Goal: Communication & Community: Ask a question

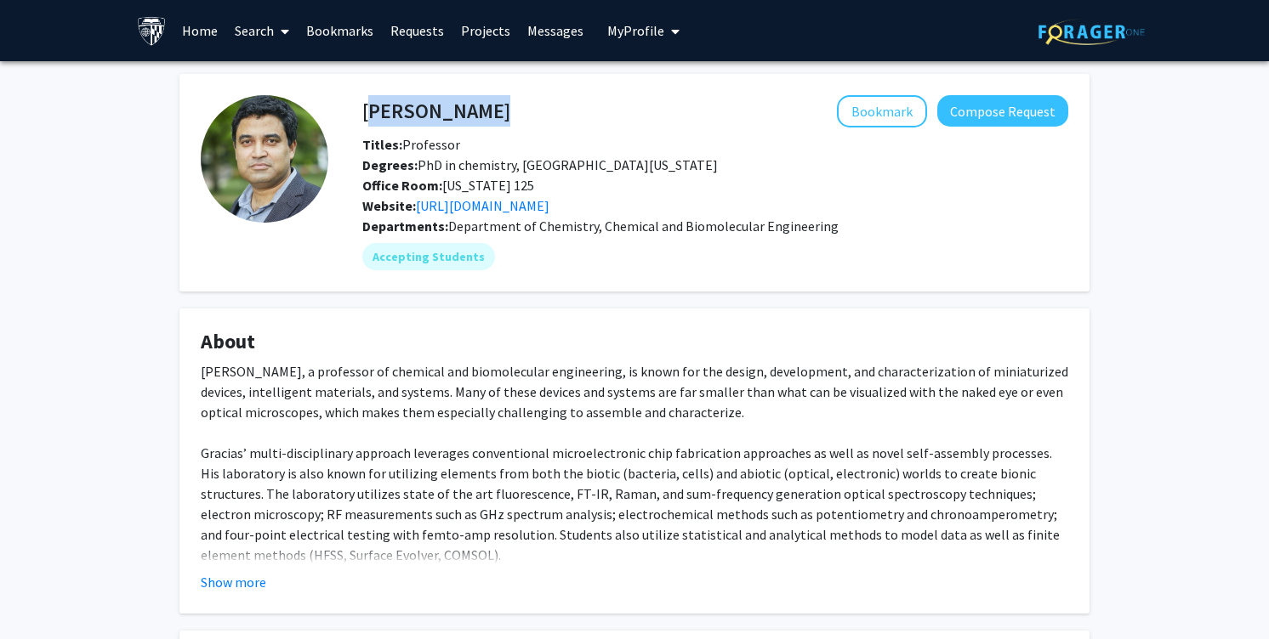
click at [177, 51] on link "Home" at bounding box center [199, 31] width 53 height 60
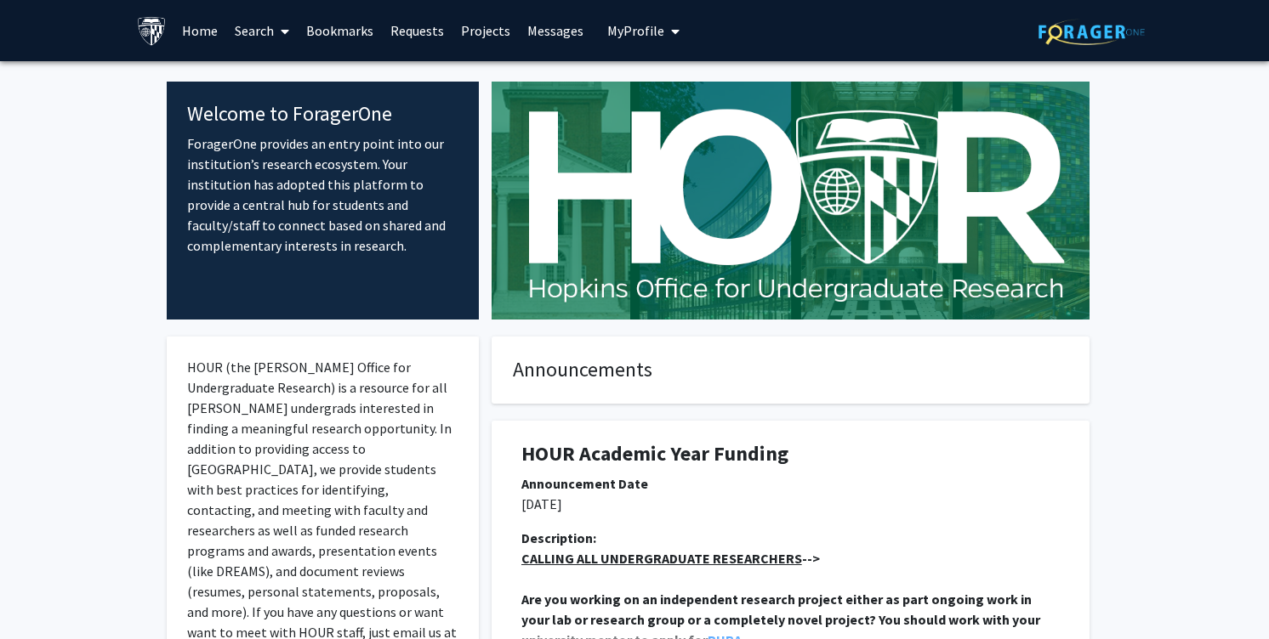
click at [608, 35] on span "My Profile" at bounding box center [635, 30] width 57 height 17
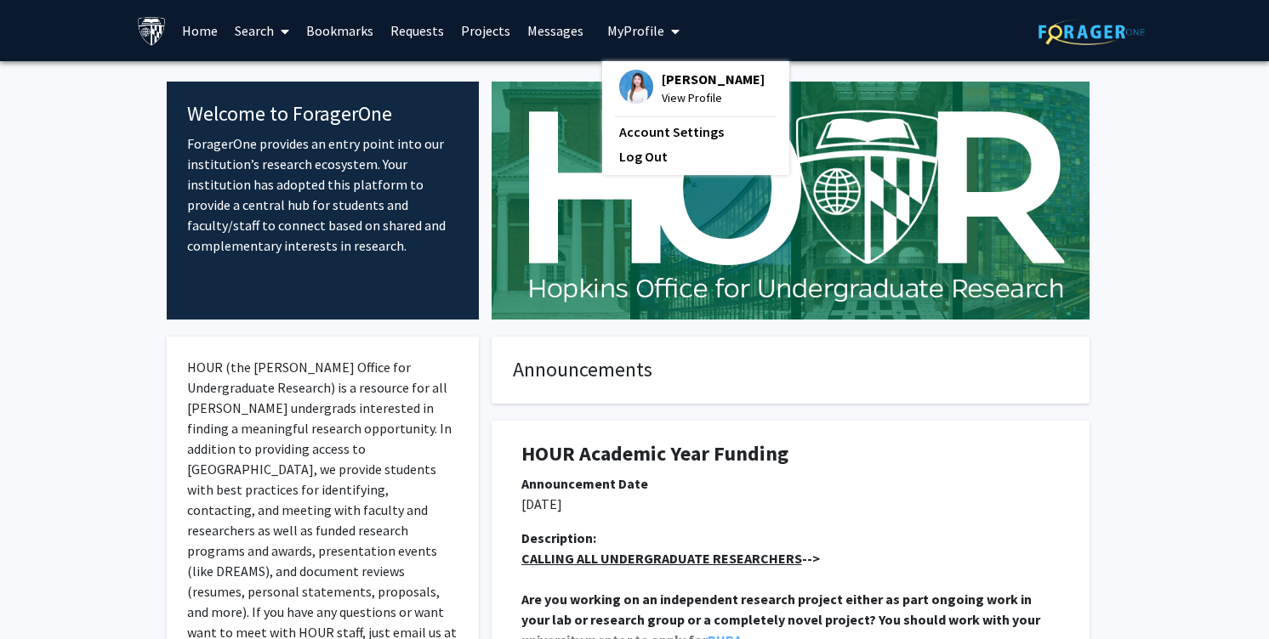
click at [682, 99] on span "View Profile" at bounding box center [713, 97] width 103 height 19
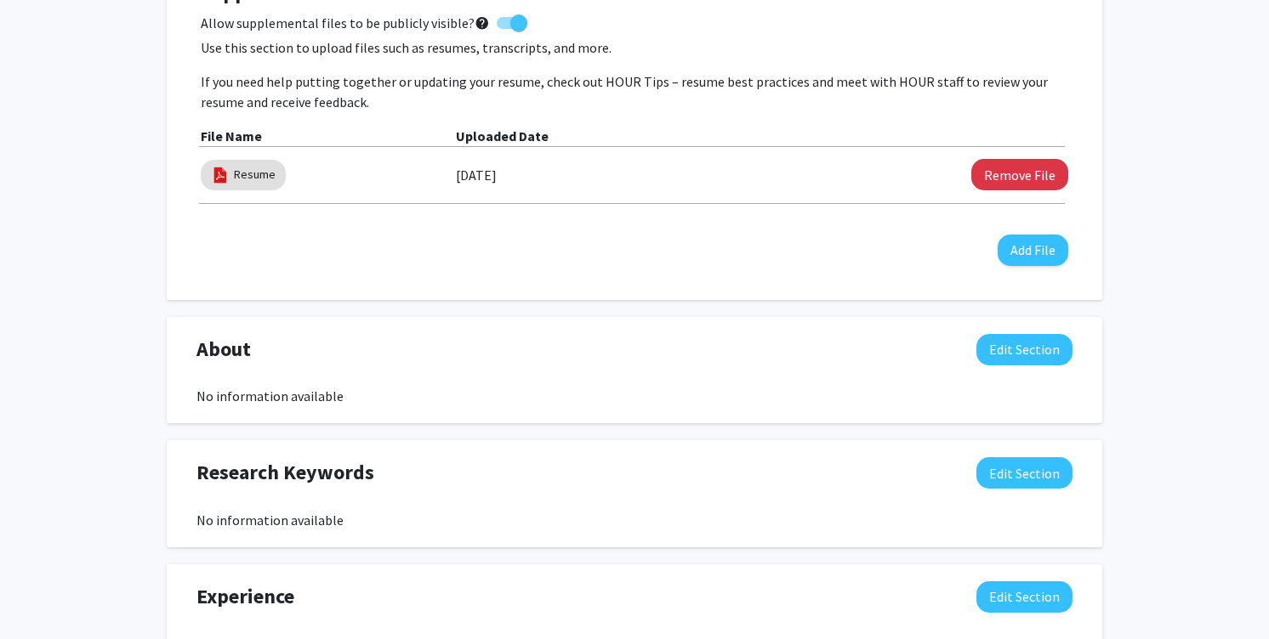
scroll to position [522, 0]
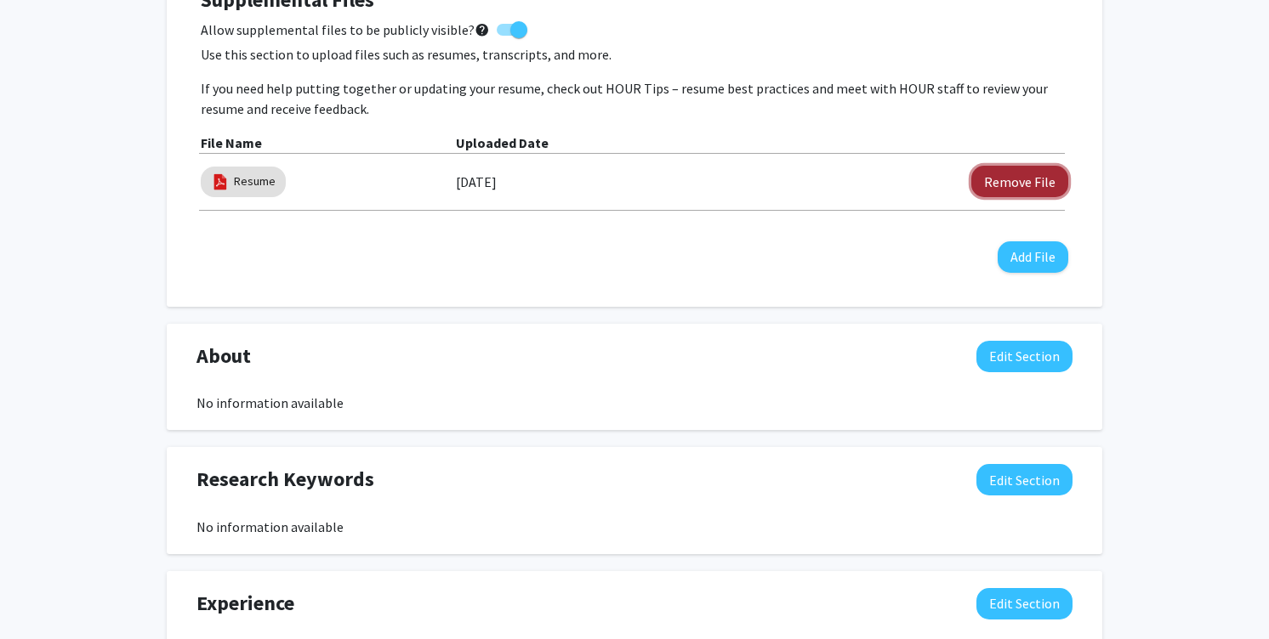
click at [1008, 183] on button "Remove File" at bounding box center [1019, 181] width 97 height 31
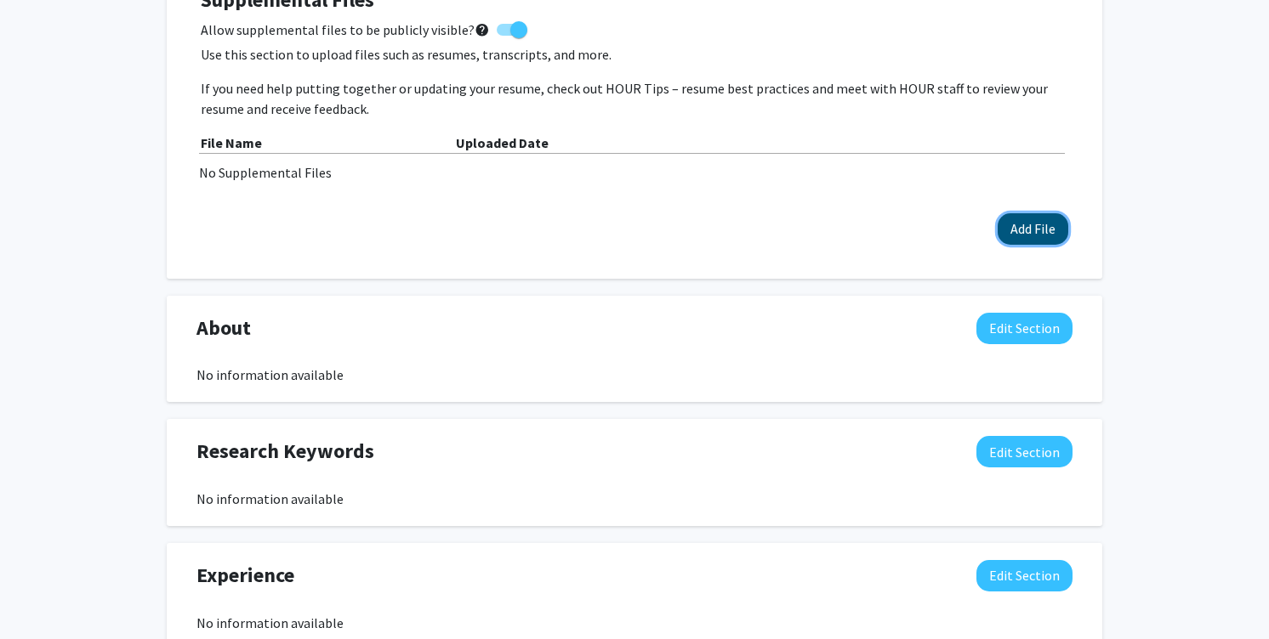
click at [1021, 221] on button "Add File" at bounding box center [1032, 228] width 71 height 31
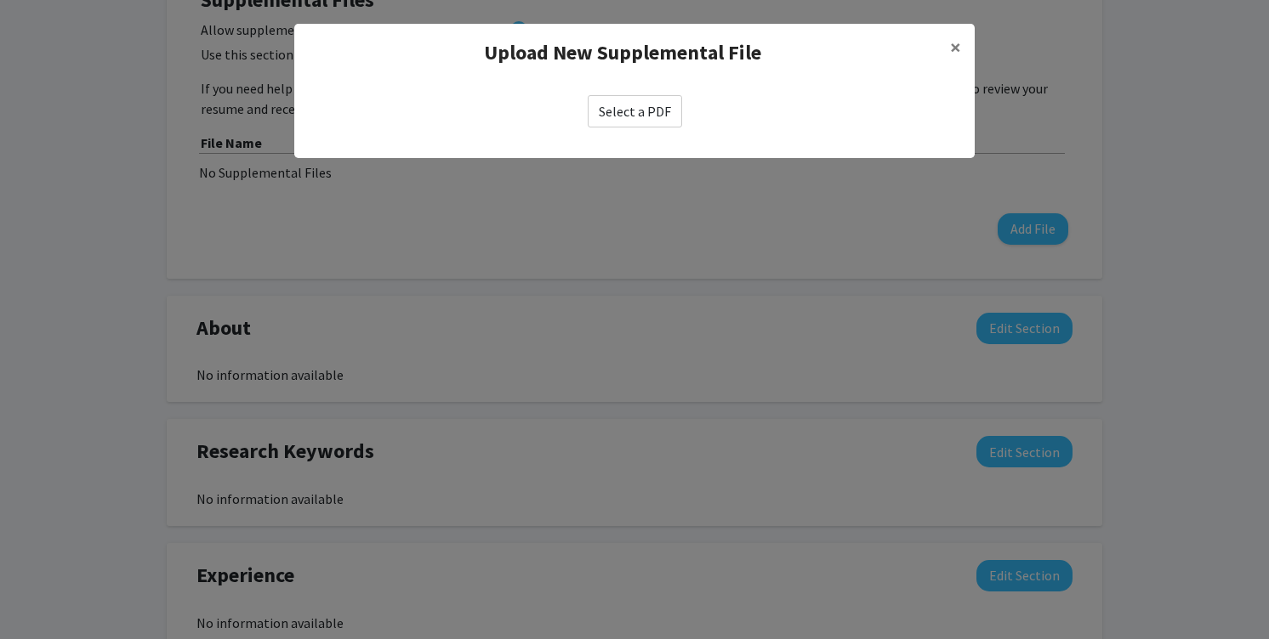
click at [616, 110] on label "Select a PDF" at bounding box center [635, 111] width 94 height 32
click at [0, 0] on input "Select a PDF" at bounding box center [0, 0] width 0 height 0
select select "custom"
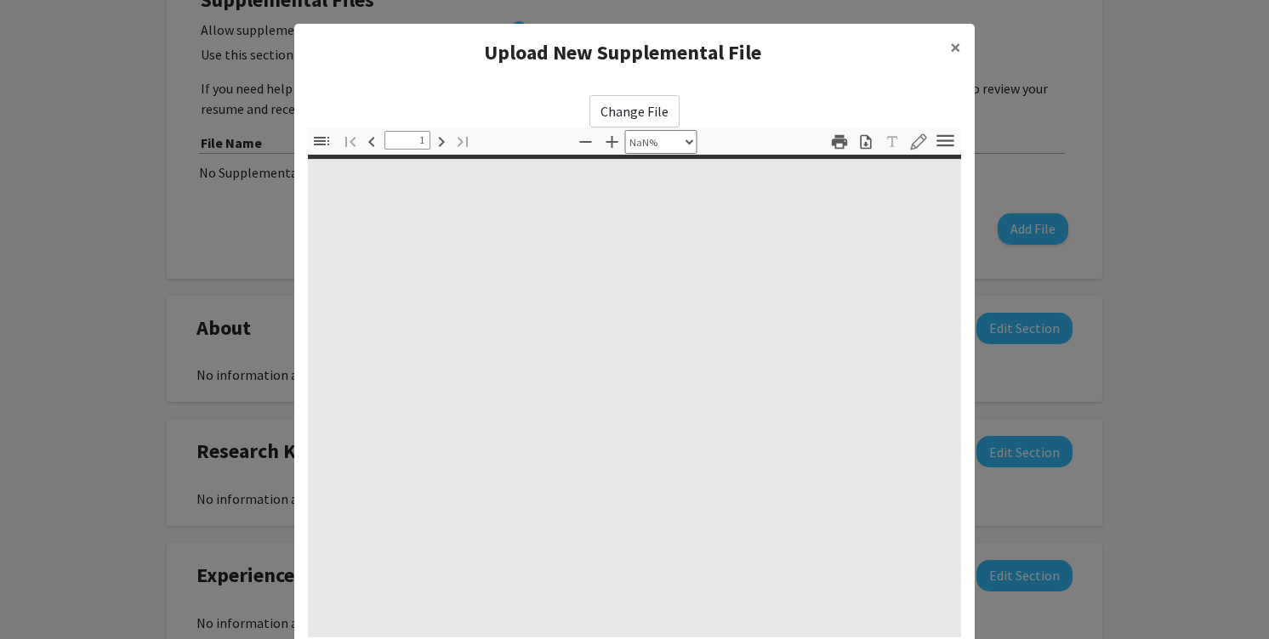
type input "0"
select select "custom"
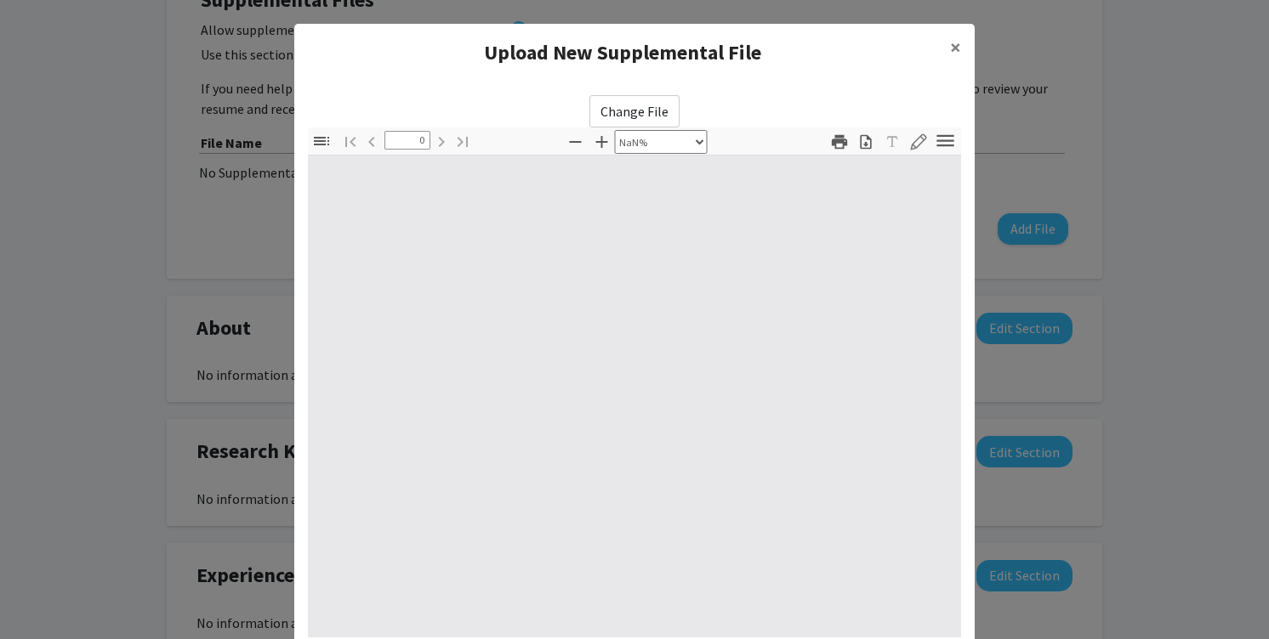
type input "1"
select select "auto"
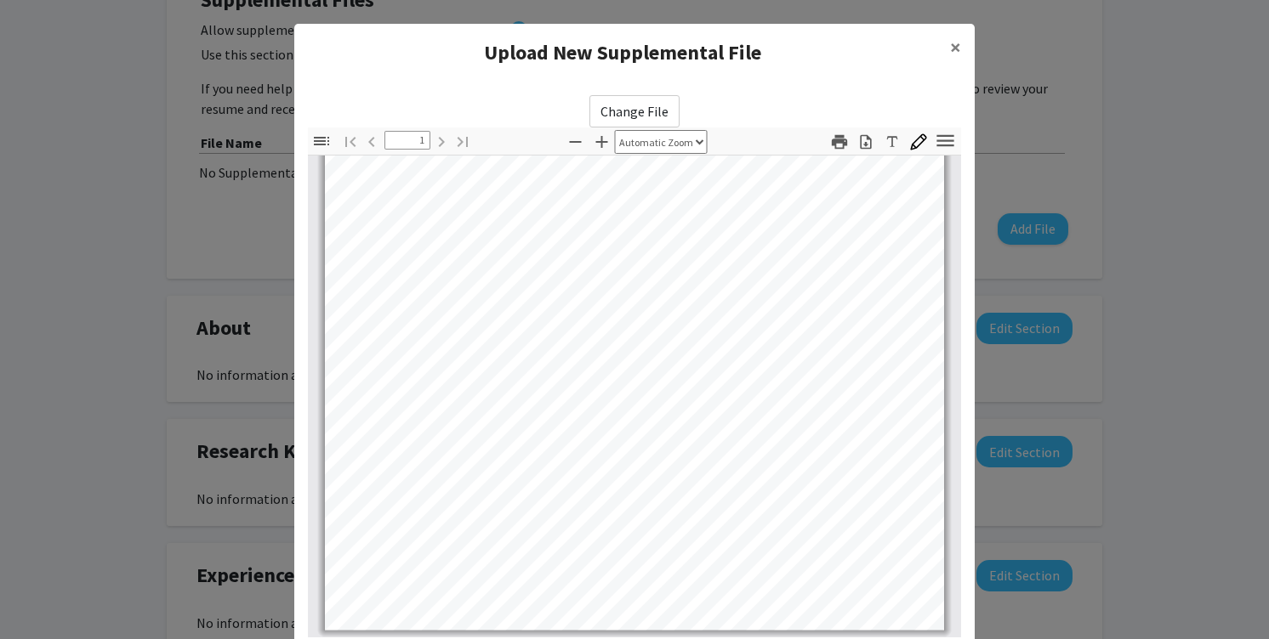
scroll to position [166, 0]
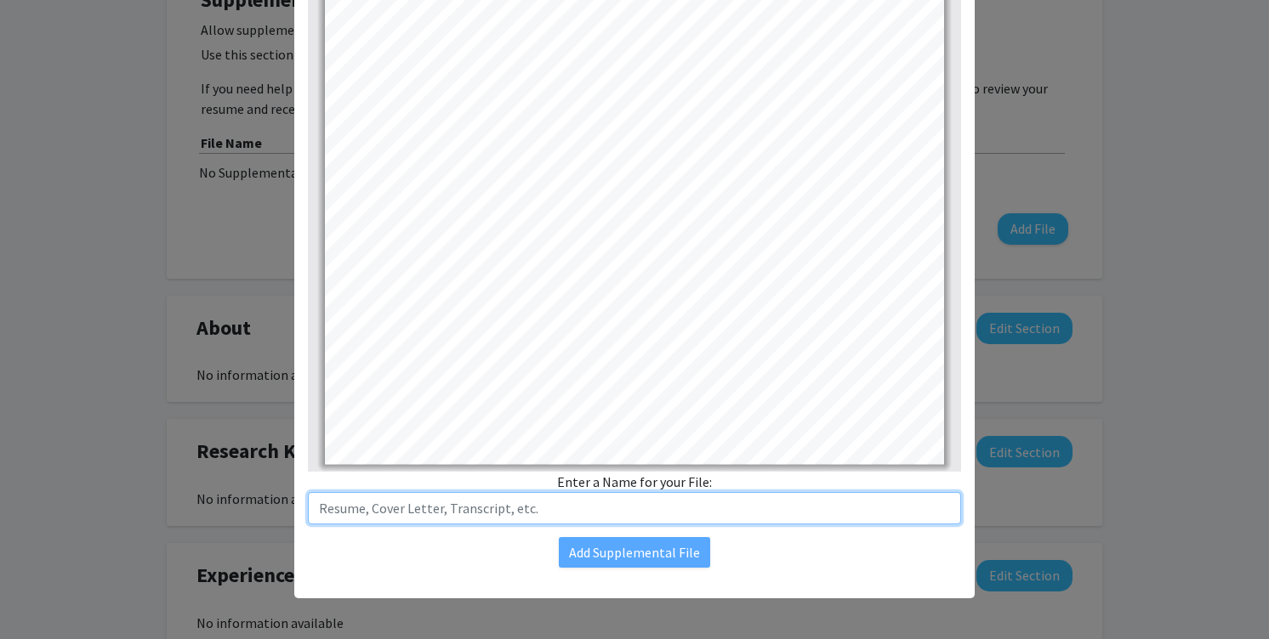
click at [672, 521] on input "text" at bounding box center [634, 508] width 653 height 32
type input "Resume"
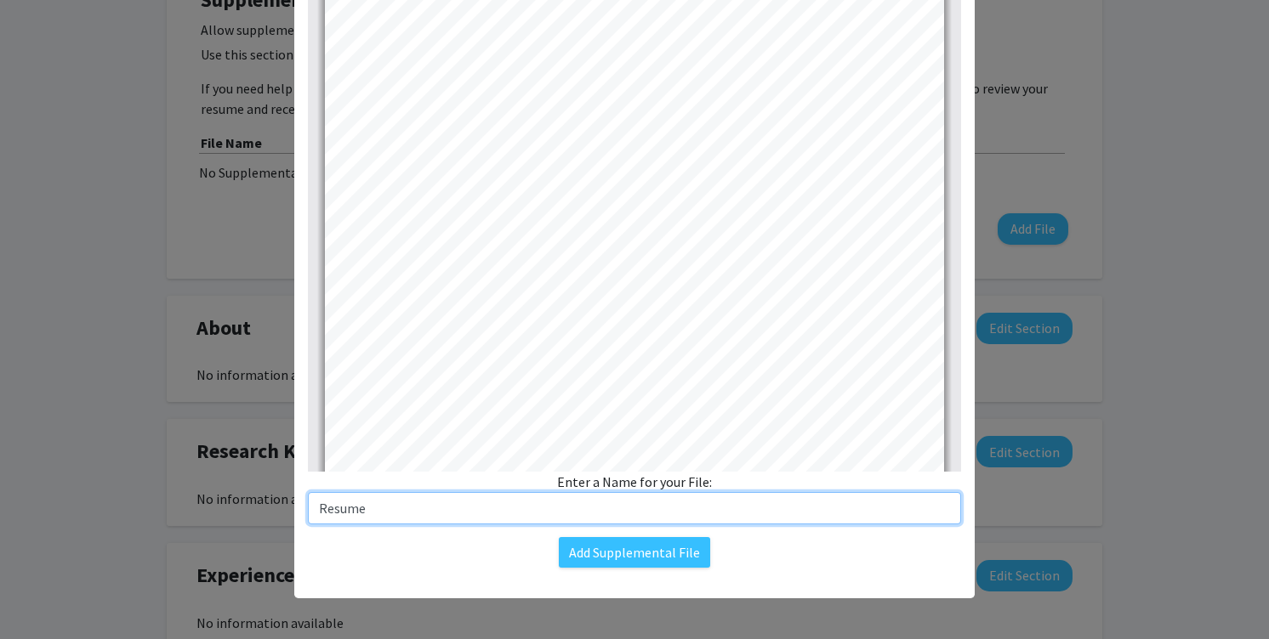
scroll to position [335, 0]
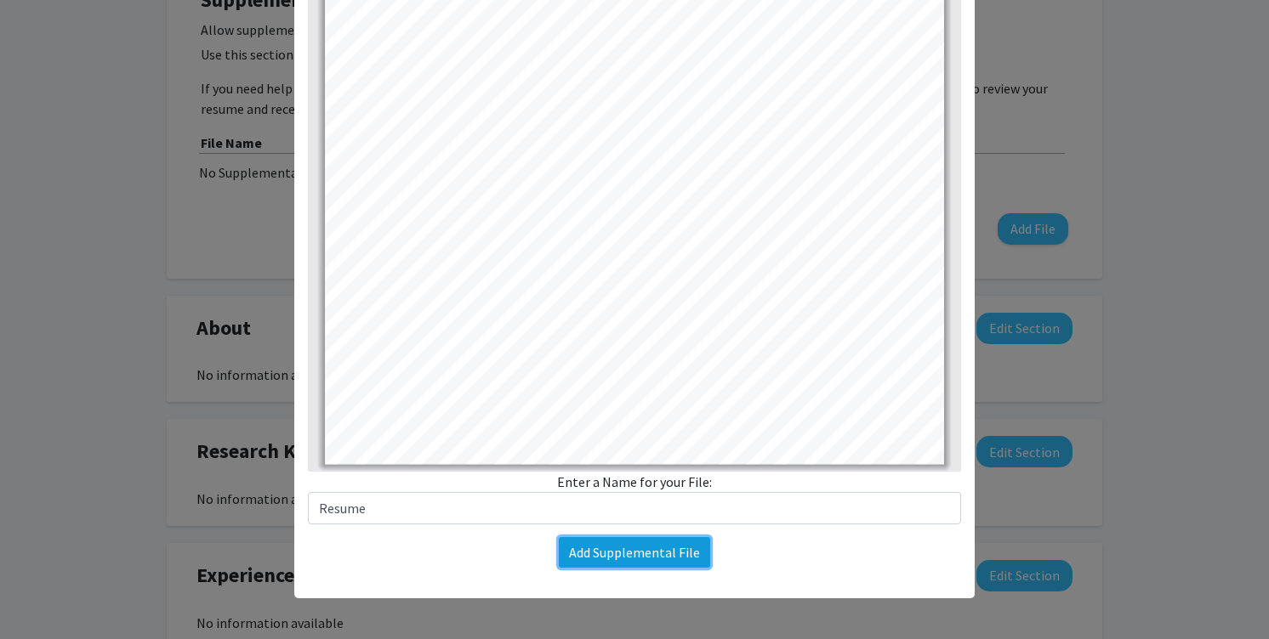
click at [667, 552] on button "Add Supplemental File" at bounding box center [634, 552] width 151 height 31
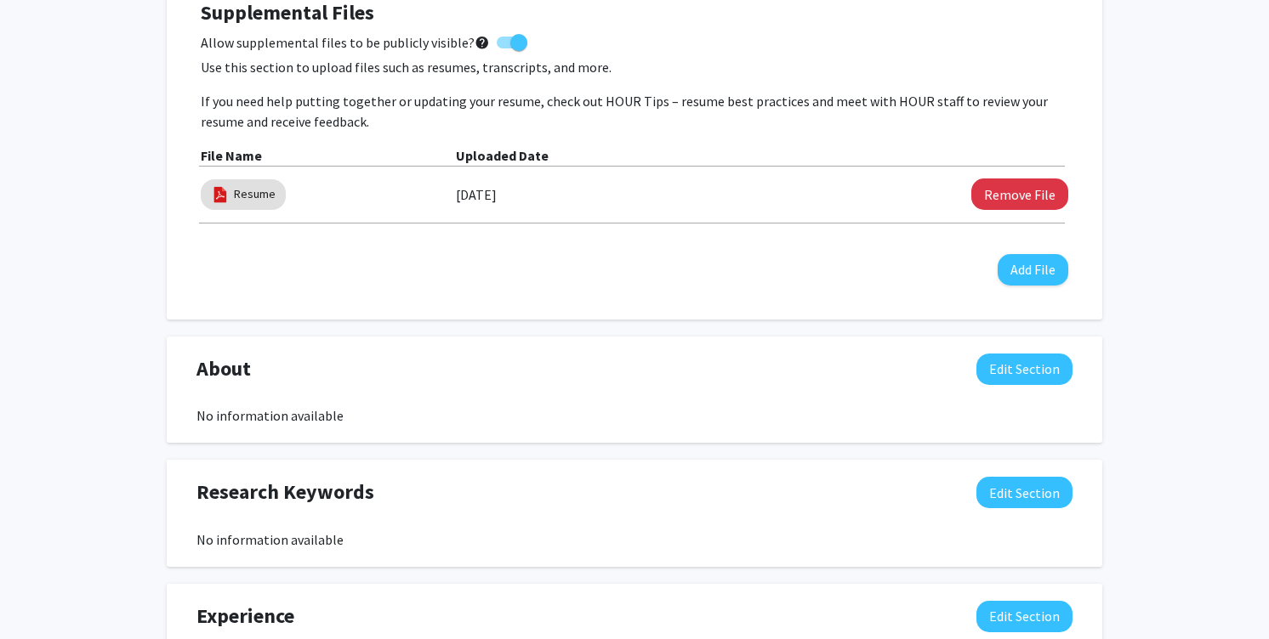
scroll to position [781, 0]
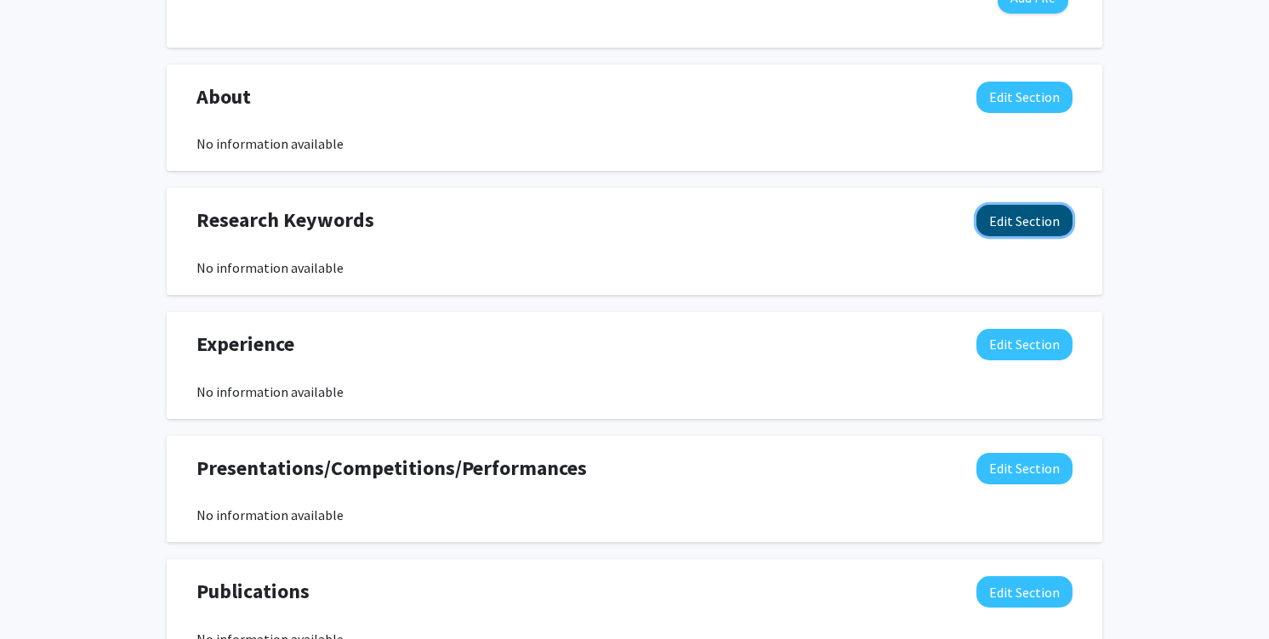
click at [1022, 225] on button "Edit Section" at bounding box center [1024, 220] width 96 height 31
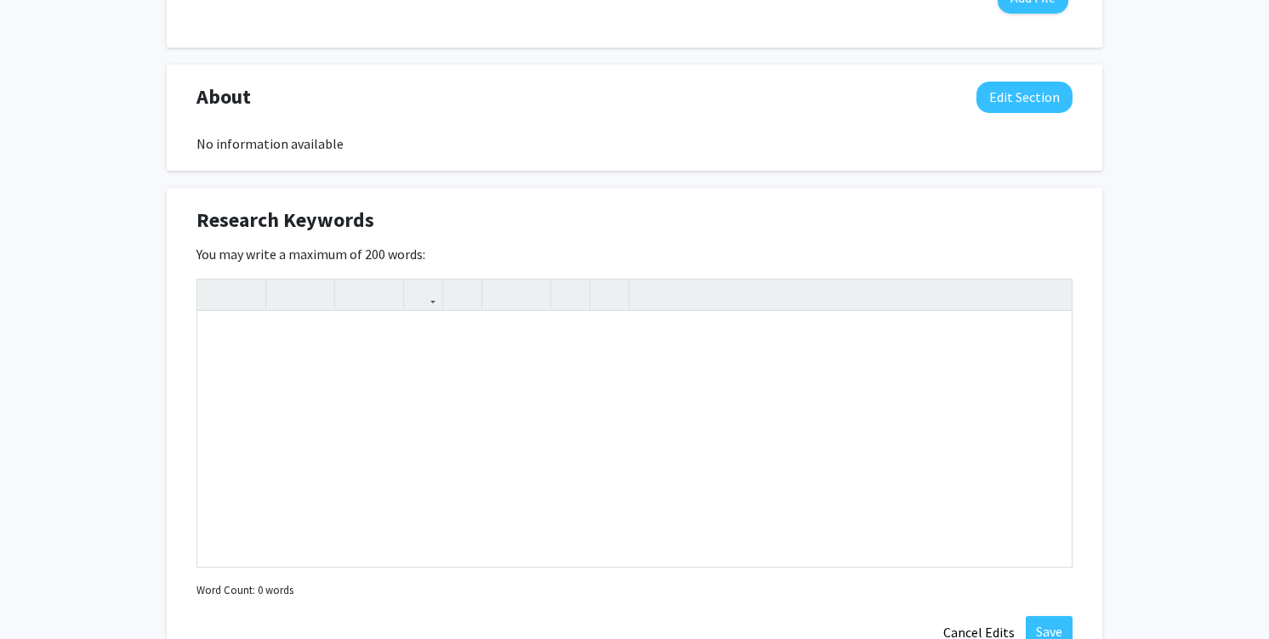
click at [1015, 224] on div "Research Keywords Edit Section" at bounding box center [634, 224] width 901 height 39
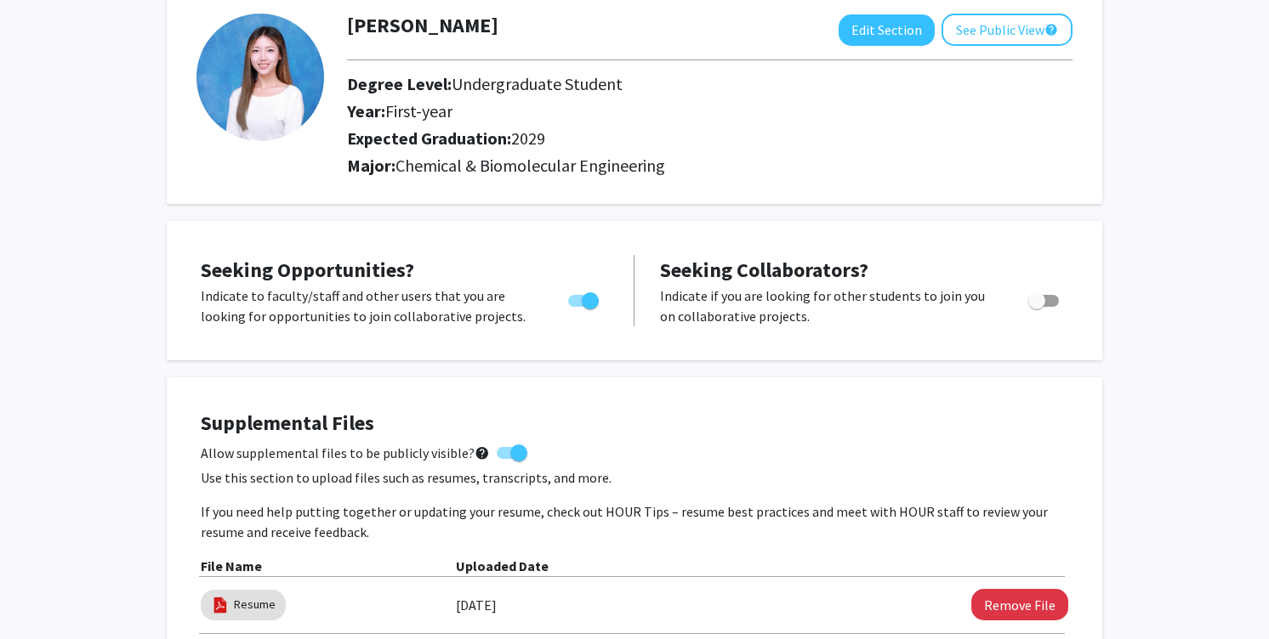
scroll to position [0, 0]
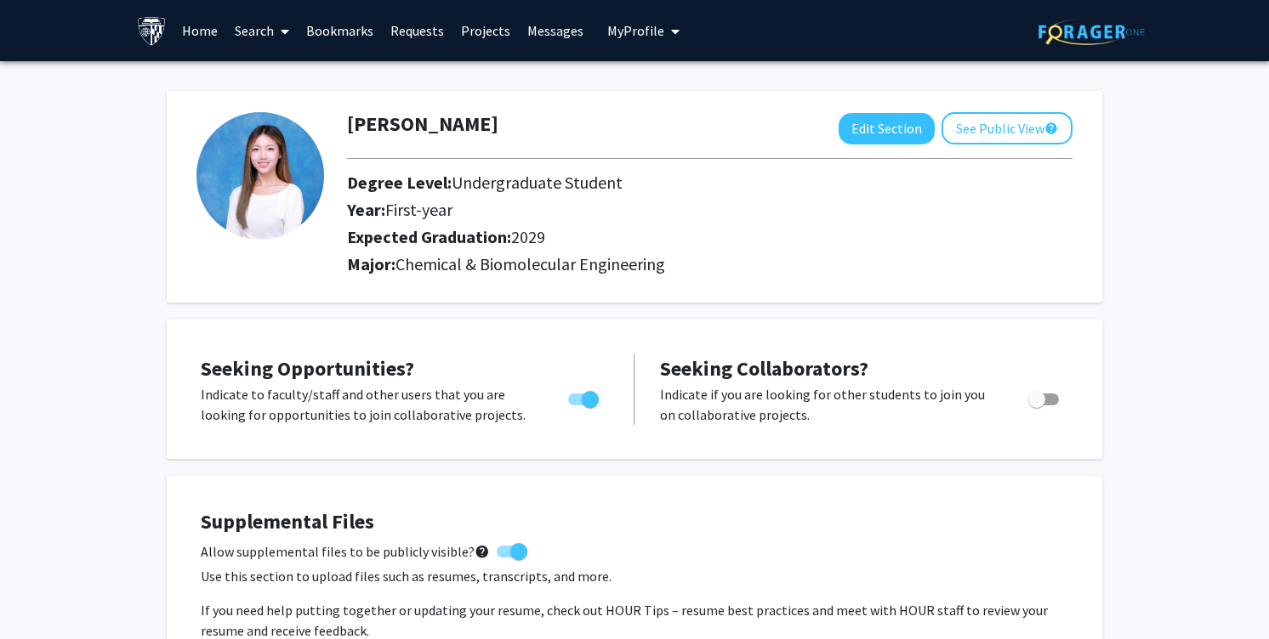
click at [190, 35] on link "Home" at bounding box center [199, 31] width 53 height 60
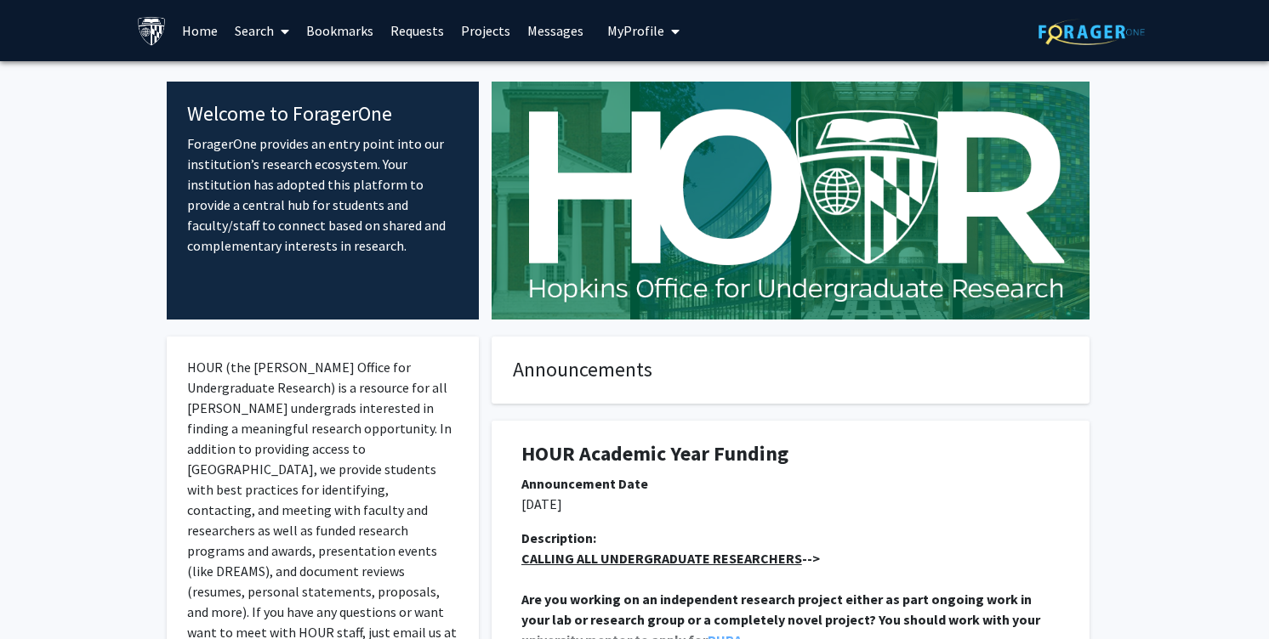
click at [426, 29] on link "Requests" at bounding box center [417, 31] width 71 height 60
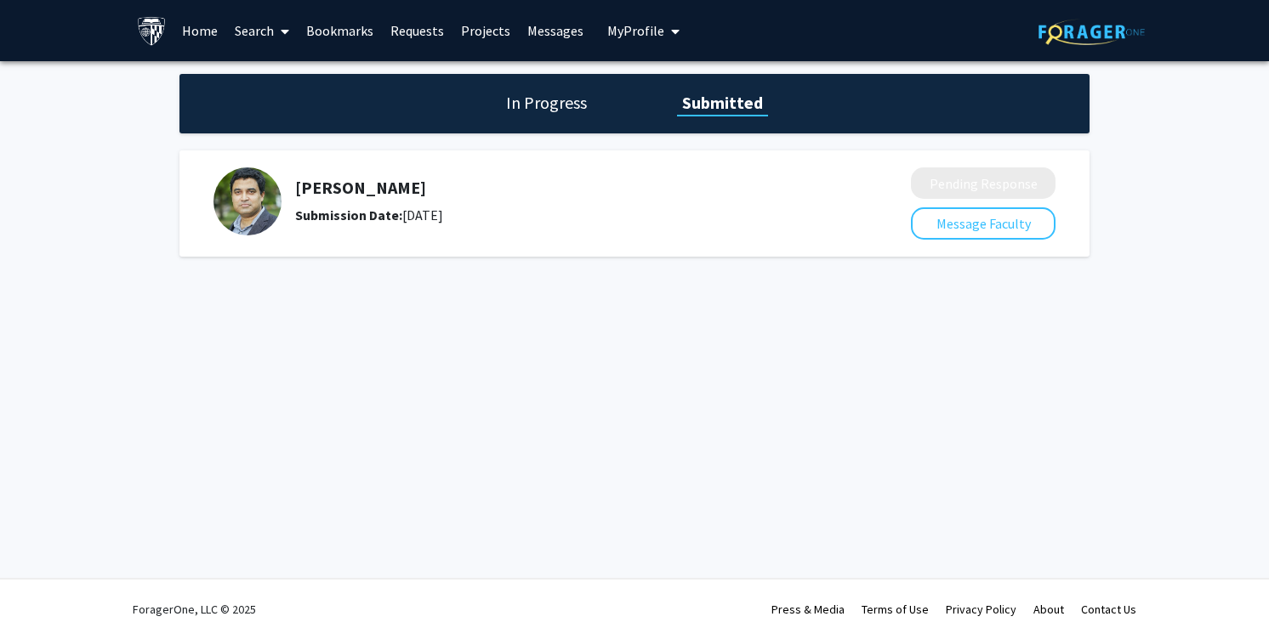
click at [520, 99] on h1 "In Progress" at bounding box center [546, 103] width 91 height 24
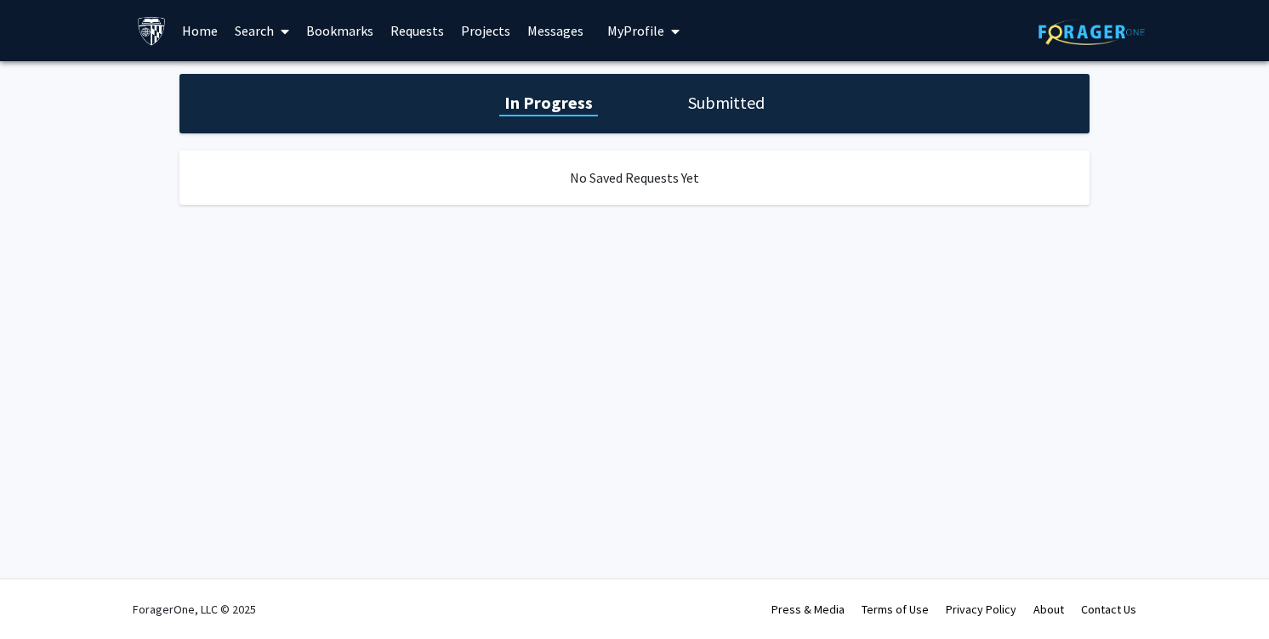
click at [452, 48] on link "Projects" at bounding box center [485, 31] width 66 height 60
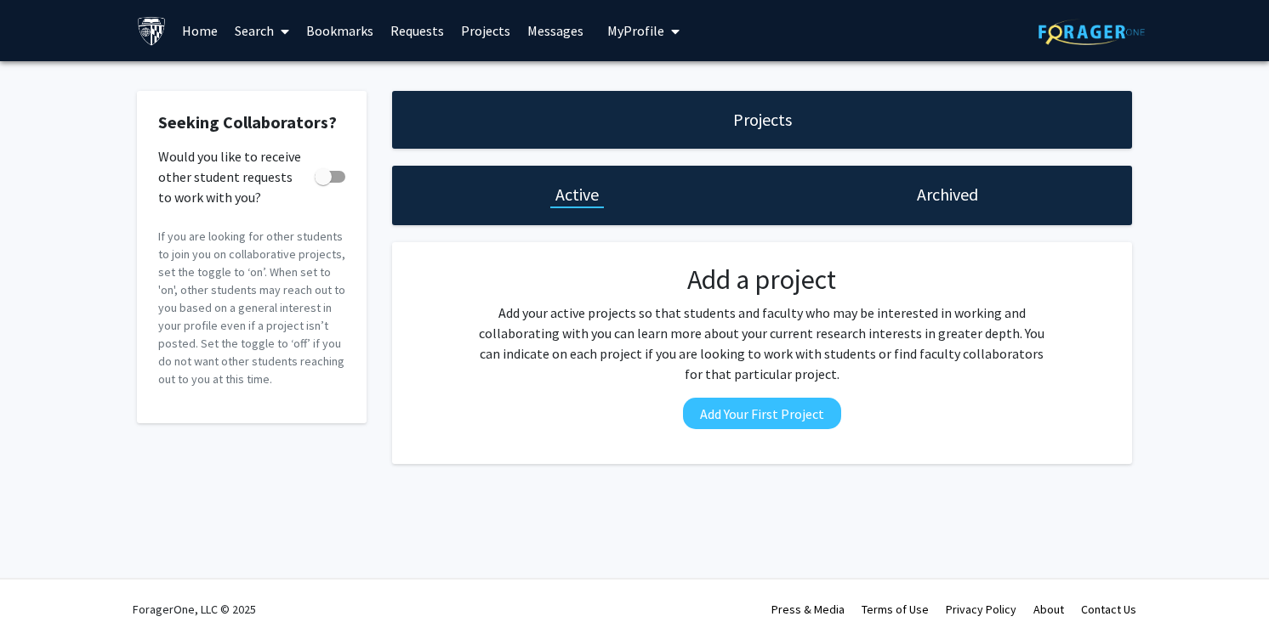
click at [325, 47] on link "Bookmarks" at bounding box center [340, 31] width 84 height 60
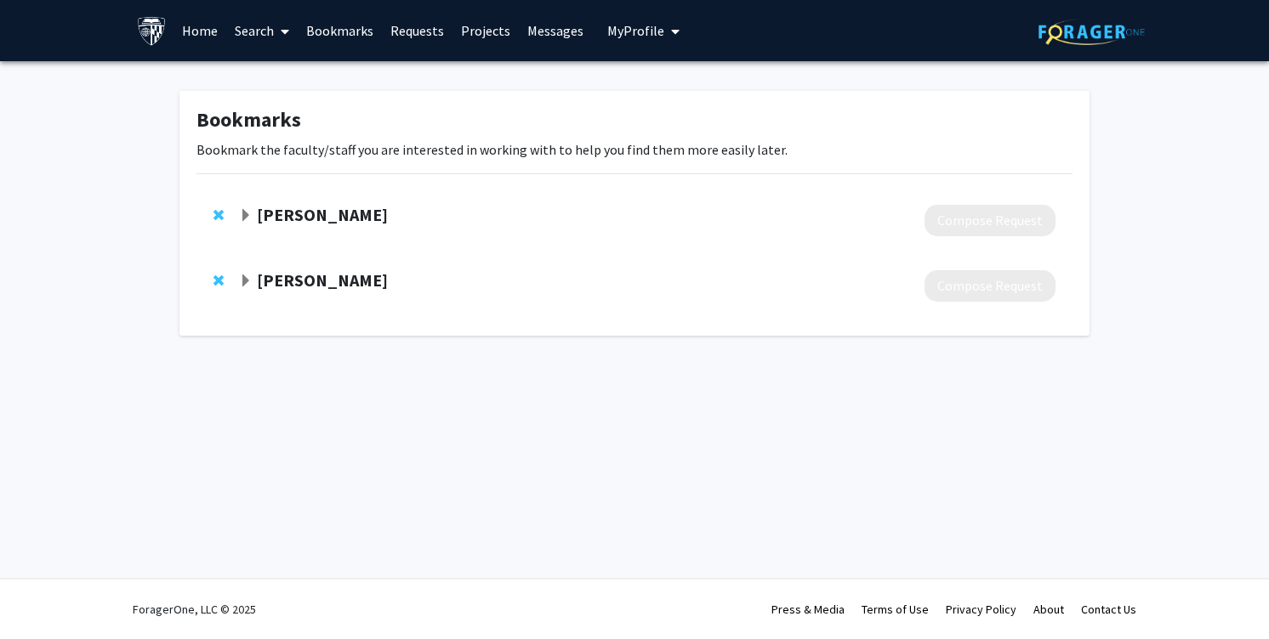
click at [255, 37] on link "Search" at bounding box center [261, 31] width 71 height 60
click at [271, 62] on span "Faculty/Staff" at bounding box center [288, 78] width 125 height 34
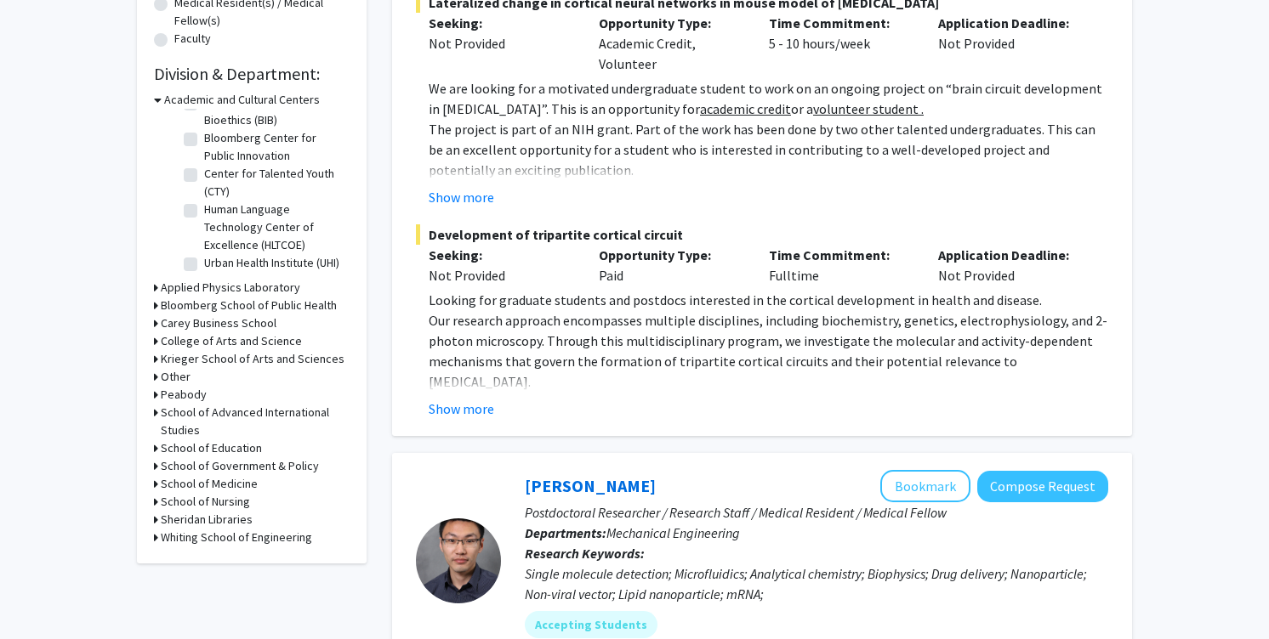
scroll to position [489, 0]
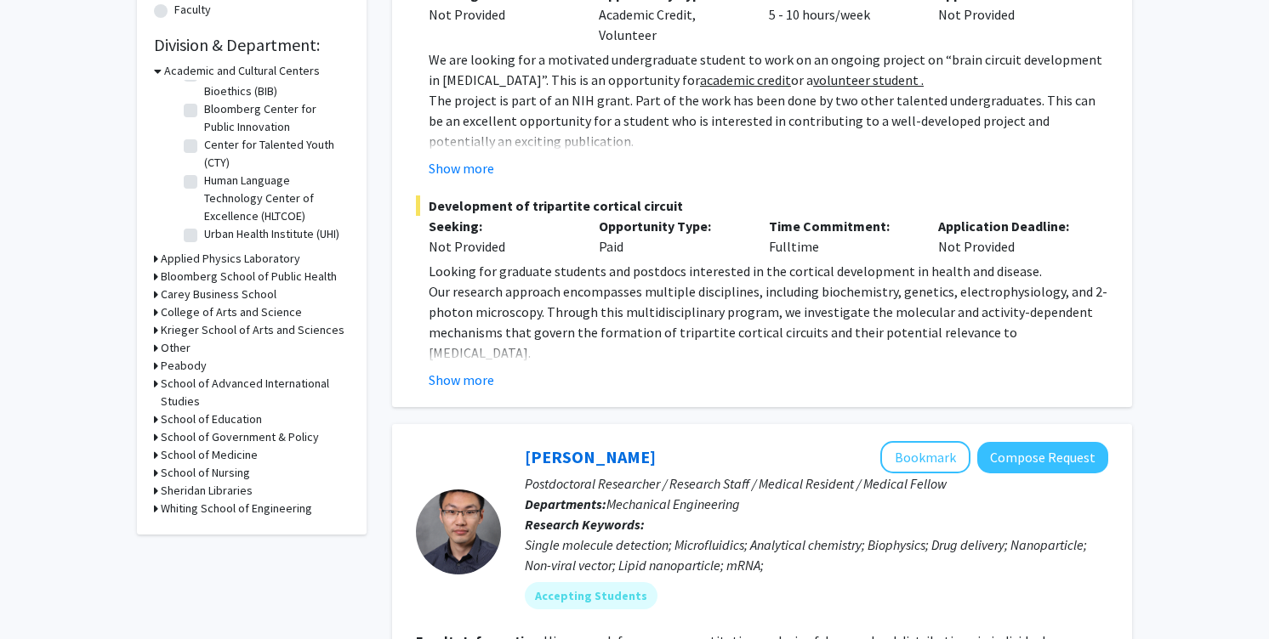
click at [219, 508] on h3 "Whiting School of Engineering" at bounding box center [236, 509] width 151 height 18
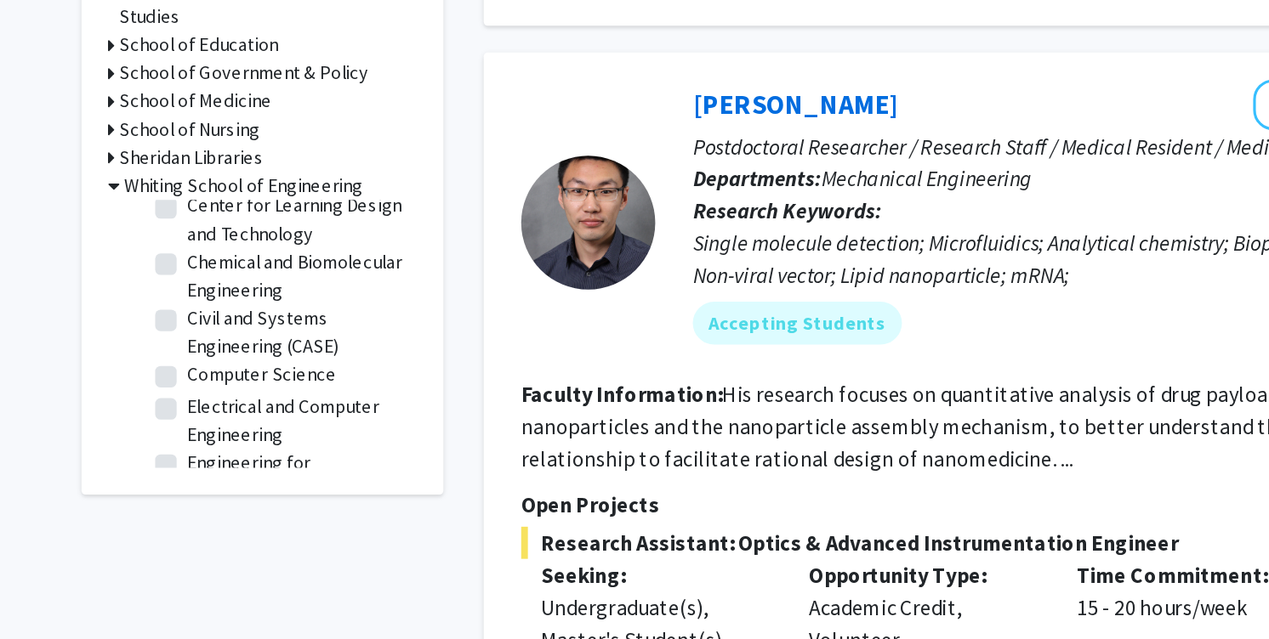
scroll to position [234, 0]
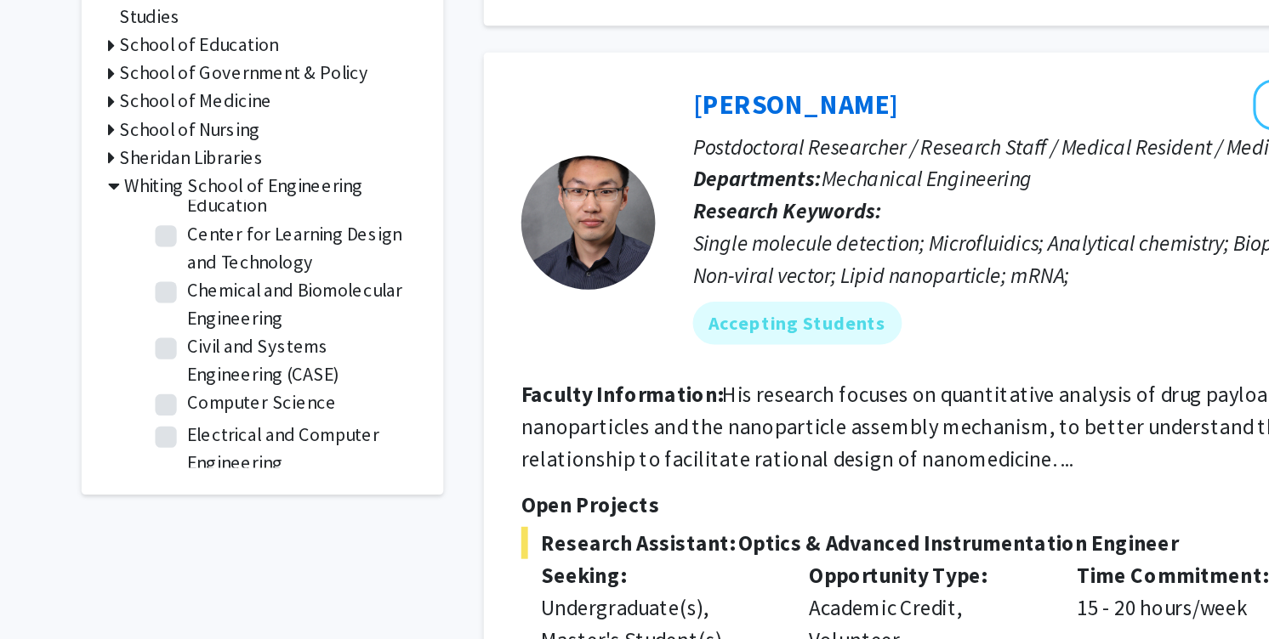
click at [252, 344] on label "Chemical and Biomolecular Engineering" at bounding box center [274, 347] width 141 height 36
click at [215, 340] on input "Chemical and Biomolecular Engineering" at bounding box center [209, 334] width 11 height 11
checkbox input "true"
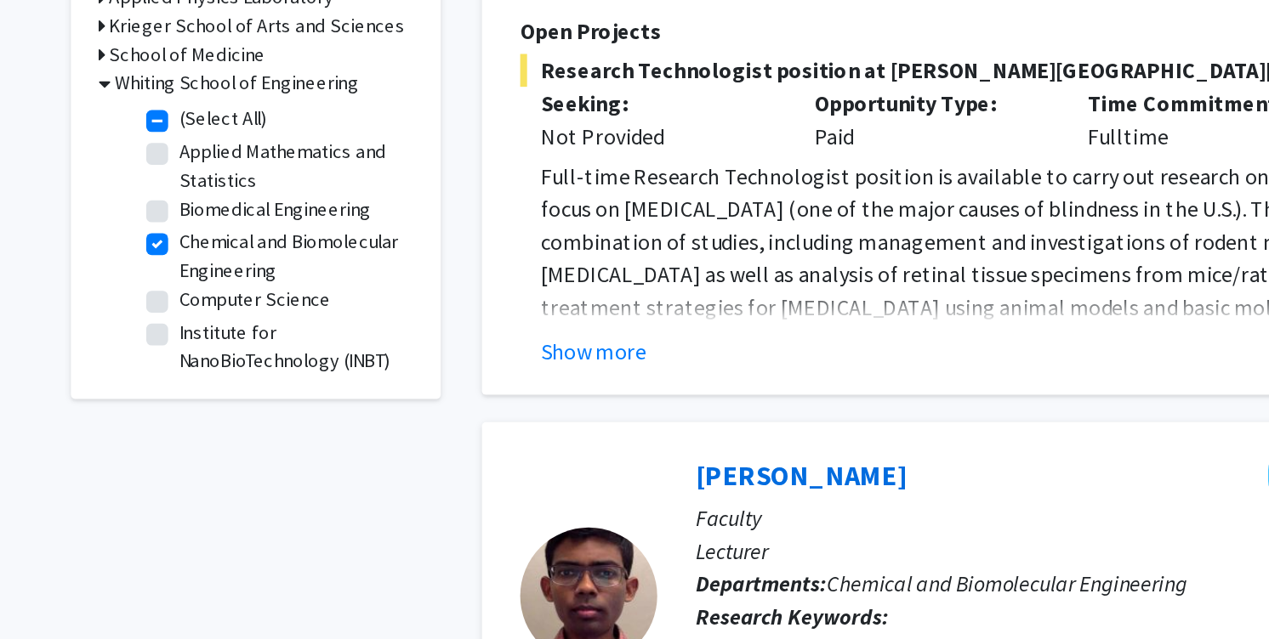
click at [232, 207] on label "Chemical and Biomolecular Engineering" at bounding box center [274, 201] width 141 height 36
click at [215, 194] on input "Chemical and Biomolecular Engineering" at bounding box center [209, 188] width 11 height 11
checkbox input "false"
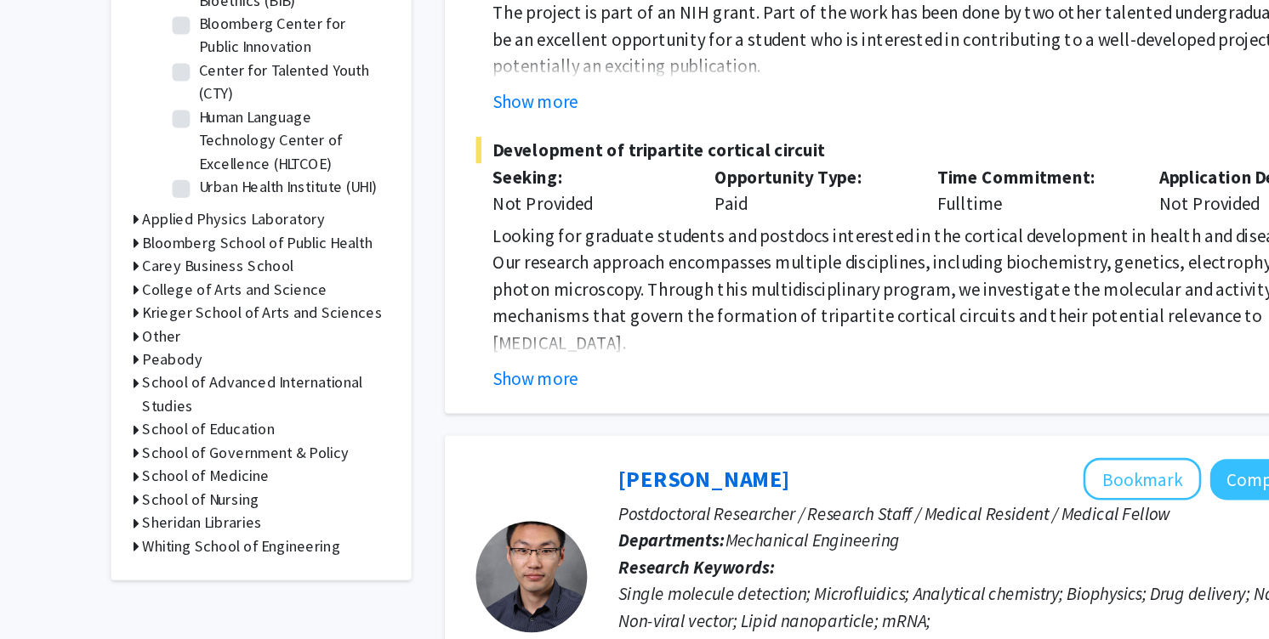
click at [254, 525] on h3 "Whiting School of Engineering" at bounding box center [236, 528] width 151 height 18
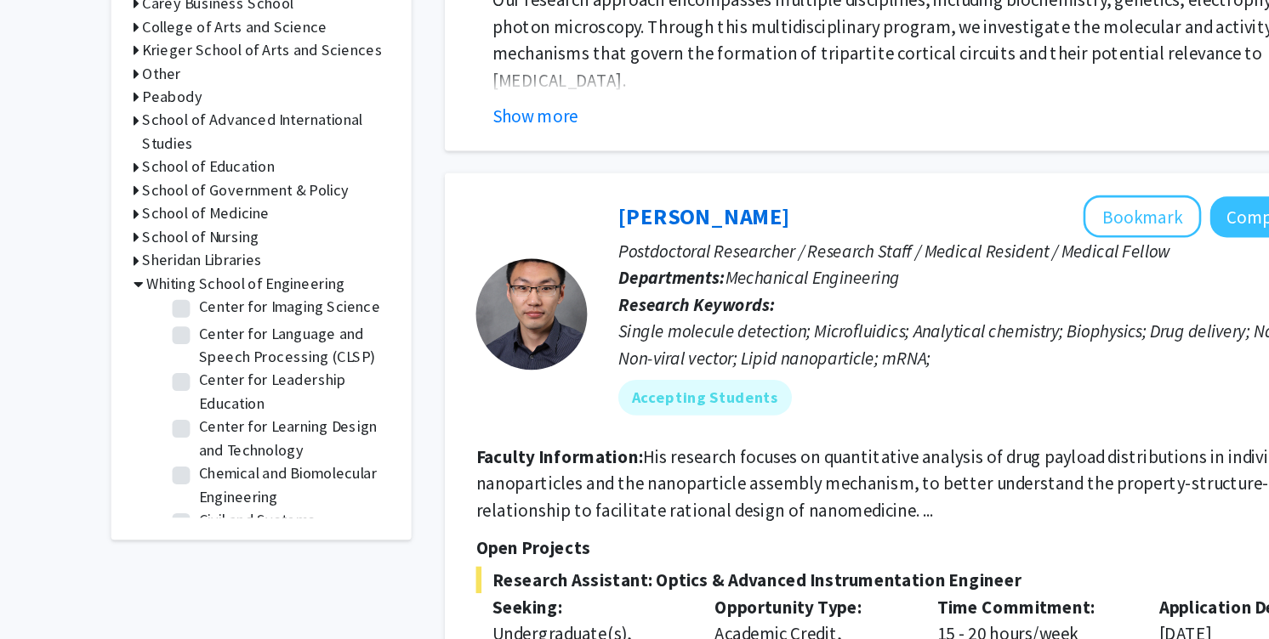
scroll to position [158, 0]
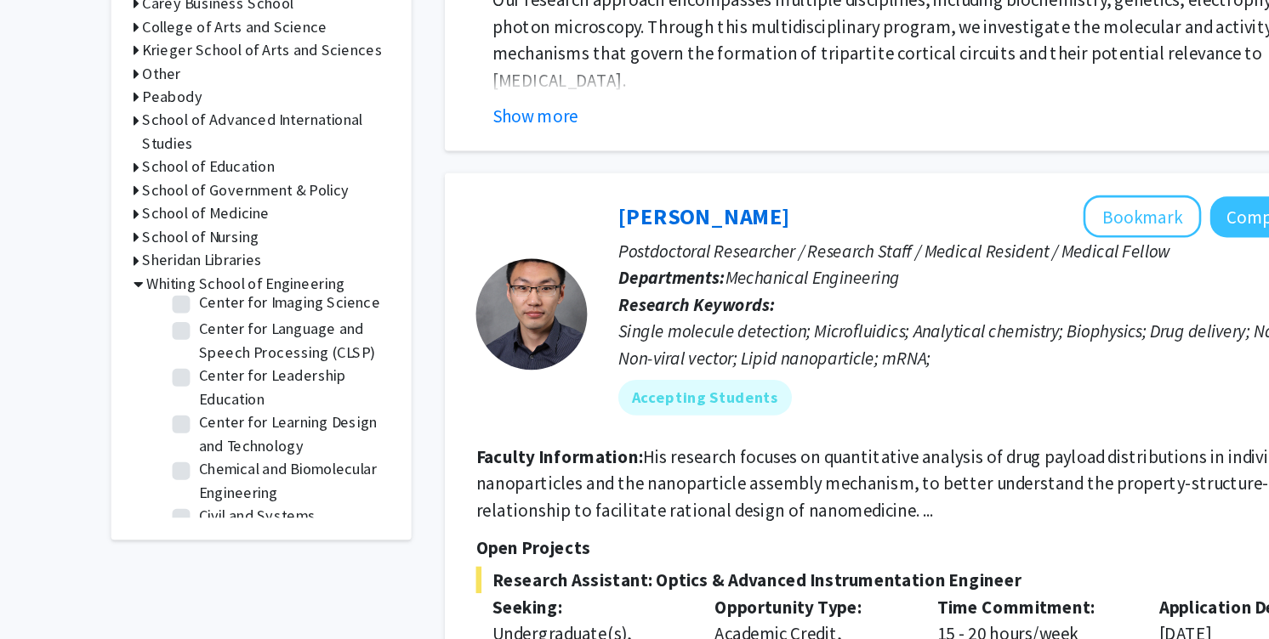
click at [265, 503] on label "Chemical and Biomolecular Engineering" at bounding box center [274, 507] width 141 height 36
click at [215, 500] on input "Chemical and Biomolecular Engineering" at bounding box center [209, 494] width 11 height 11
checkbox input "true"
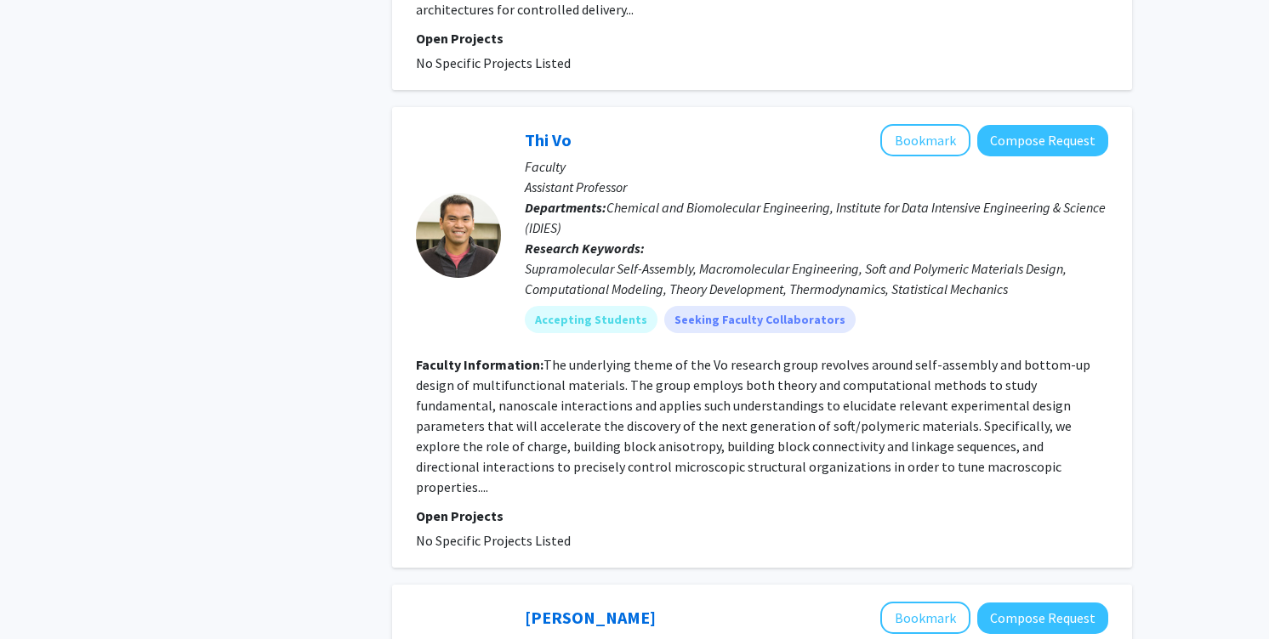
scroll to position [2275, 0]
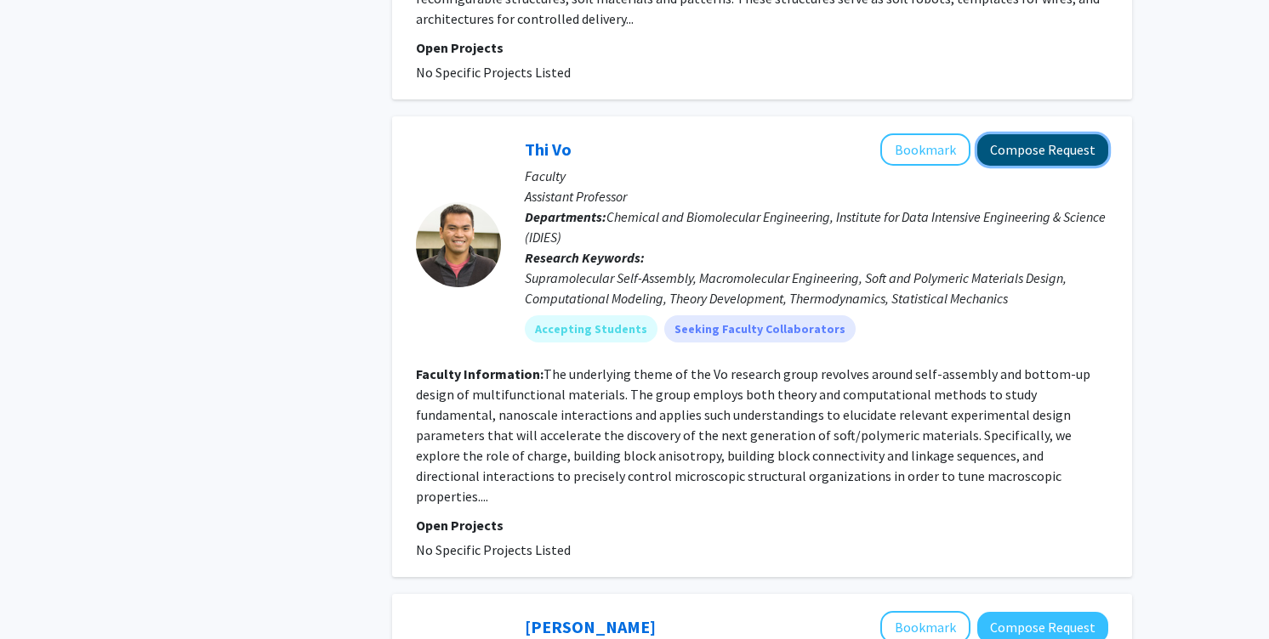
click at [1037, 157] on button "Compose Request" at bounding box center [1042, 149] width 131 height 31
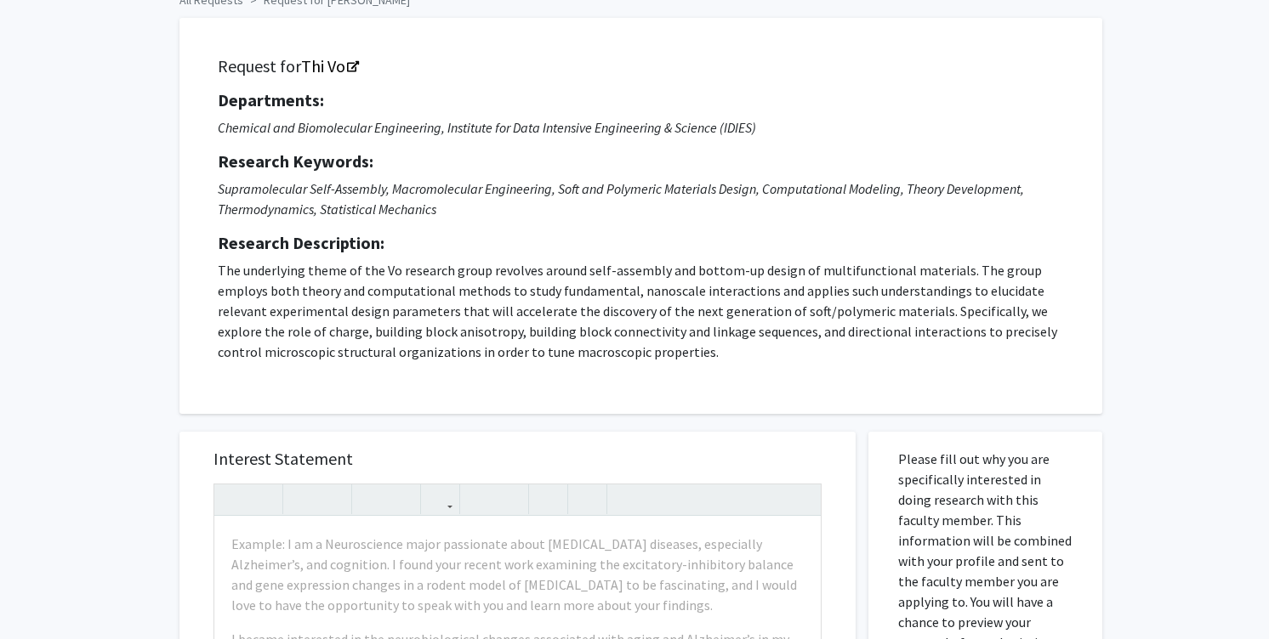
scroll to position [85, 0]
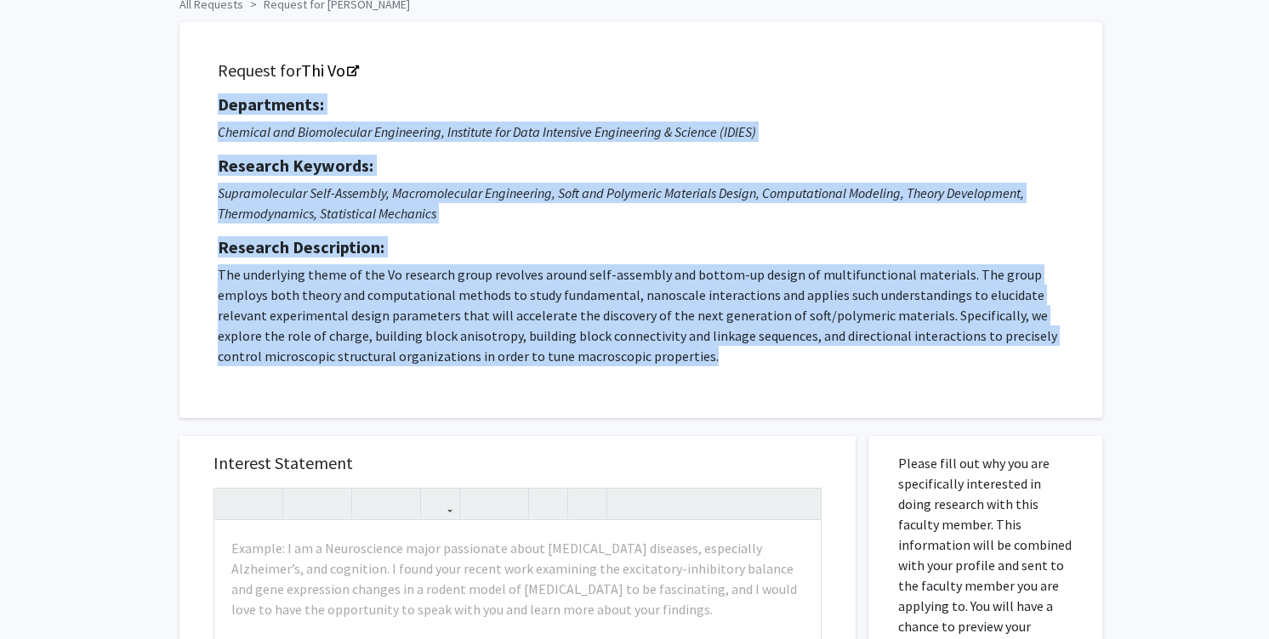
drag, startPoint x: 594, startPoint y: 356, endPoint x: 219, endPoint y: 93, distance: 457.7
click at [219, 93] on div "Request for Thi Vo Departments: Chemical and Biomolecular Engineering, Institut…" at bounding box center [641, 220] width 880 height 354
copy div "Departments: Chemical and Biomolecular Engineering, Institute for Data Intensiv…"
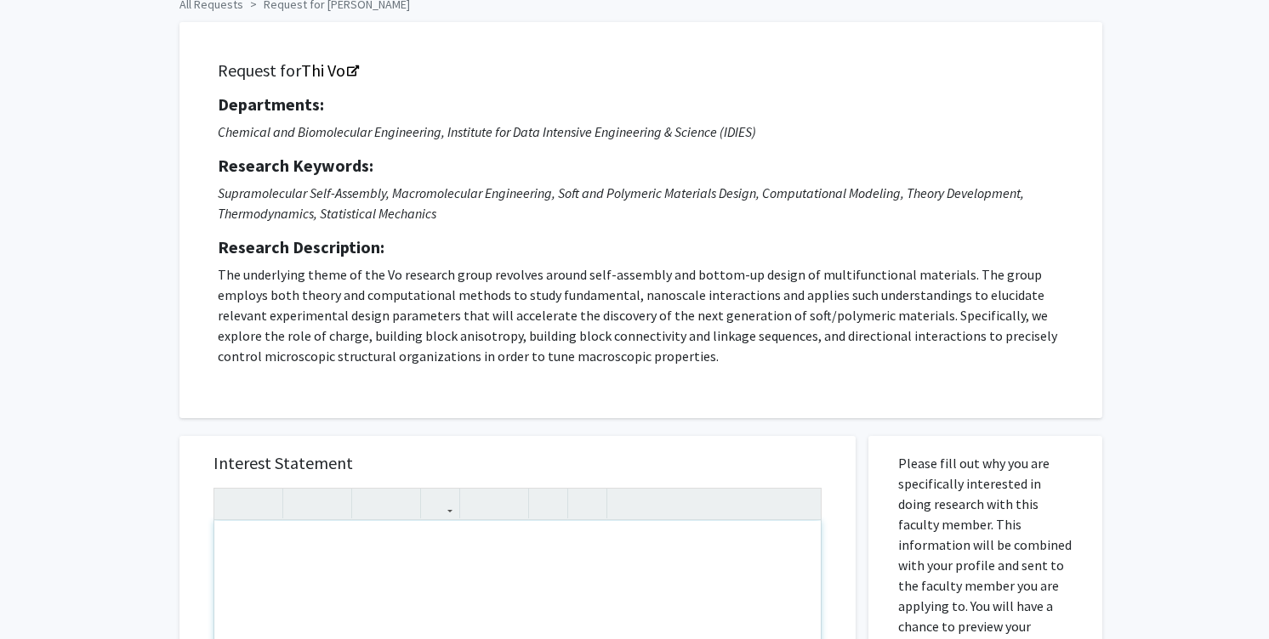
paste div "To enrich screen reader interactions, please activate Accessibility in Grammarl…"
type textarea "<p>Dear Professor Vo,</p><br><p>I am an incoming Johns Hopkins Chemical &amp; B…"
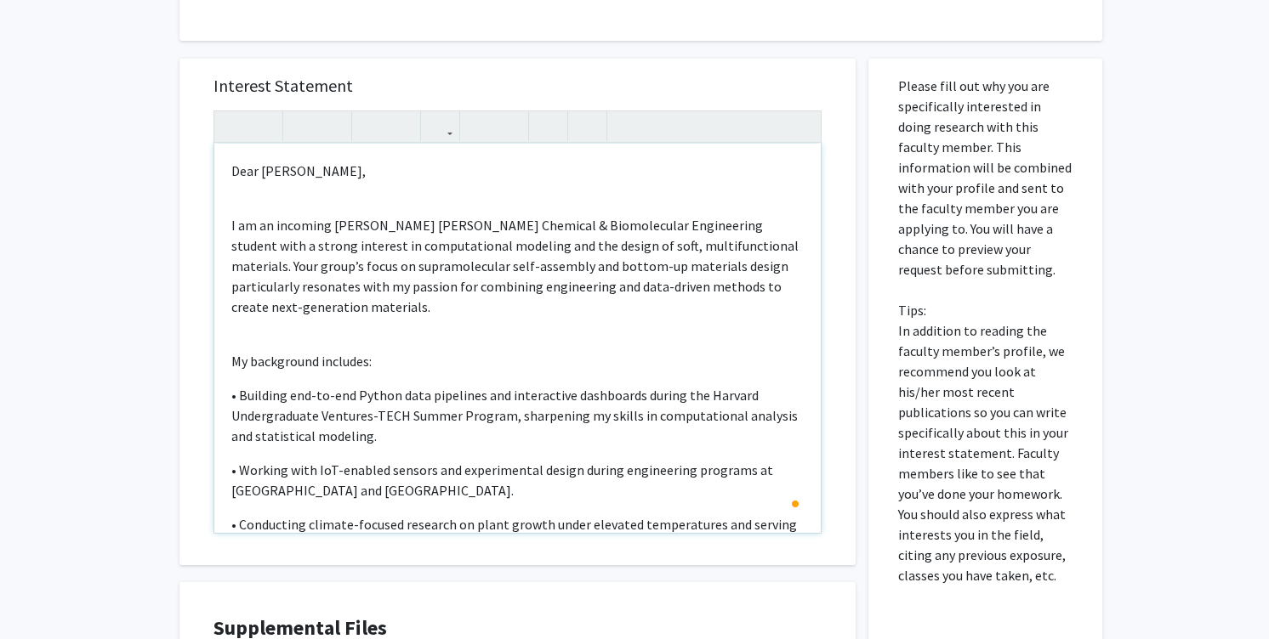
scroll to position [0, 0]
click at [431, 205] on div "Dear Professor Vo, I am an incoming Johns Hopkins Chemical & Biomolecular Engin…" at bounding box center [517, 338] width 606 height 389
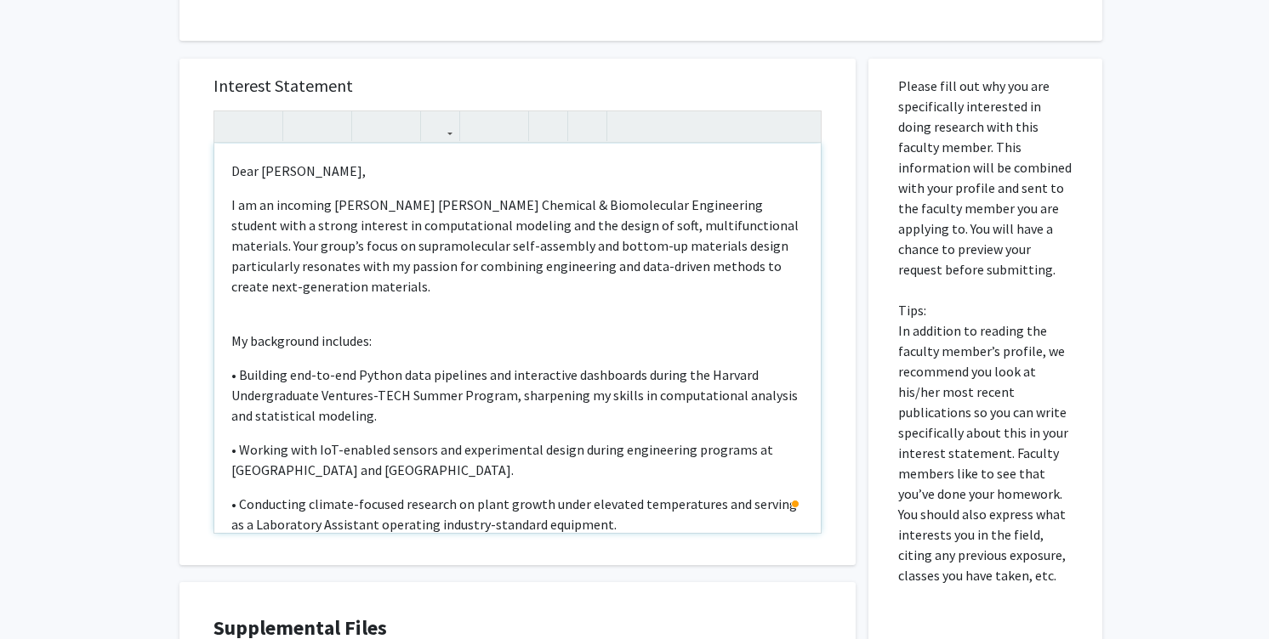
click at [424, 292] on div "Dear Professor Vo, I am an incoming Johns Hopkins Chemical & Biomolecular Engin…" at bounding box center [517, 338] width 606 height 389
type textarea "<p>Dear Professor Vo,</p><p>I am an incoming Johns Hopkins Chemical &amp; Biomo…"
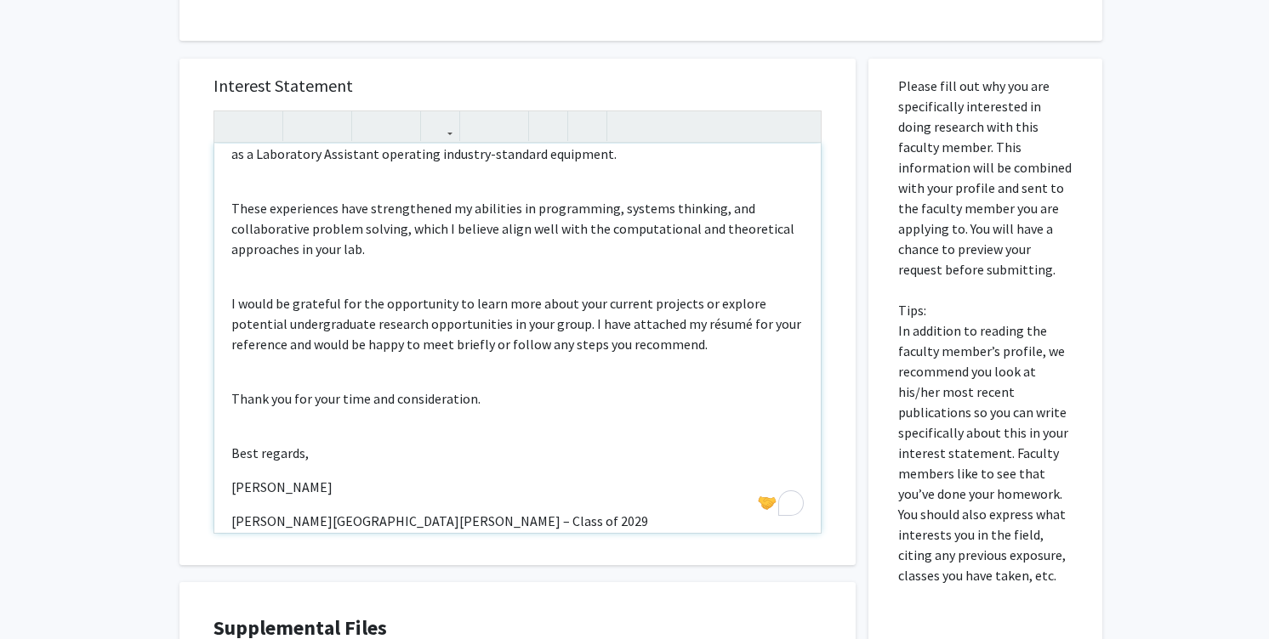
scroll to position [355, 0]
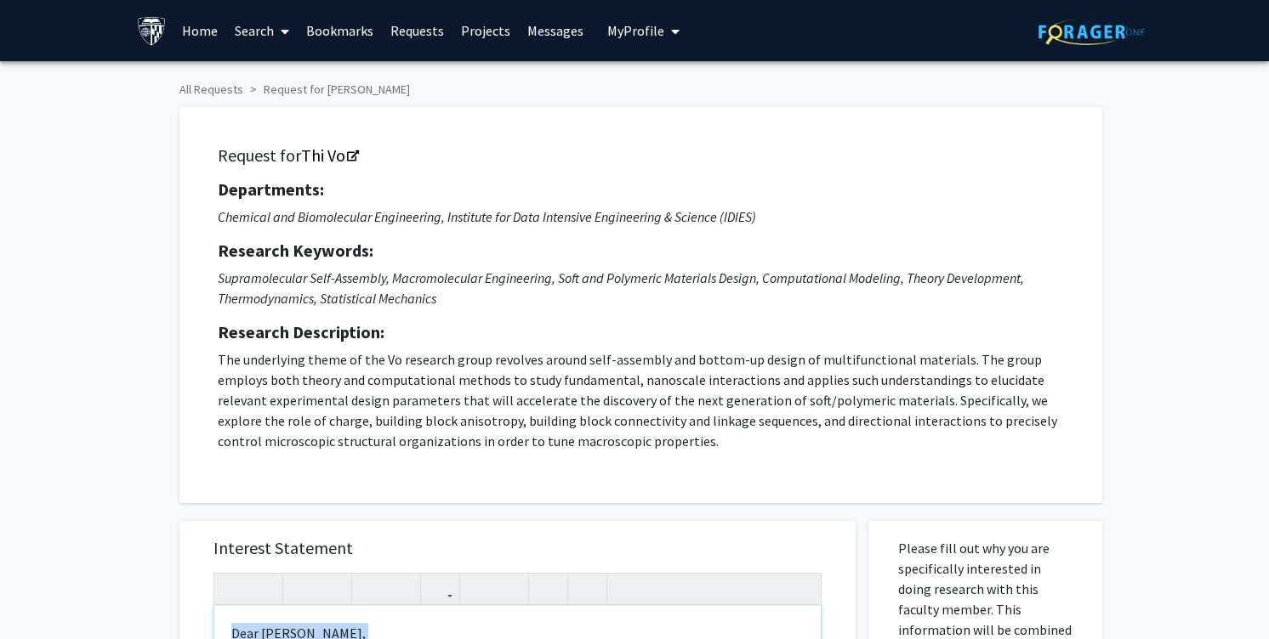
drag, startPoint x: 497, startPoint y: 443, endPoint x: 488, endPoint y: -54, distance: 497.5
click at [488, 0] on html "Skip navigation Home Search Bookmarks Requests Projects Messages My Profile Hel…" at bounding box center [634, 319] width 1269 height 639
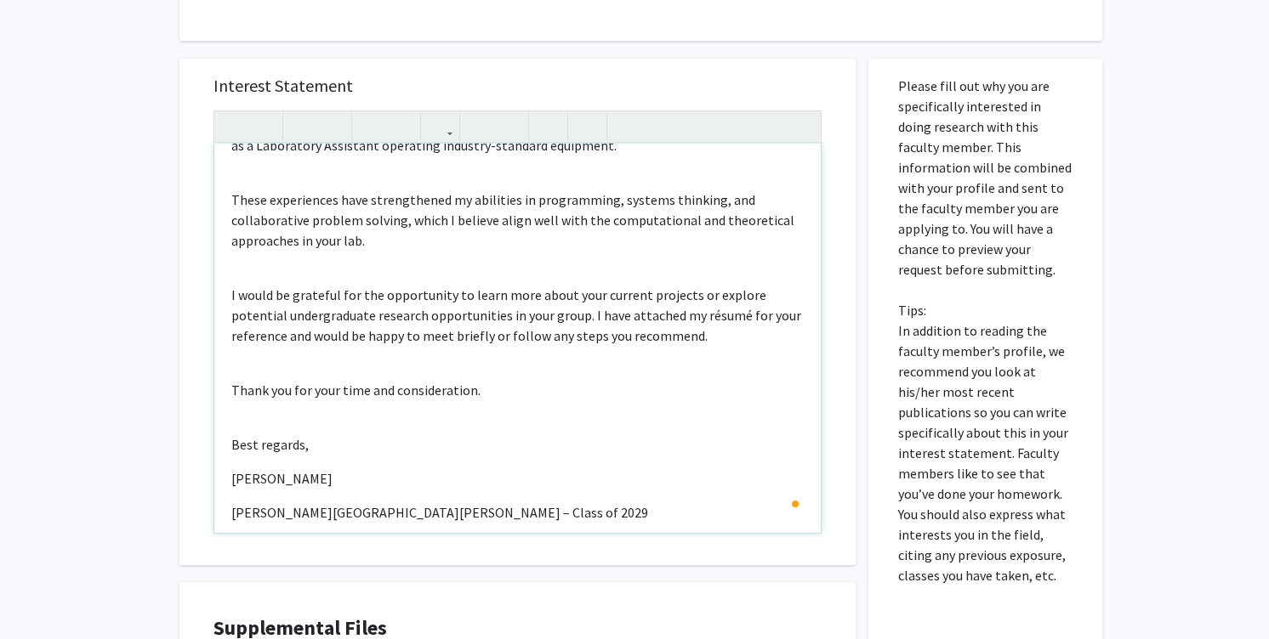
click at [324, 469] on p "[PERSON_NAME]" at bounding box center [517, 479] width 572 height 20
click at [325, 346] on div "Dear Professor Vo, I am an incoming Johns Hopkins Chemical & Biomolecular Engin…" at bounding box center [517, 338] width 606 height 389
click at [276, 355] on div "Dear Professor Vo, I am an incoming Johns Hopkins Chemical & Biomolecular Engin…" at bounding box center [517, 338] width 606 height 389
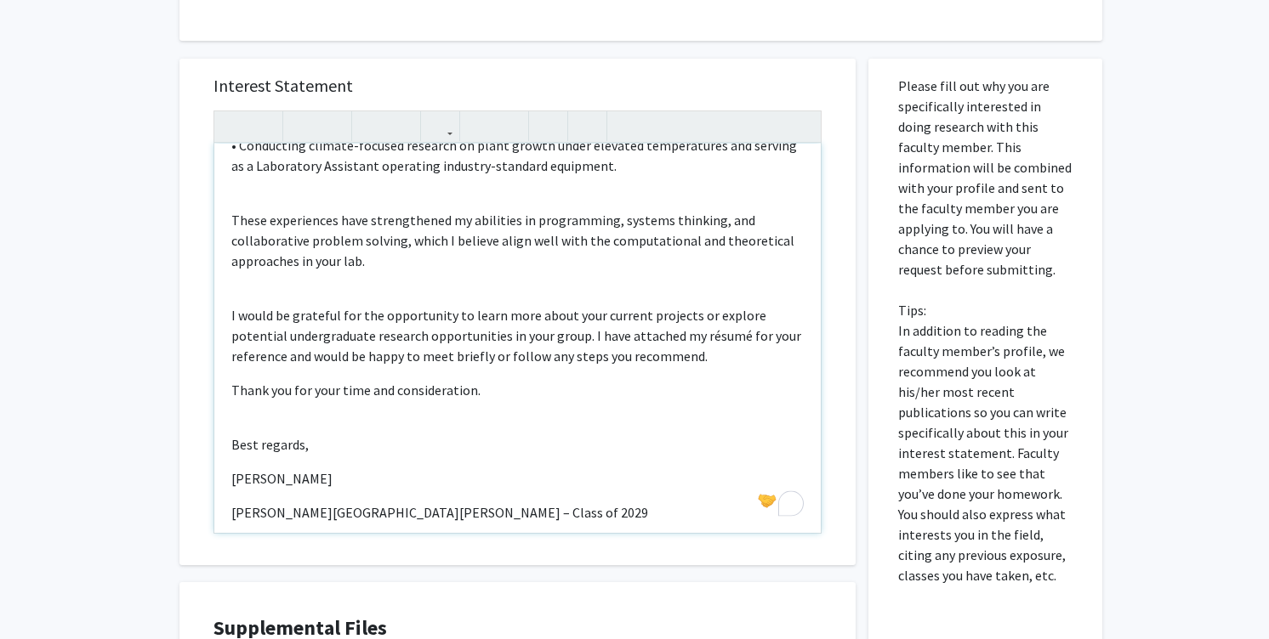
click at [293, 394] on div "Dear Professor Vo, I am an incoming Johns Hopkins Chemical & Biomolecular Engin…" at bounding box center [517, 338] width 606 height 389
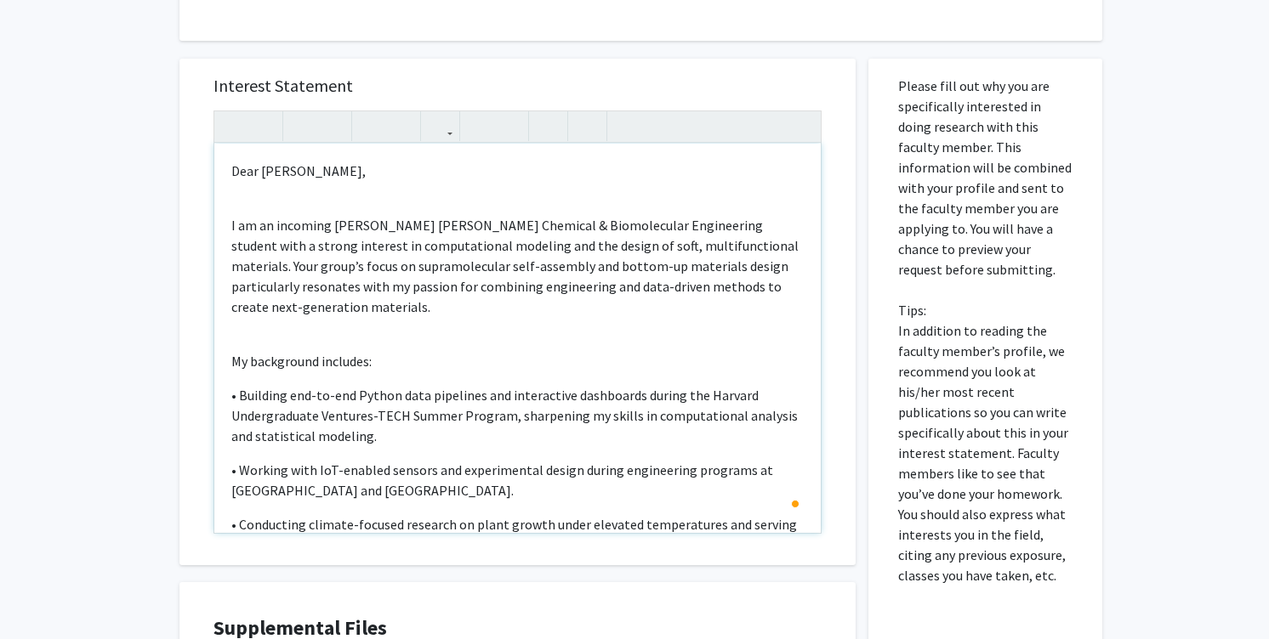
click at [369, 215] on p "I am an incoming Johns Hopkins Chemical & Biomolecular Engineering student with…" at bounding box center [517, 266] width 572 height 102
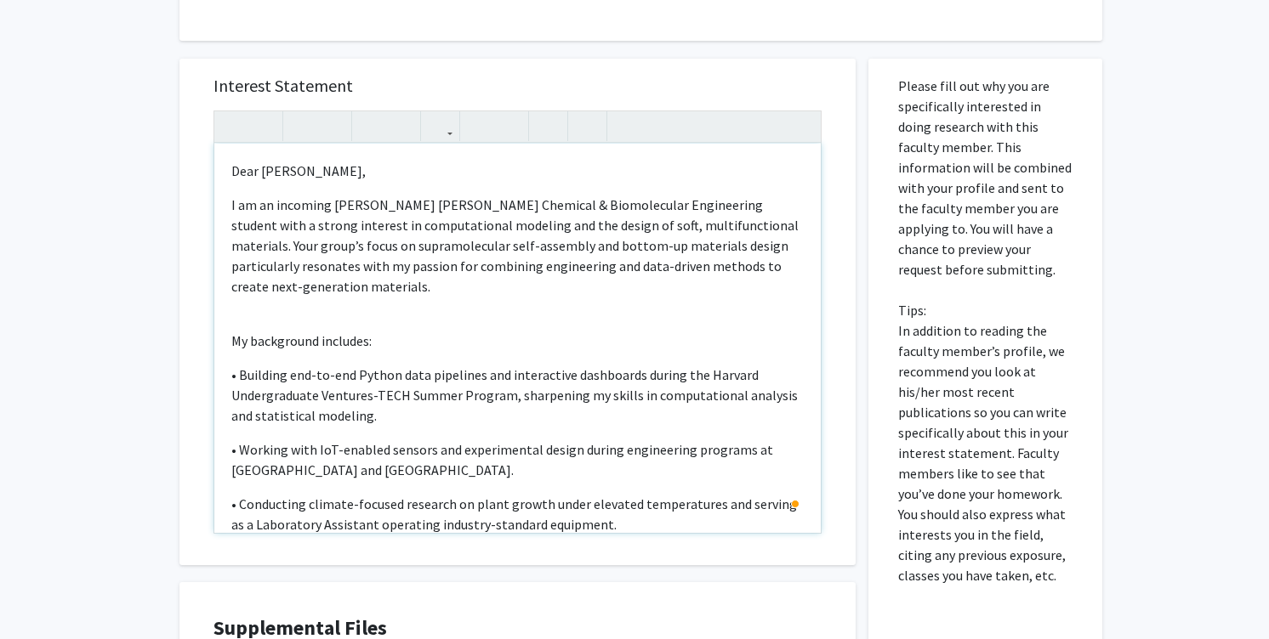
click at [346, 295] on div "Dear Professor Vo, I am an incoming Johns Hopkins Chemical & Biomolecular Engin…" at bounding box center [517, 338] width 606 height 389
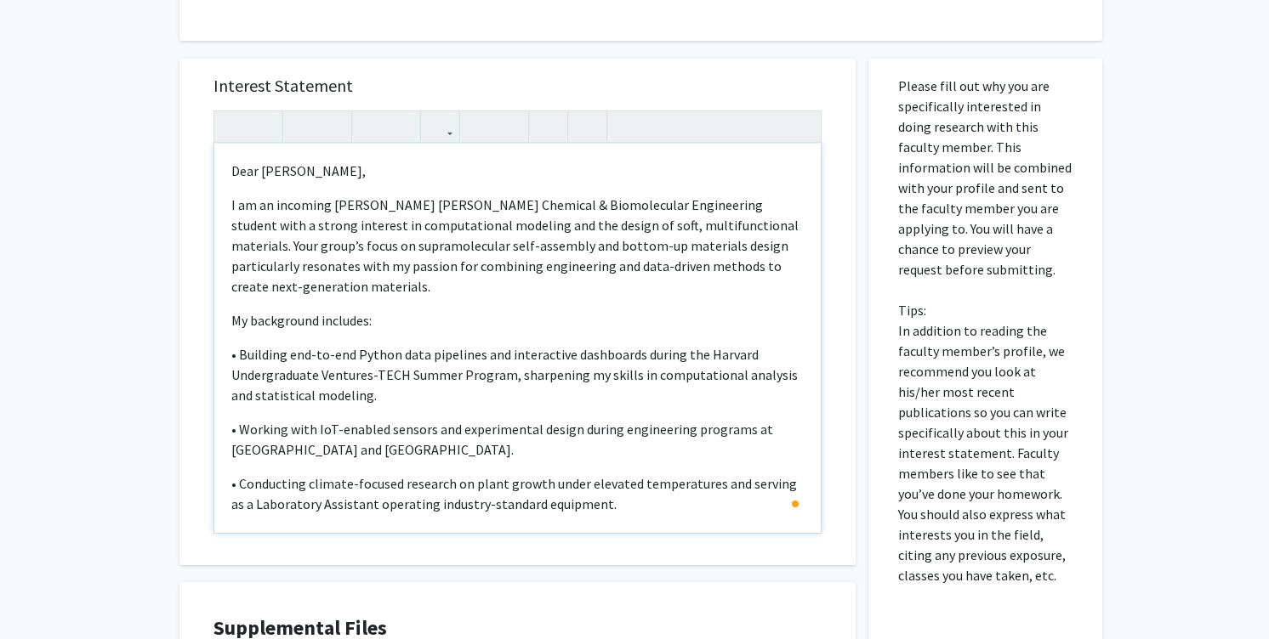
click at [364, 310] on p "My background includes:" at bounding box center [517, 320] width 572 height 20
click at [385, 310] on p "My background includes:" at bounding box center [517, 320] width 572 height 20
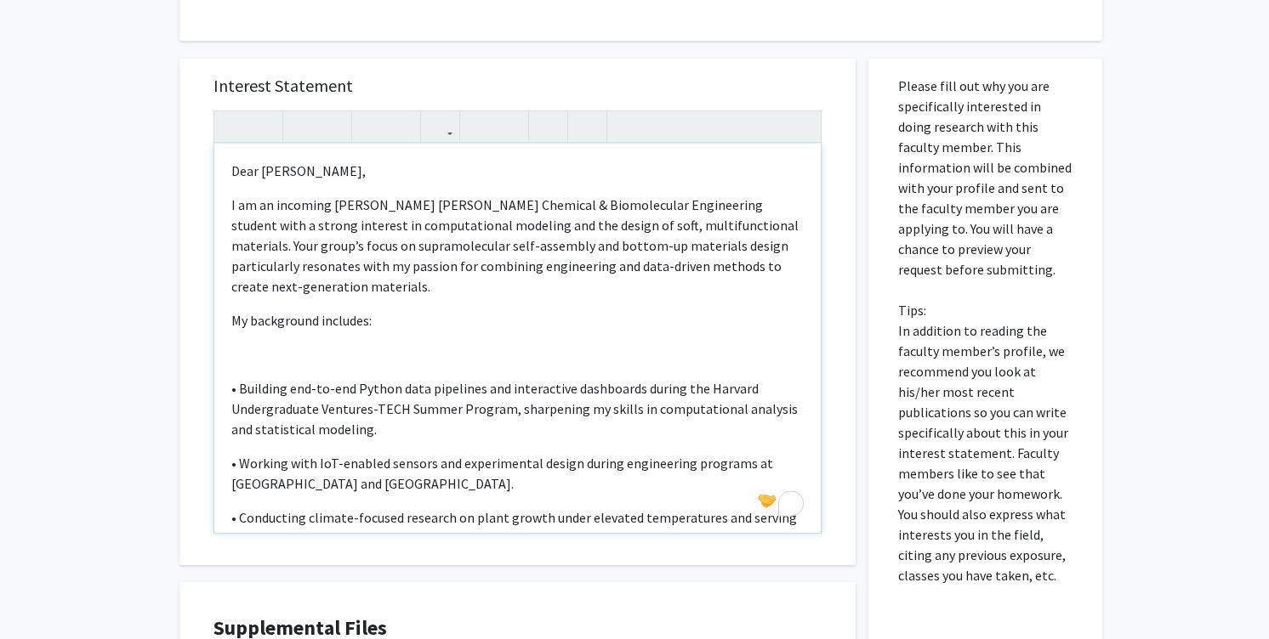
type textarea "<p>Dear Professor Vo,</p><p>I am an incoming Johns Hopkins Chemical &amp; Biomo…"
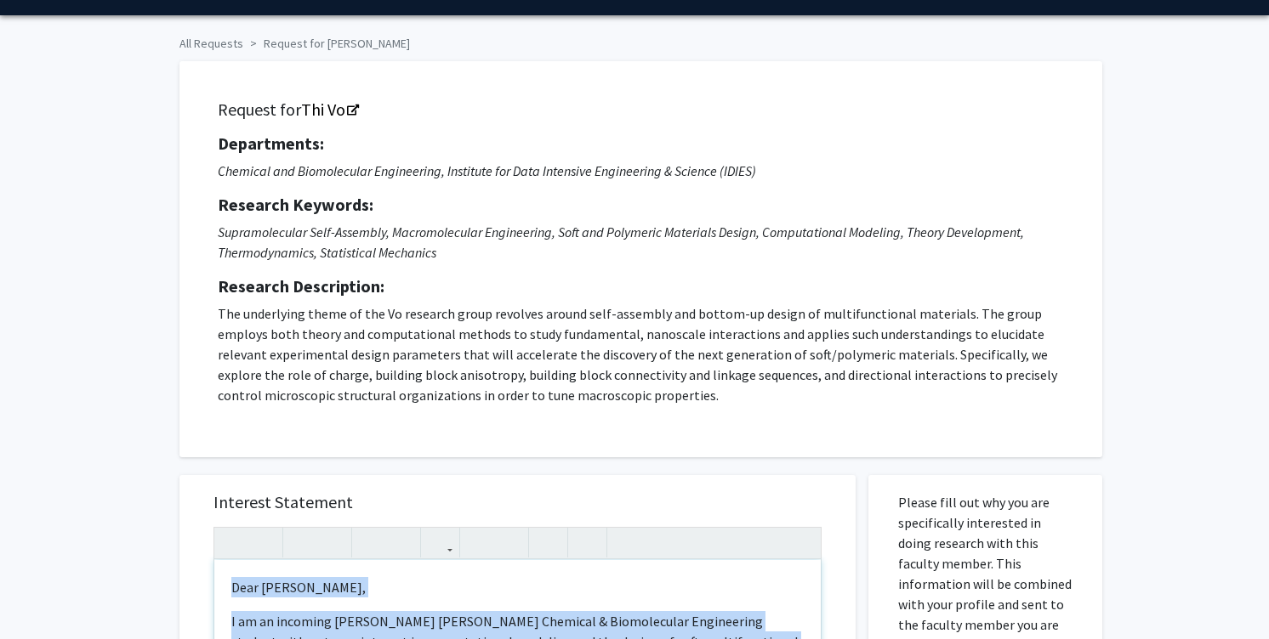
drag, startPoint x: 516, startPoint y: 486, endPoint x: 440, endPoint y: -43, distance: 534.3
click at [440, 0] on html "Skip navigation Home Search Bookmarks Requests Projects Messages My Profile Hel…" at bounding box center [634, 273] width 1269 height 639
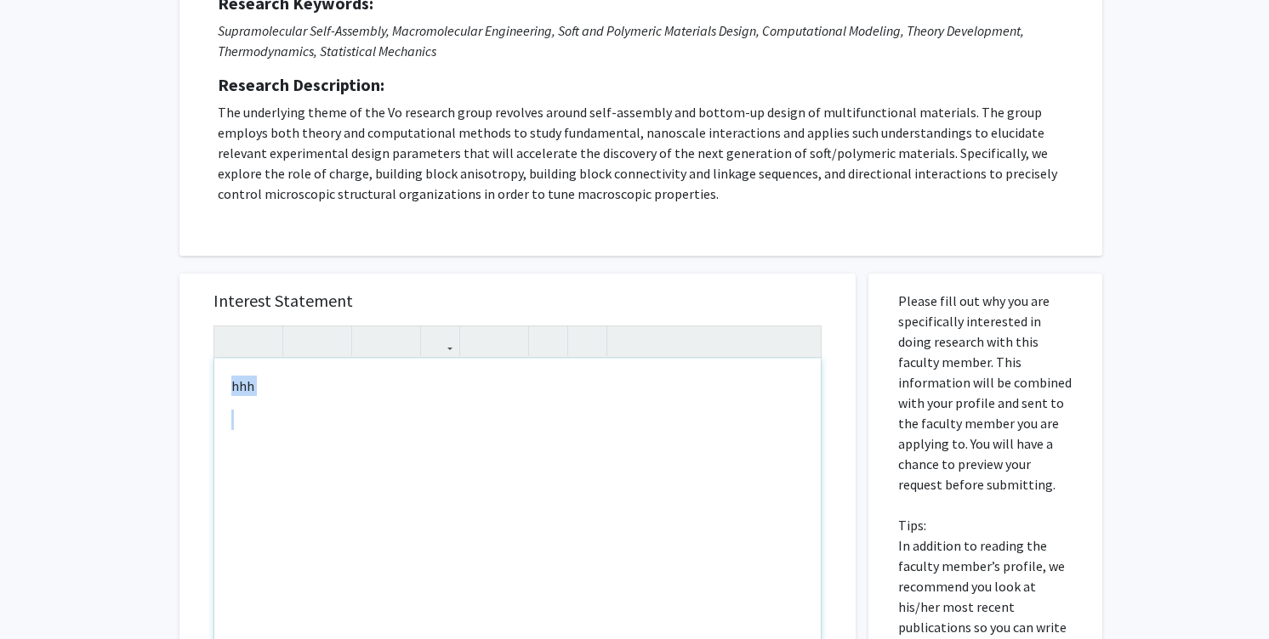
drag, startPoint x: 455, startPoint y: 472, endPoint x: 431, endPoint y: 233, distance: 240.1
click at [431, 233] on div "All Requests Request for Thi Vo Request for Thi Vo Departments: Chemical and Bi…" at bounding box center [634, 440] width 935 height 1227
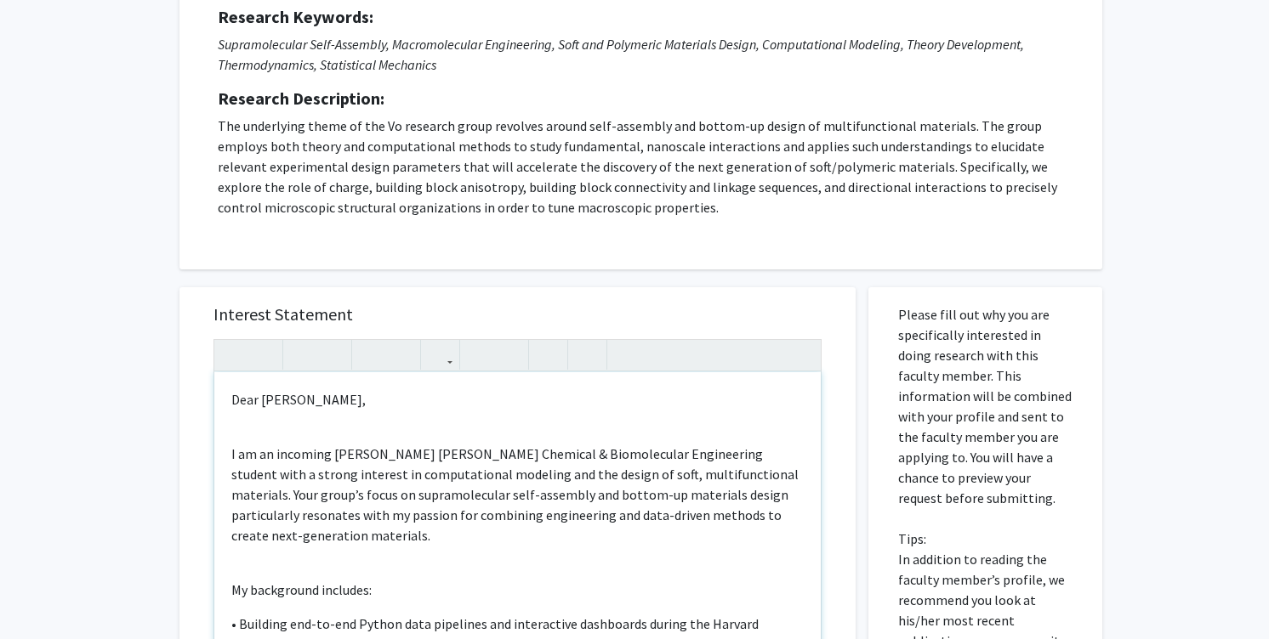
click at [500, 440] on div "Dear Professor Vo, I am an incoming Johns Hopkins Chemical & Biomolecular Engin…" at bounding box center [517, 566] width 606 height 389
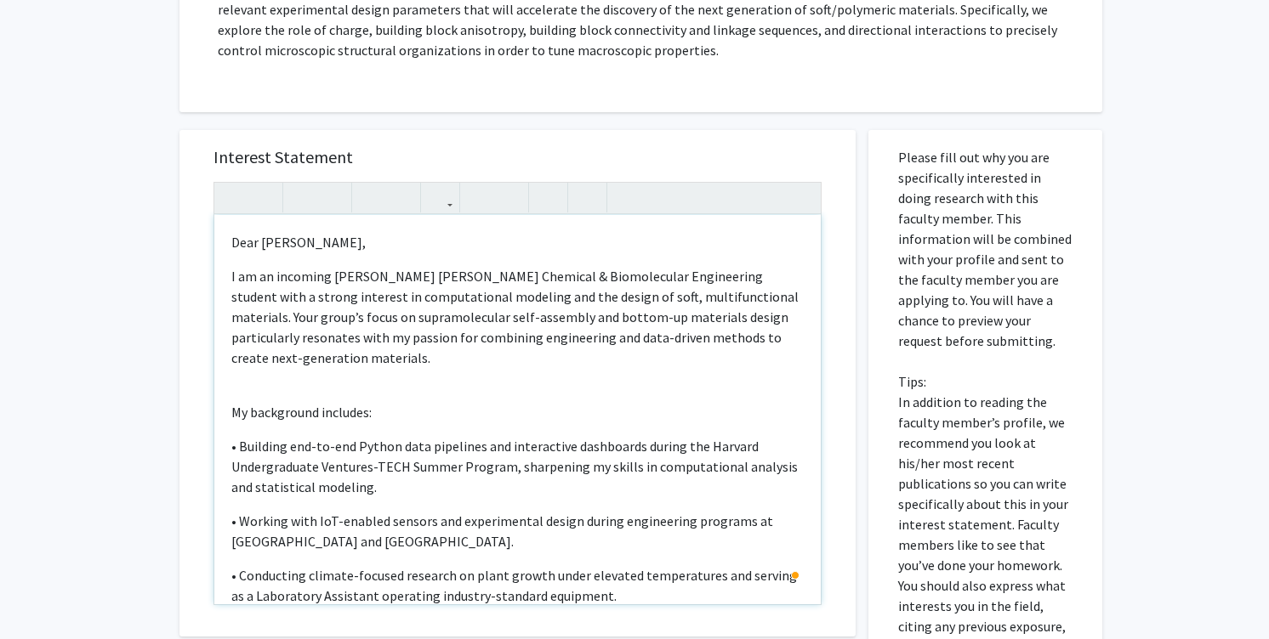
click at [548, 366] on div "Dear Professor Vo, I am an incoming Johns Hopkins Chemical & Biomolecular Engin…" at bounding box center [517, 409] width 606 height 389
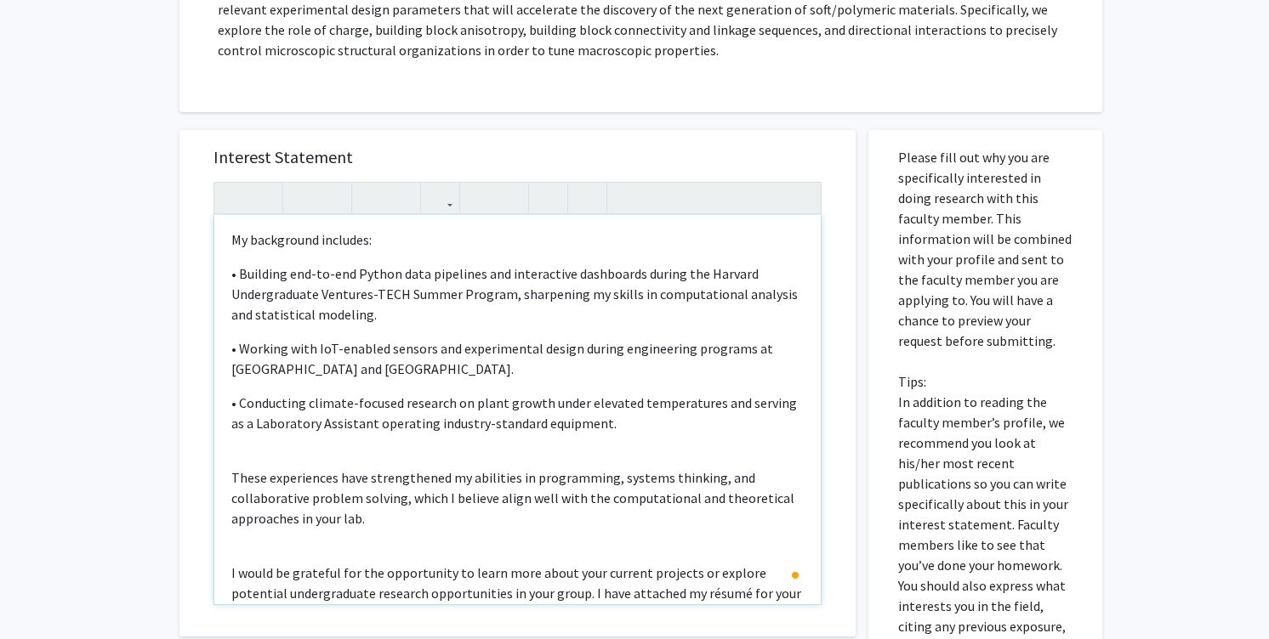
click at [509, 437] on div "Dear Professor Vo, I am an incoming Johns Hopkins Chemical & Biomolecular Engin…" at bounding box center [517, 409] width 606 height 389
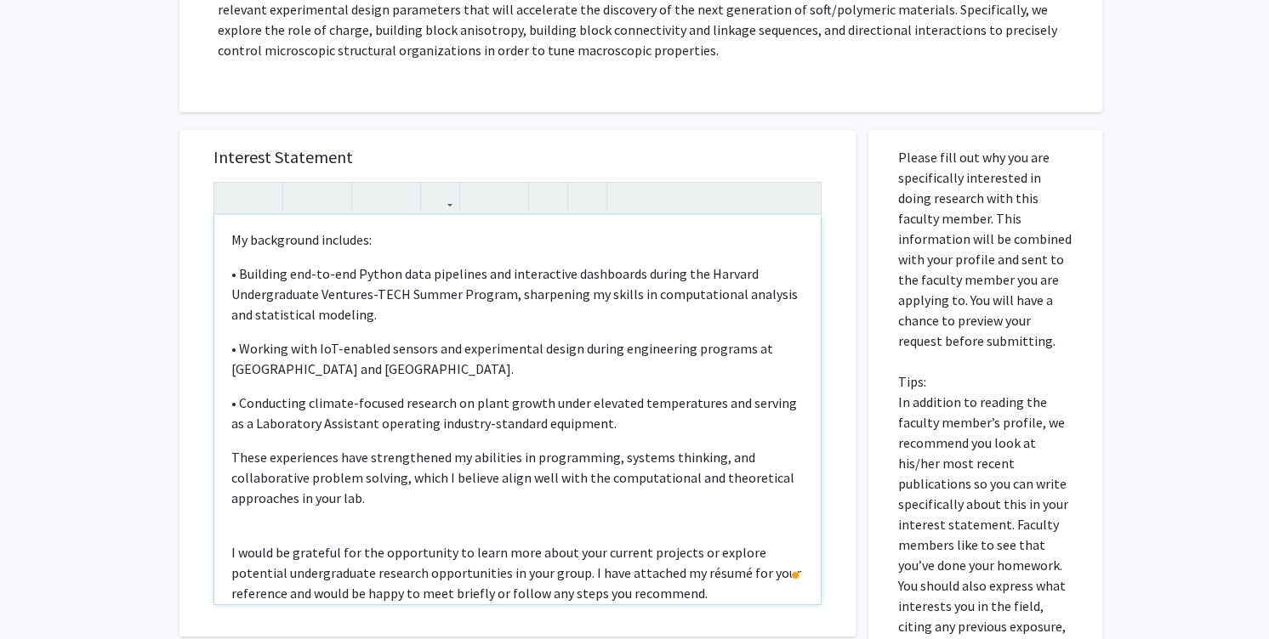
click at [460, 497] on div "Dear Professor Vo, I am an incoming Johns Hopkins Chemical & Biomolecular Engin…" at bounding box center [517, 409] width 606 height 389
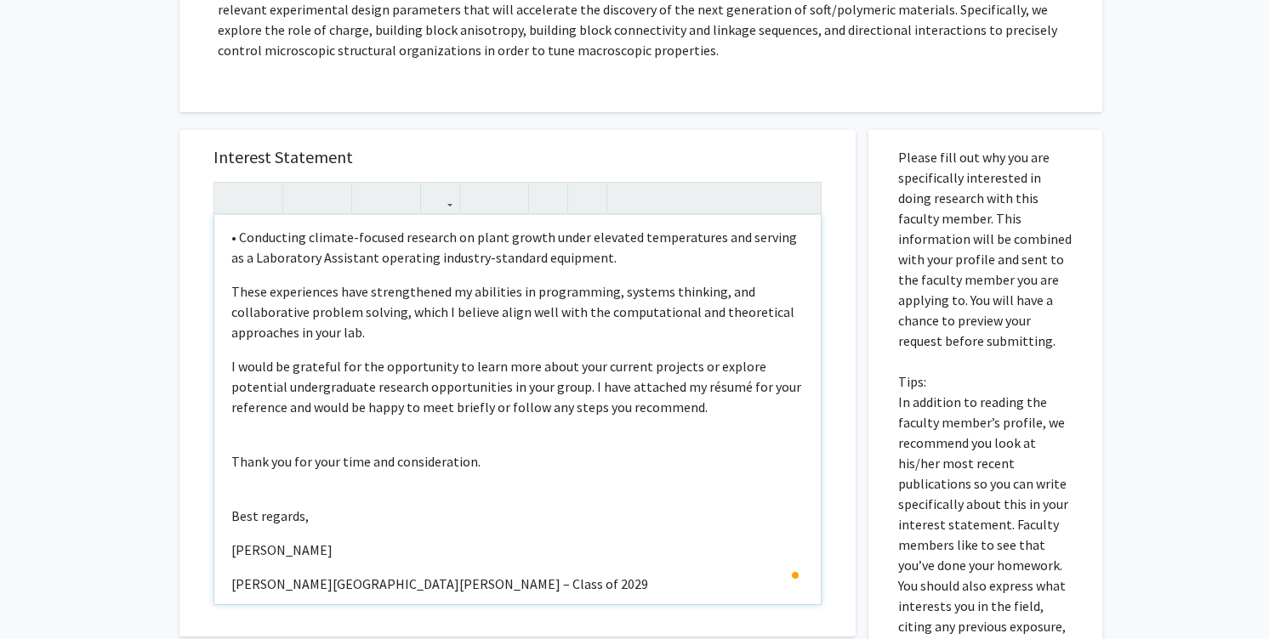
click at [454, 506] on p "Best regards," at bounding box center [517, 516] width 572 height 20
click at [454, 470] on div "Dear Professor Vo, I am an incoming Johns Hopkins Chemical & Biomolecular Engin…" at bounding box center [517, 409] width 606 height 389
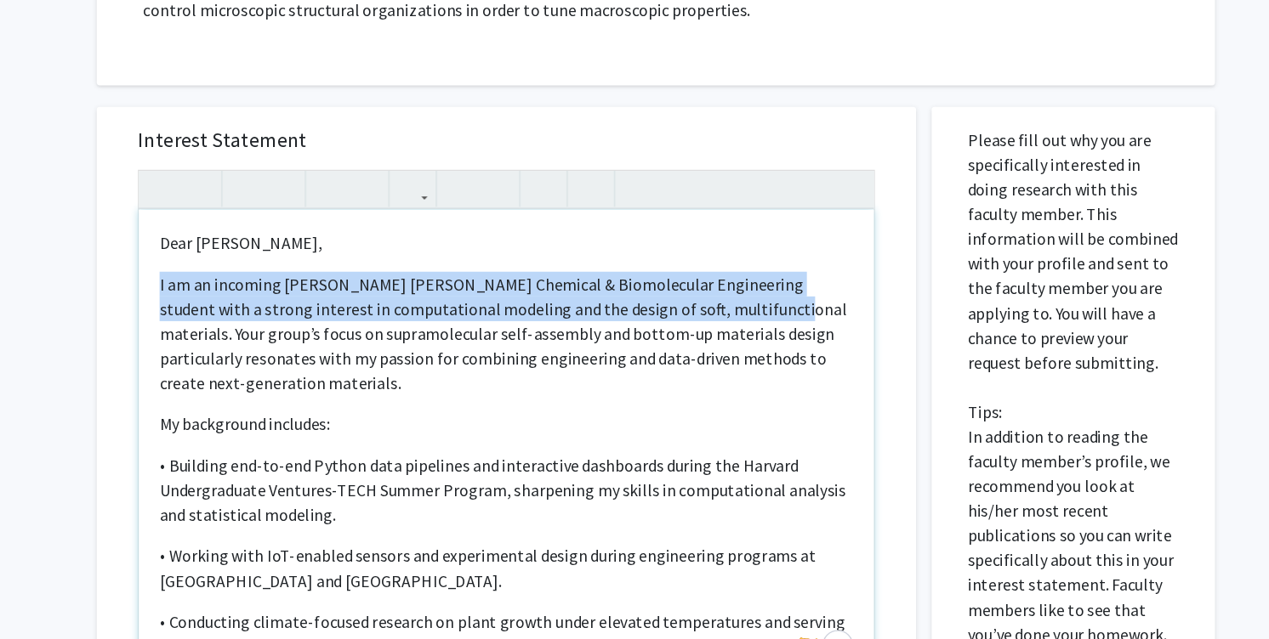
drag, startPoint x: 661, startPoint y: 303, endPoint x: 218, endPoint y: 286, distance: 443.3
click at [217, 285] on div "Dear Professor Vo, I am an incoming Johns Hopkins Chemical & Biomolecular Engin…" at bounding box center [517, 409] width 606 height 389
copy p "I am an incoming Johns Hopkins Chemical & Biomolecular Engineering student with…"
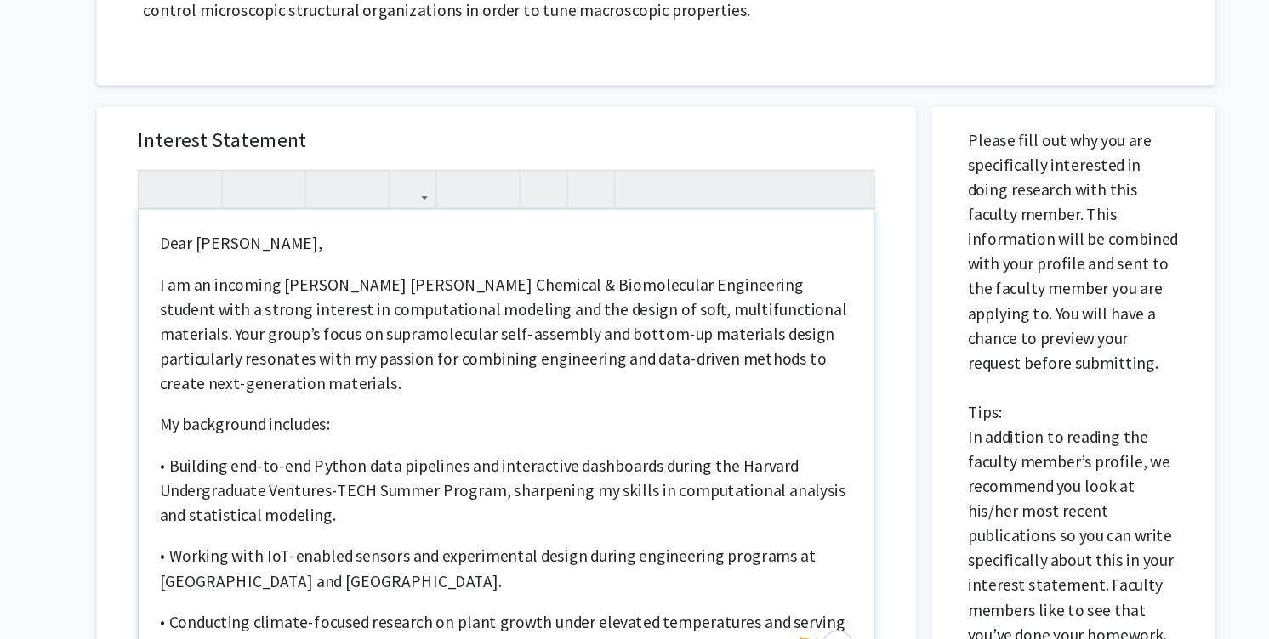
click at [700, 327] on p "I am an incoming Johns Hopkins Chemical & Biomolecular Engineering student with…" at bounding box center [517, 317] width 572 height 102
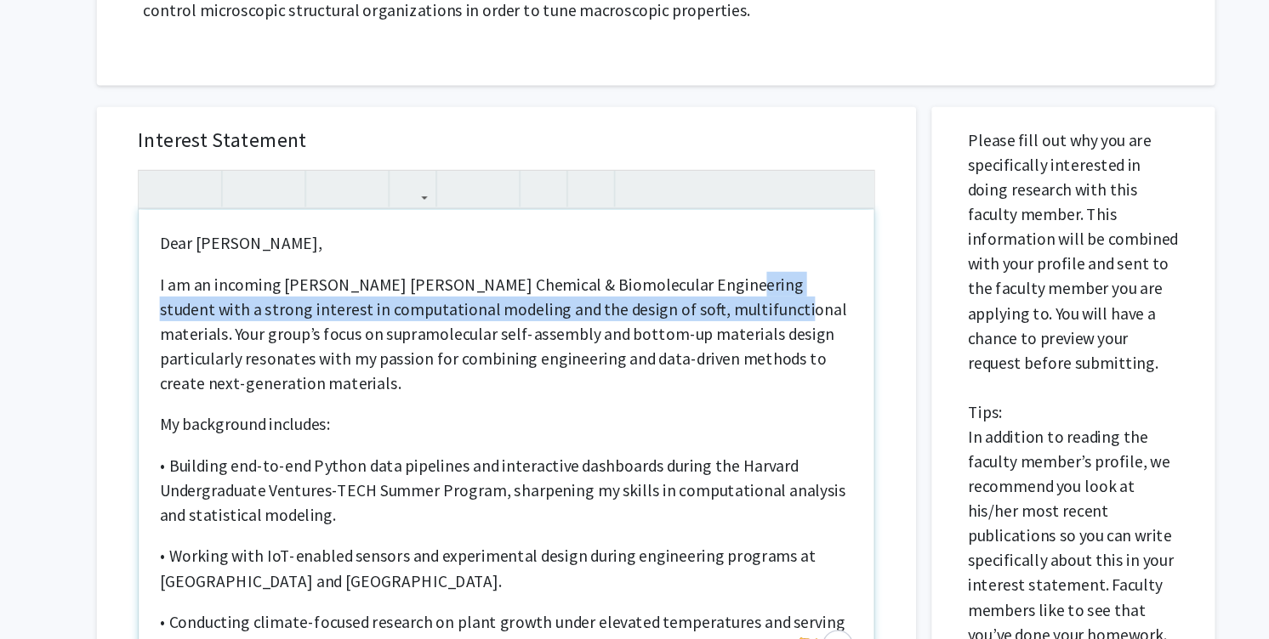
drag, startPoint x: 660, startPoint y: 297, endPoint x: 683, endPoint y: 278, distance: 29.6
click at [683, 278] on p "I am an incoming Johns Hopkins Chemical & Biomolecular Engineering student with…" at bounding box center [517, 317] width 572 height 102
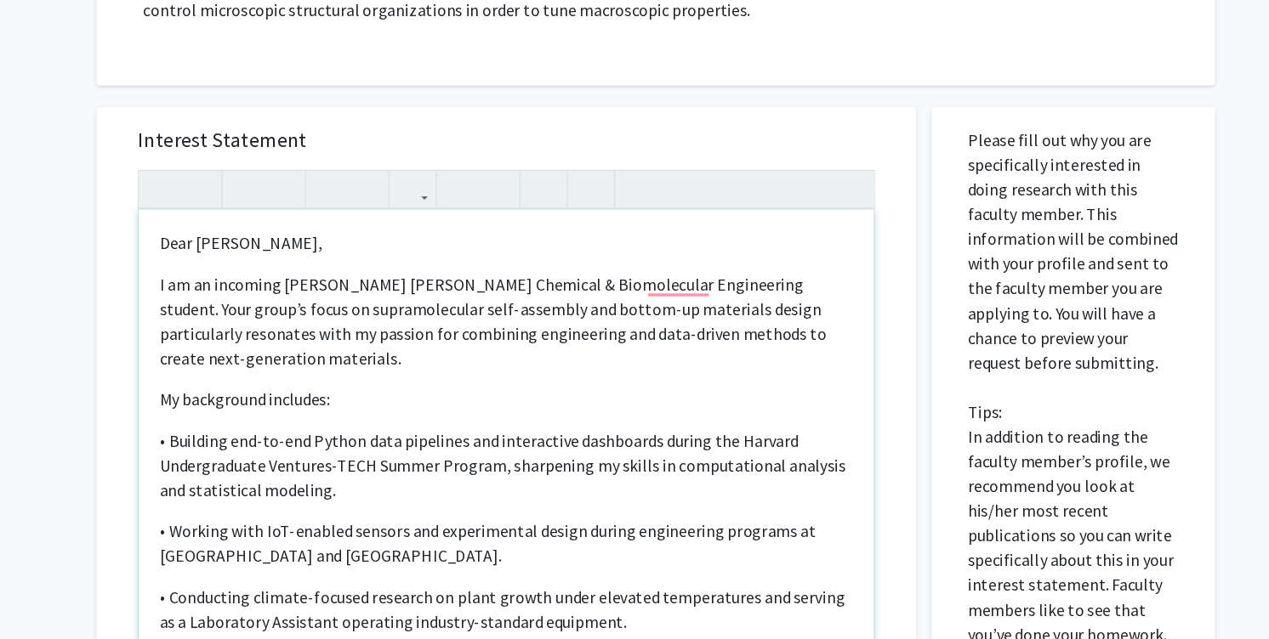
type textarea "<p>Dear Professor Vo,</p><p>I am an incoming Johns Hopkins Chemical &amp; Biomo…"
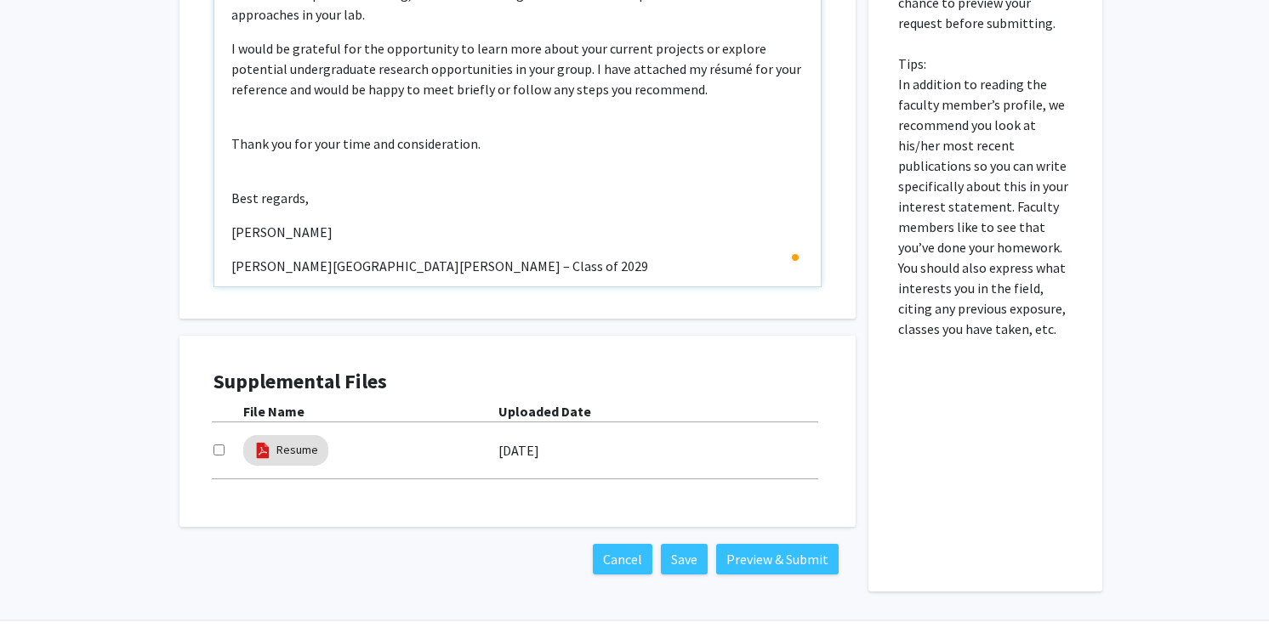
scroll to position [751, 0]
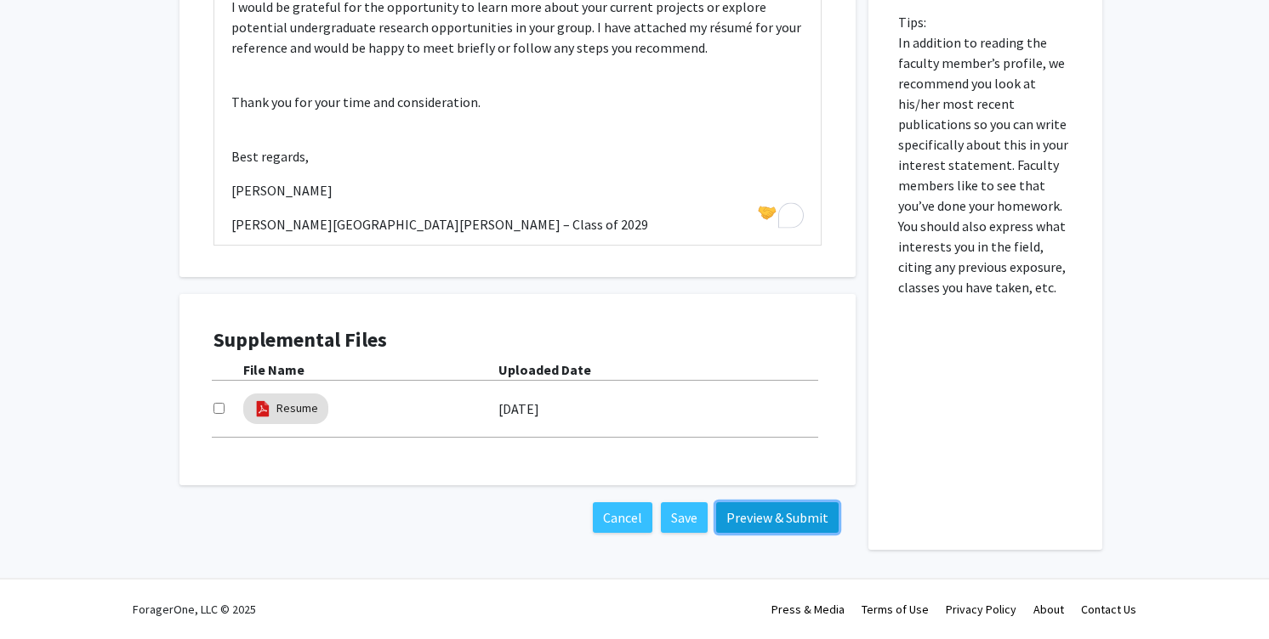
click at [757, 521] on button "Preview & Submit" at bounding box center [777, 518] width 122 height 31
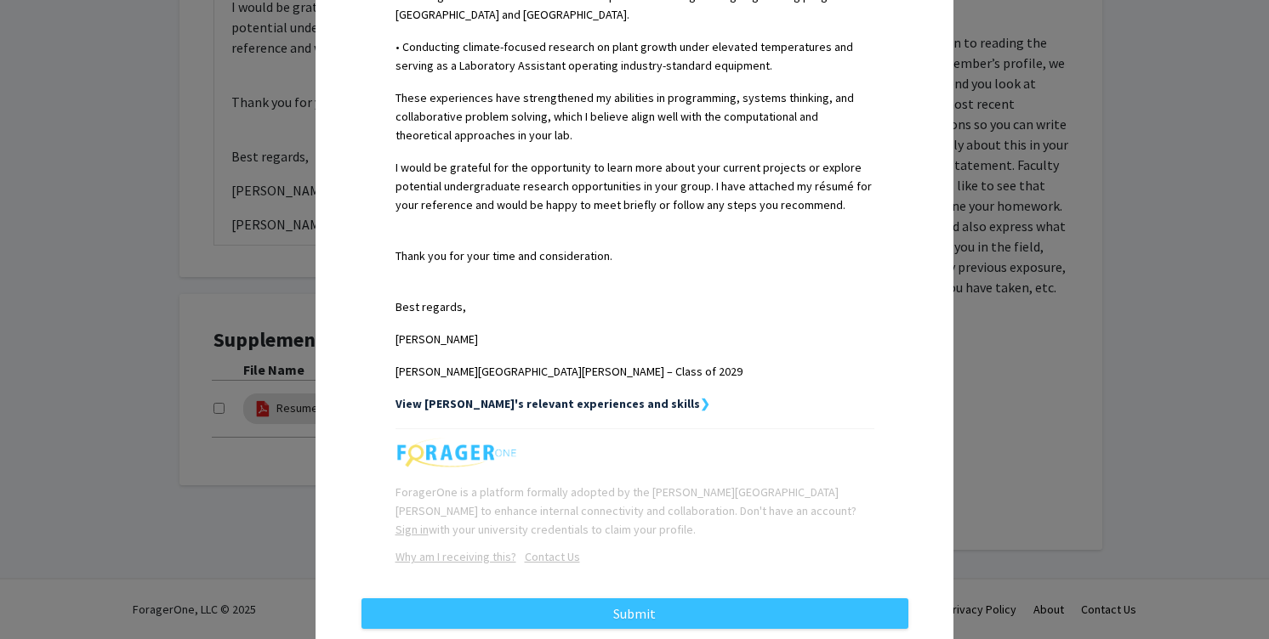
scroll to position [754, 0]
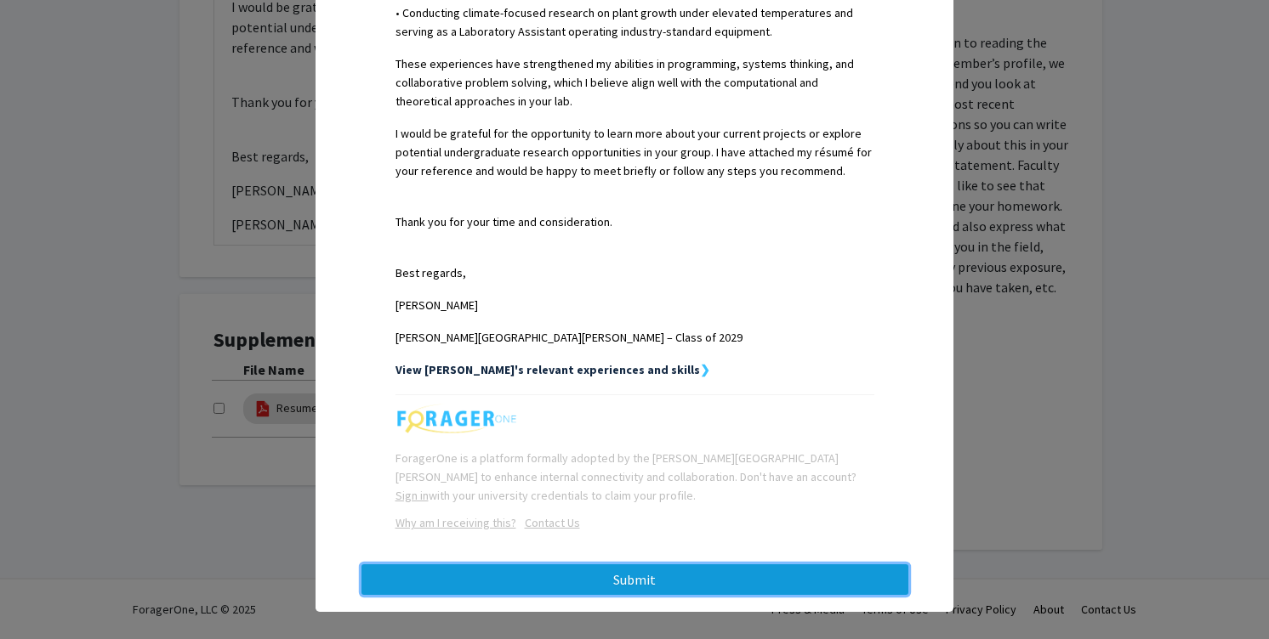
click at [761, 575] on button "Submit" at bounding box center [634, 580] width 547 height 31
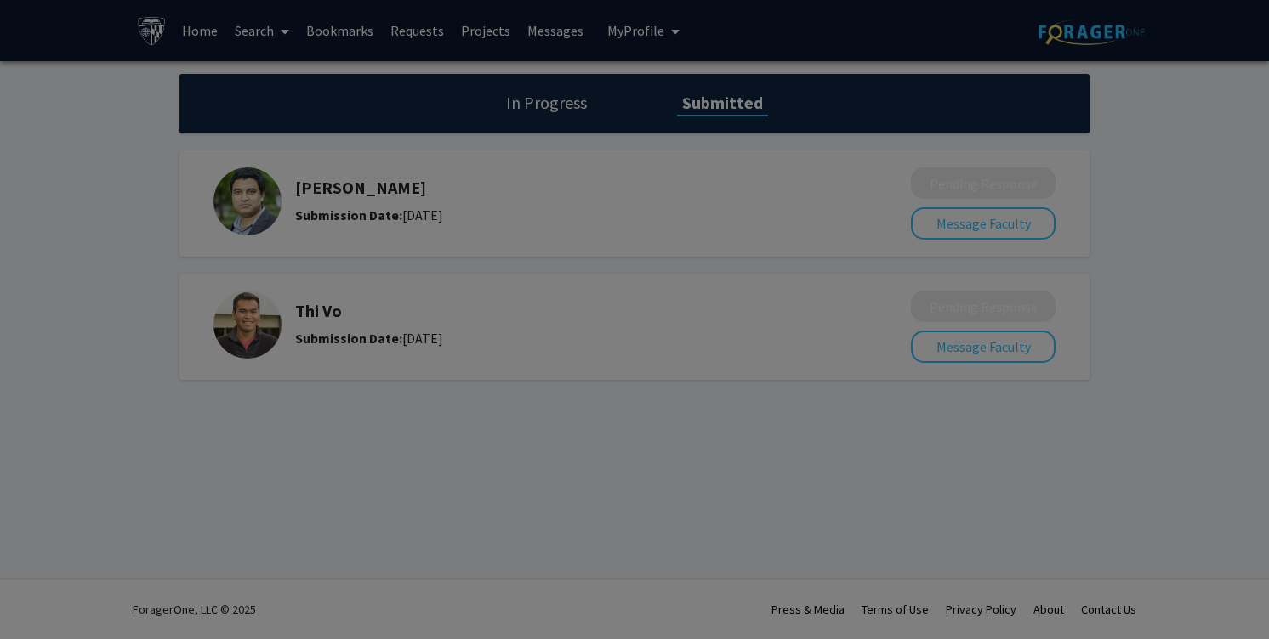
click at [932, 359] on div at bounding box center [634, 319] width 1269 height 639
click at [918, 349] on div at bounding box center [634, 319] width 1269 height 639
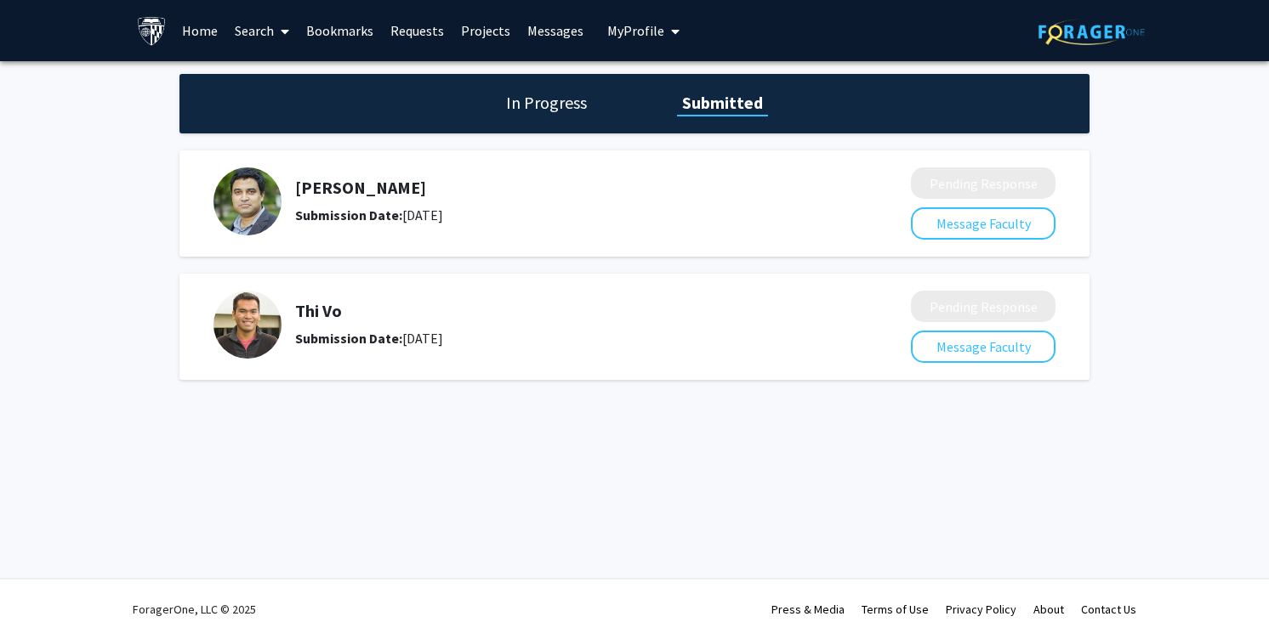
click at [793, 350] on div "[PERSON_NAME] Submission Date: [DATE]" at bounding box center [549, 325] width 673 height 68
click at [313, 315] on h5 "Thi Vo" at bounding box center [557, 311] width 525 height 20
click at [333, 327] on div "[PERSON_NAME] Submission Date: [DATE]" at bounding box center [557, 325] width 525 height 48
click at [1003, 351] on button "Message Faculty" at bounding box center [983, 347] width 145 height 32
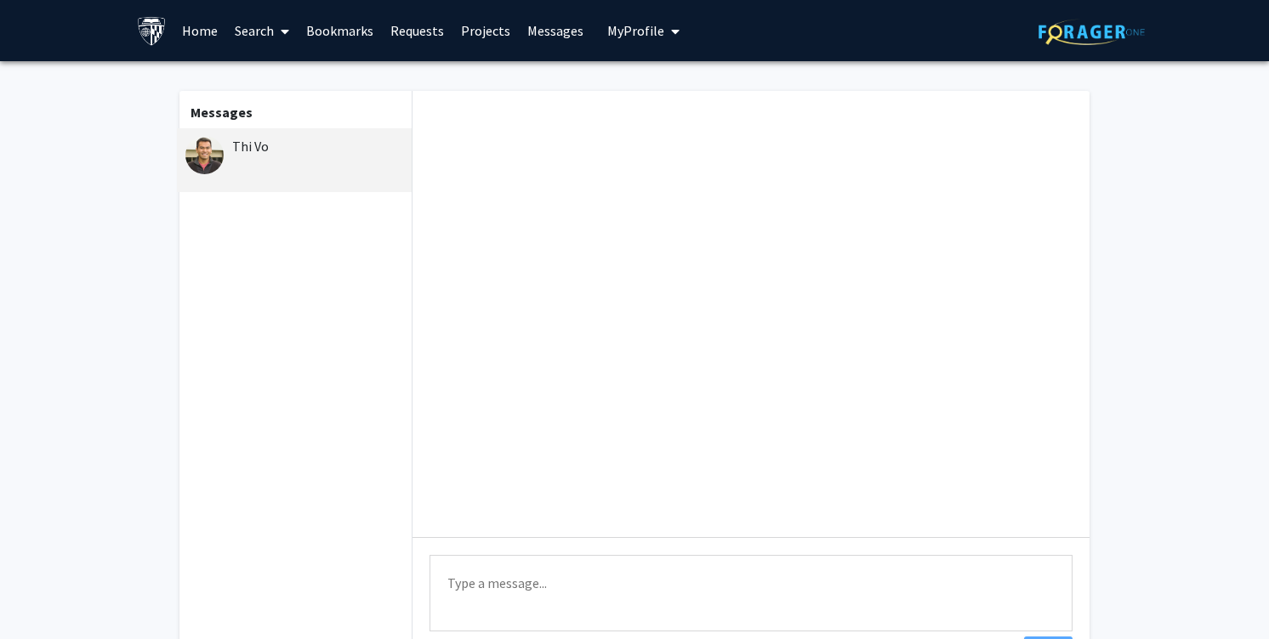
click at [276, 40] on span at bounding box center [281, 32] width 15 height 60
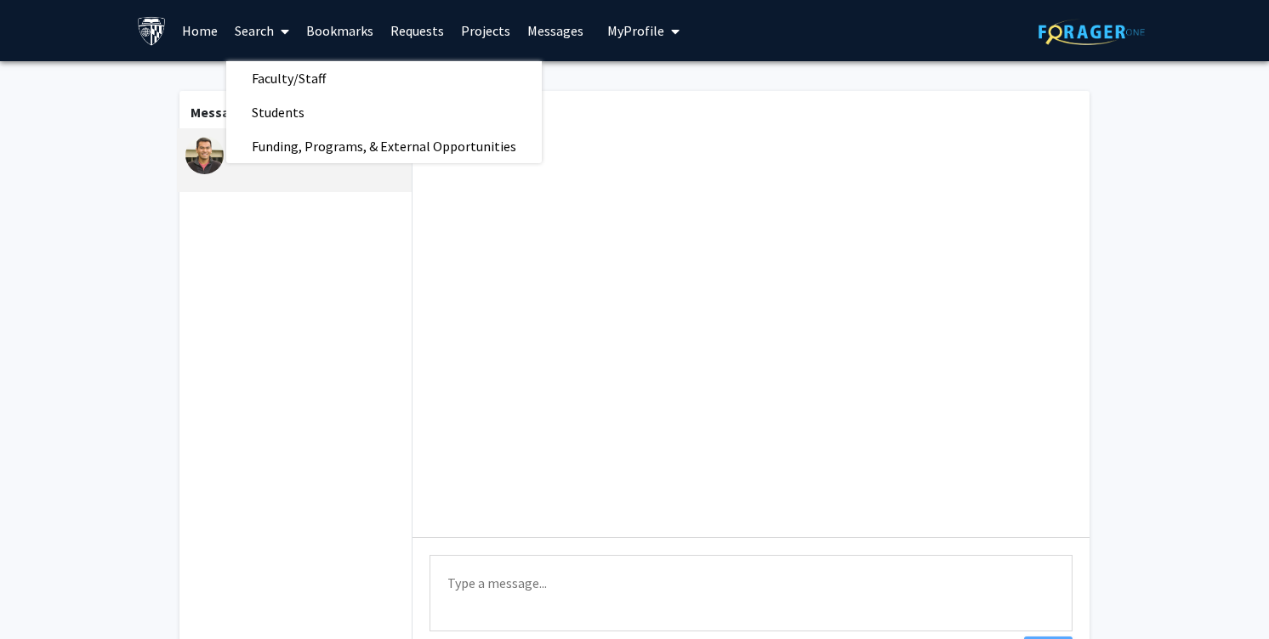
click at [176, 37] on link "Home" at bounding box center [199, 31] width 53 height 60
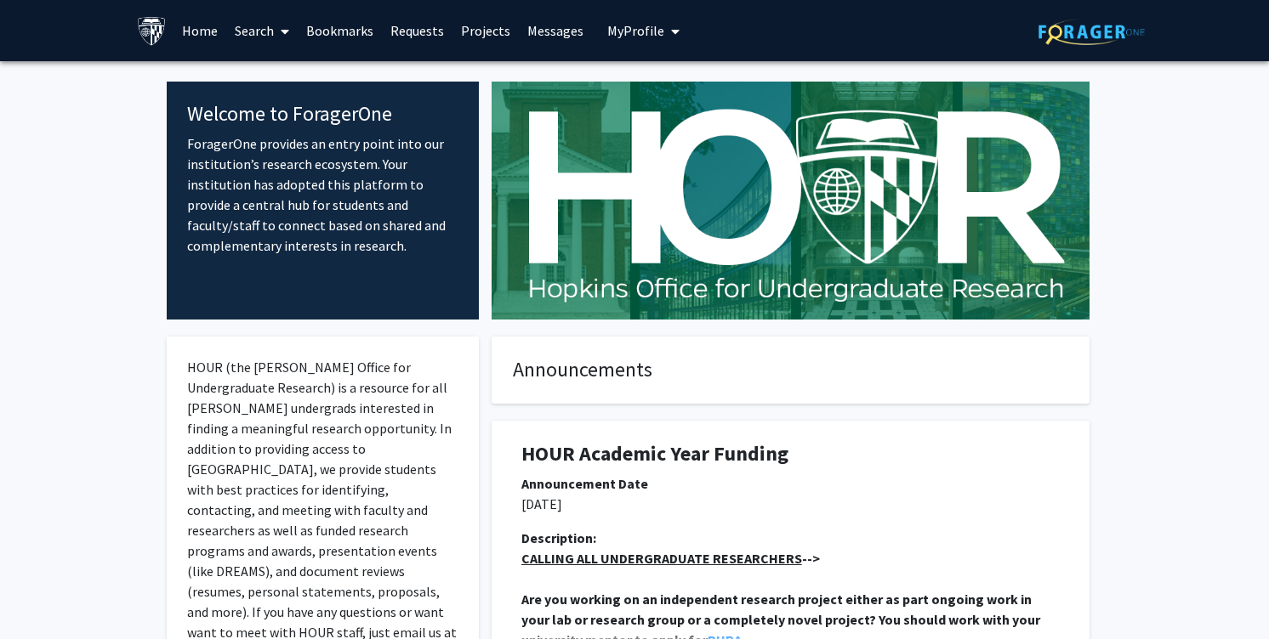
click at [267, 30] on link "Search" at bounding box center [261, 31] width 71 height 60
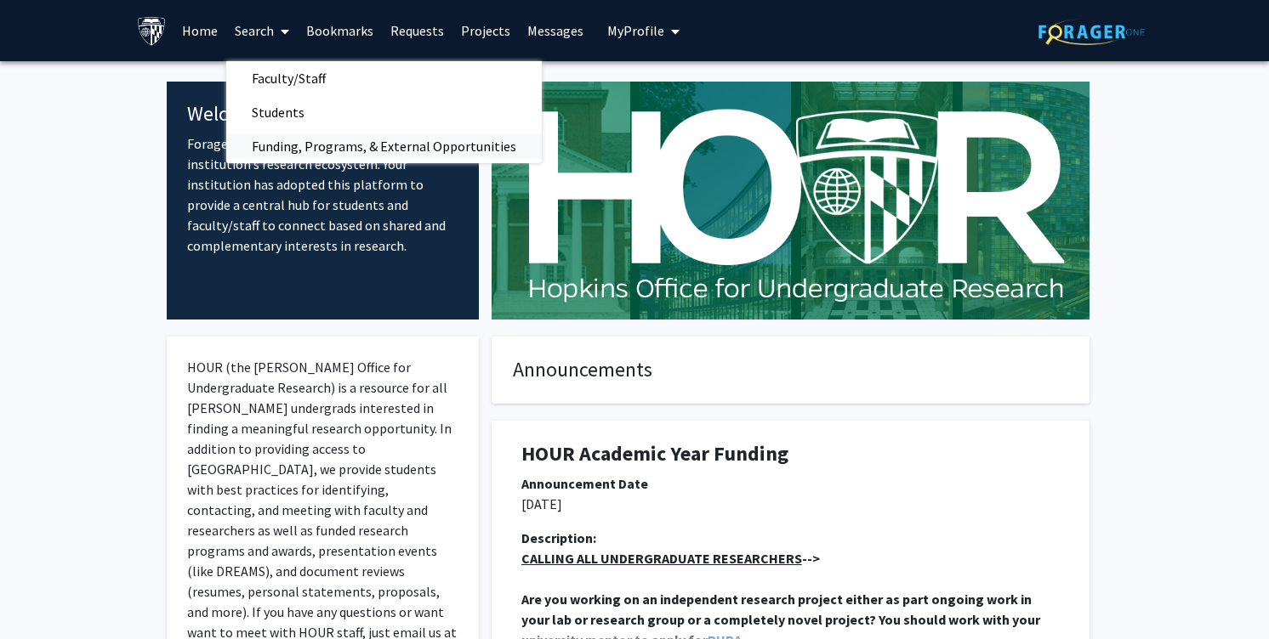
click at [285, 143] on span "Funding, Programs, & External Opportunities" at bounding box center [383, 146] width 315 height 34
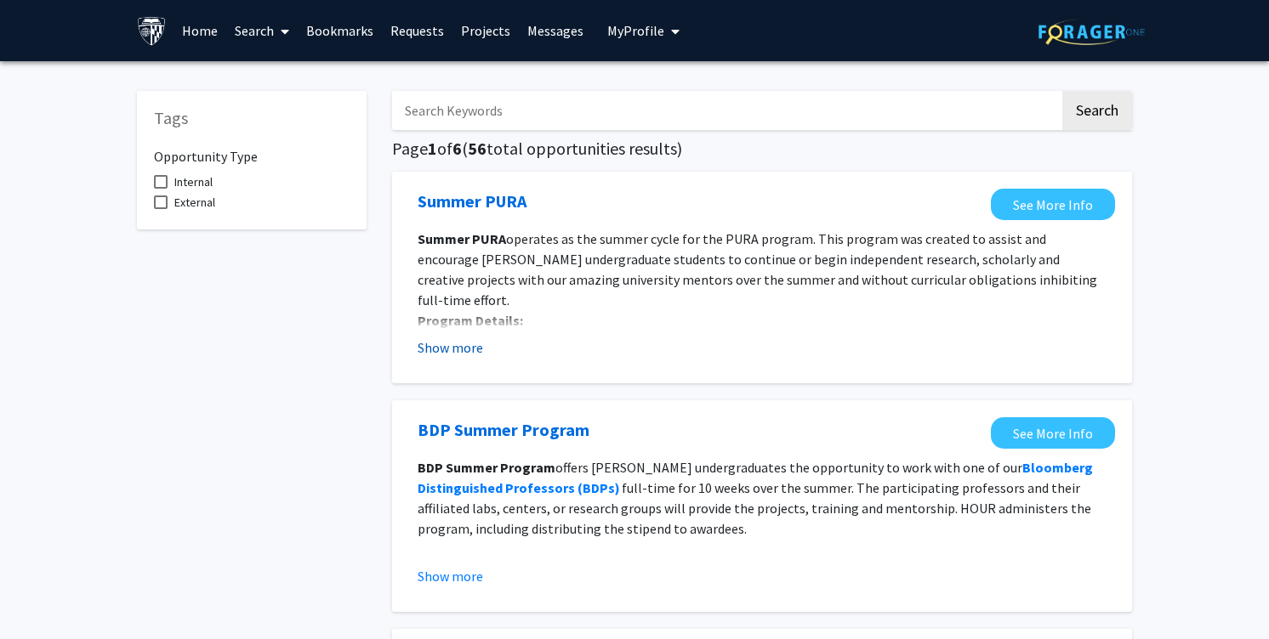
click at [472, 343] on button "Show more" at bounding box center [450, 348] width 65 height 20
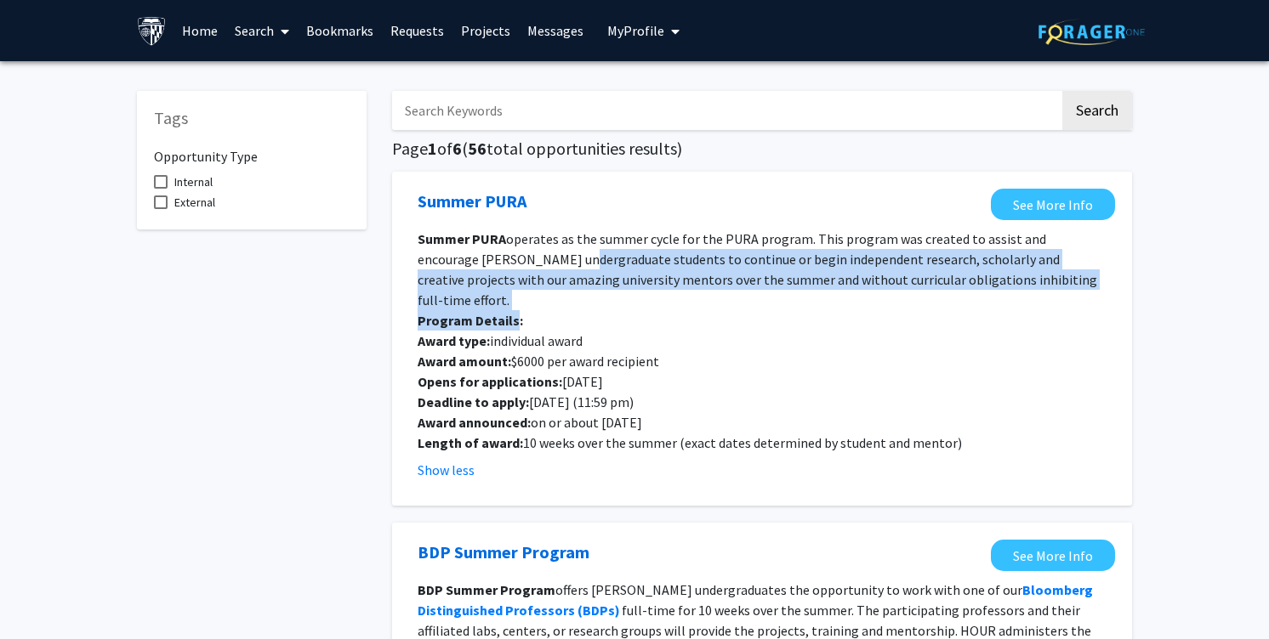
drag, startPoint x: 514, startPoint y: 265, endPoint x: 514, endPoint y: 295, distance: 29.8
click at [514, 295] on div "Summer PURA operates as the summer cycle for the PURA program. This program was…" at bounding box center [762, 341] width 689 height 224
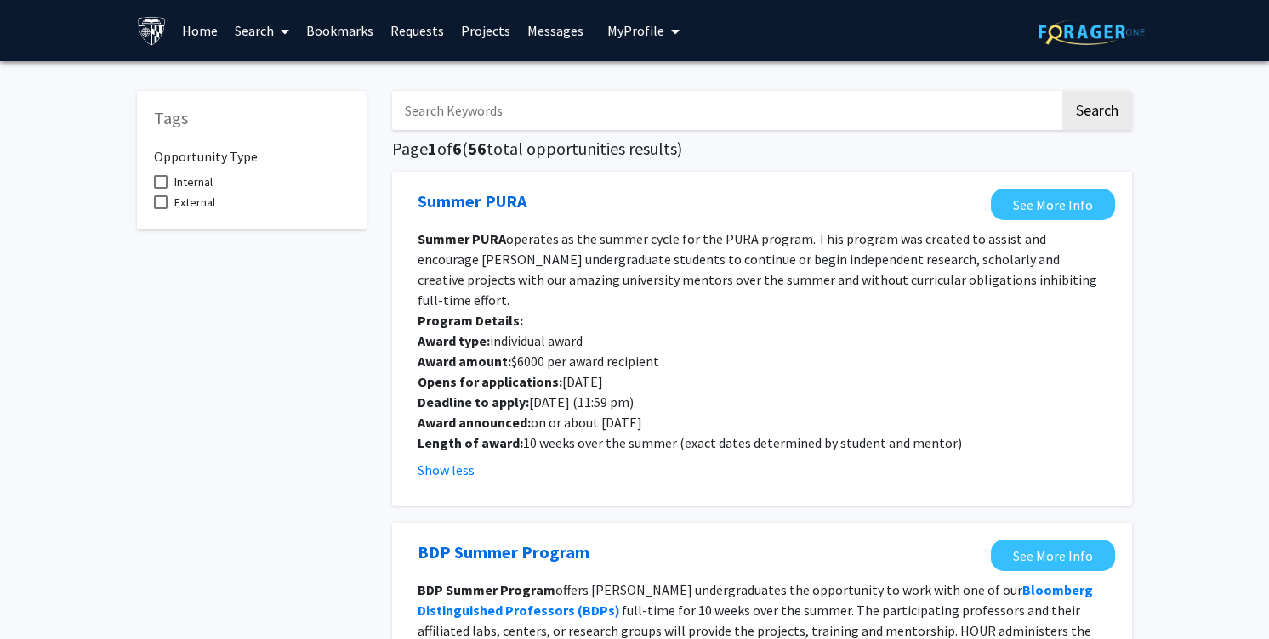
click at [551, 331] on p "Award type: individual award" at bounding box center [762, 341] width 689 height 20
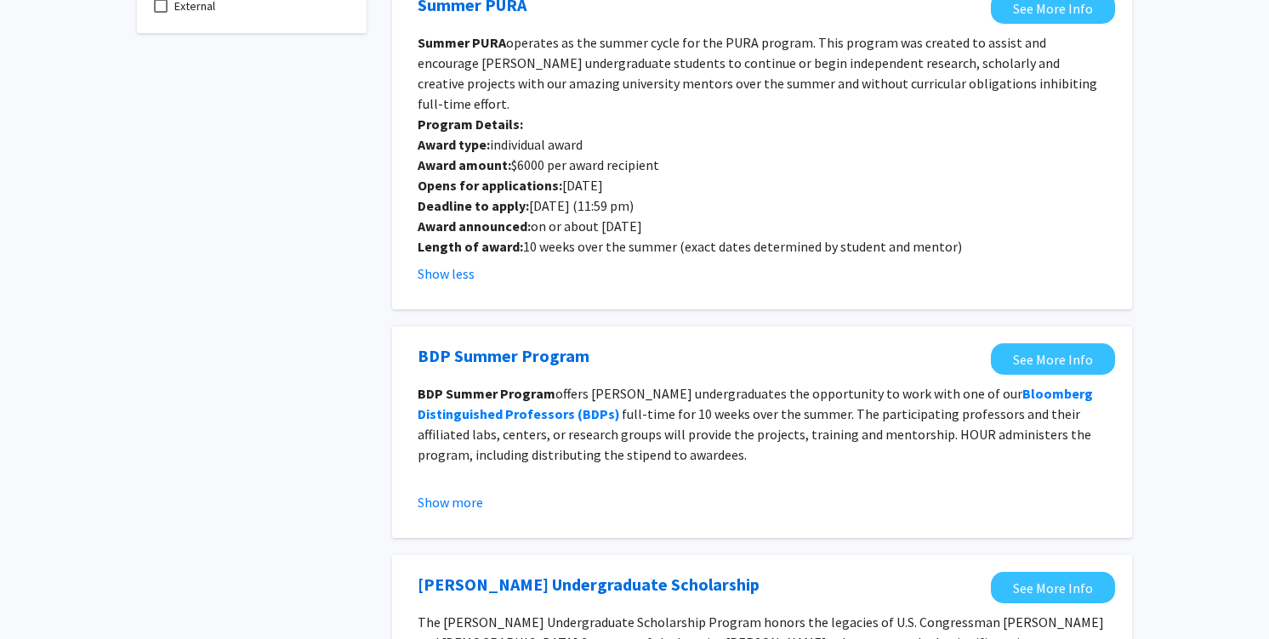
scroll to position [213, 0]
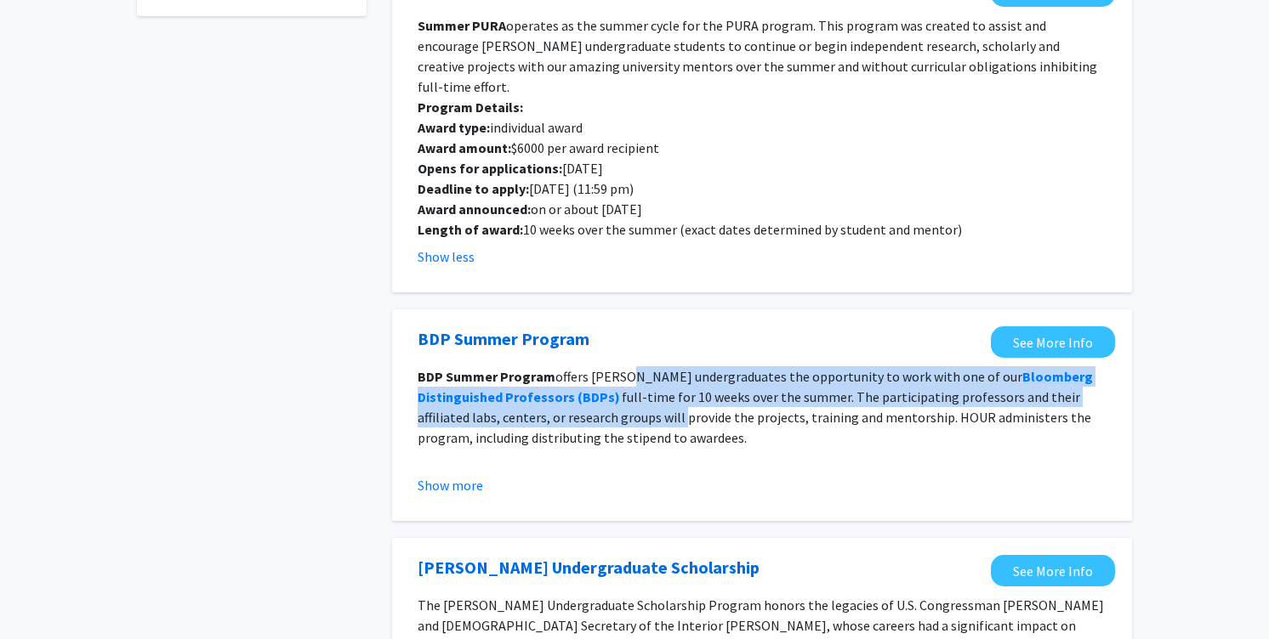
drag, startPoint x: 623, startPoint y: 359, endPoint x: 629, endPoint y: 406, distance: 47.1
click at [629, 406] on p "BDP Summer Program offers [PERSON_NAME] undergraduates the opportunity to work …" at bounding box center [762, 407] width 689 height 82
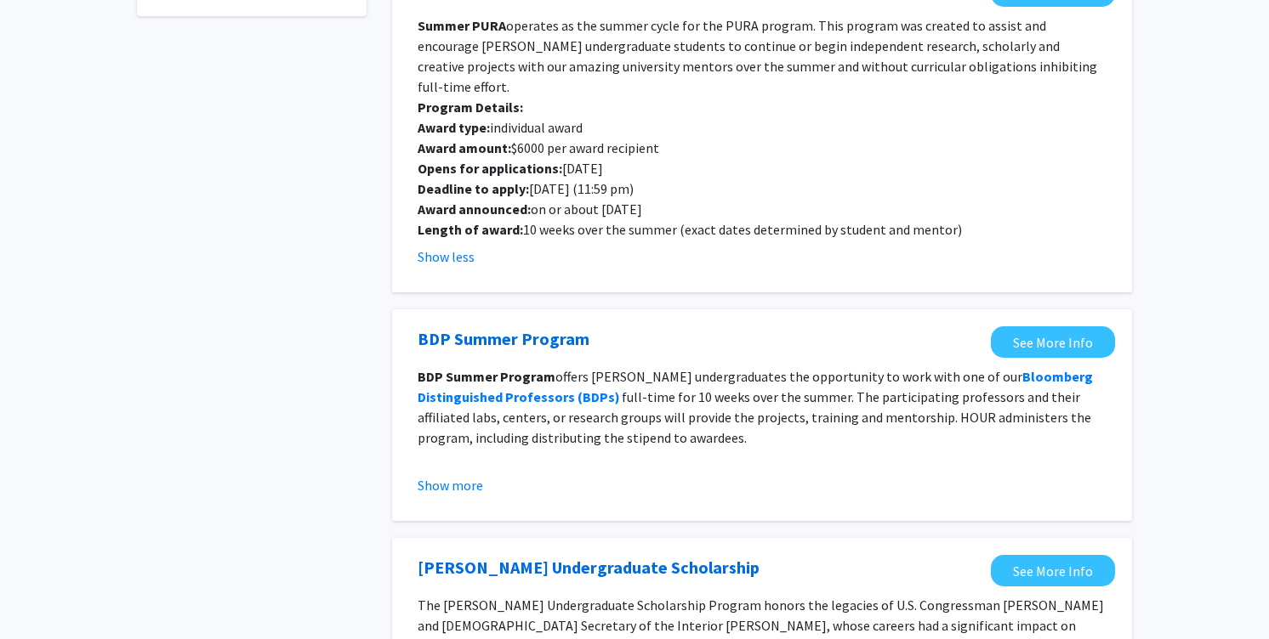
click at [481, 475] on fg-opportunity "BDP Summer Program  See More Info BDP Summer Program offers [PERSON_NAME] under…" at bounding box center [762, 416] width 706 height 178
click at [463, 475] on button "Show more" at bounding box center [450, 485] width 65 height 20
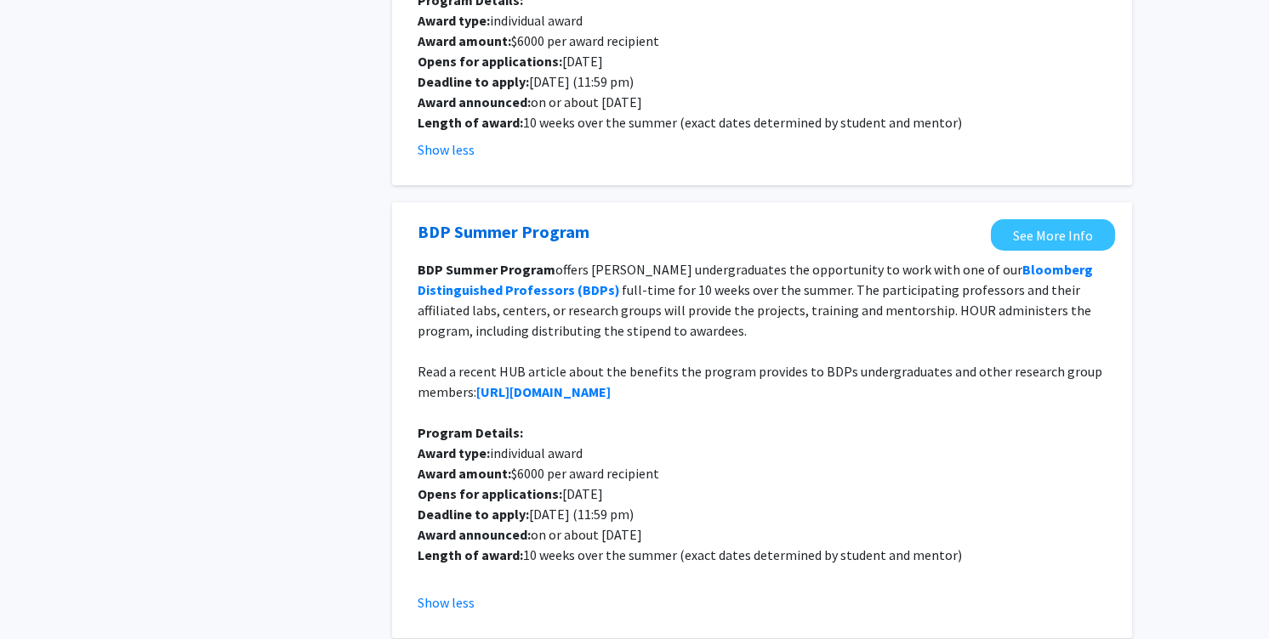
scroll to position [321, 0]
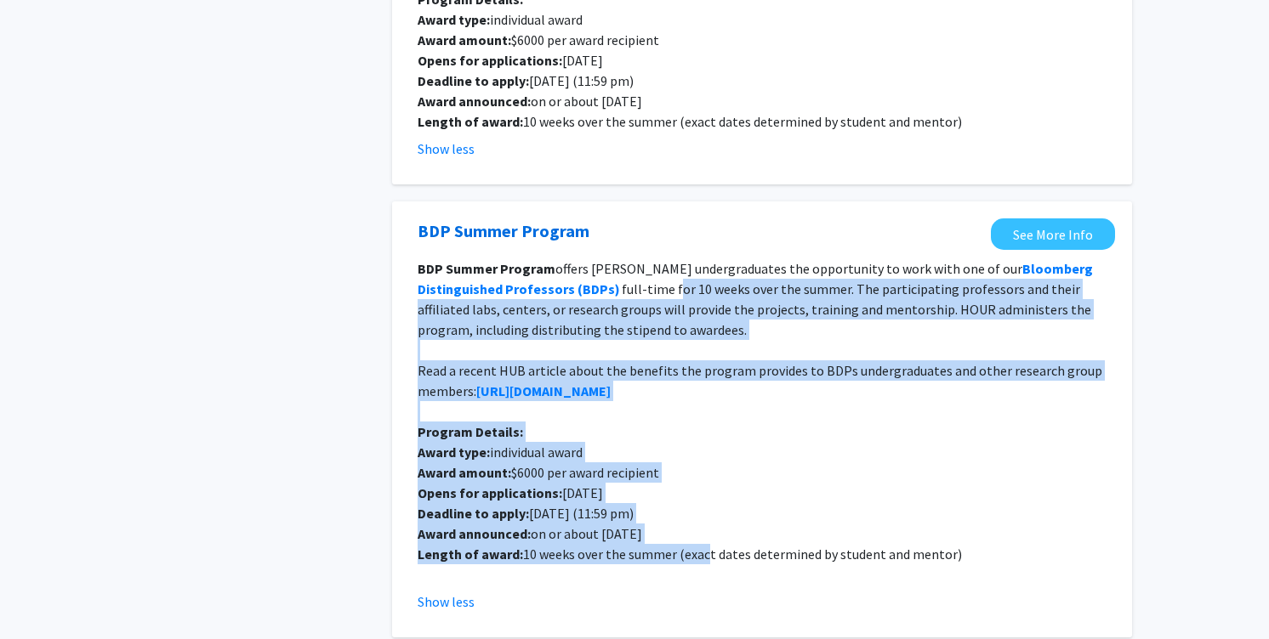
drag, startPoint x: 692, startPoint y: 530, endPoint x: 667, endPoint y: 271, distance: 259.8
click at [667, 271] on div "BDP Summer Program offers [PERSON_NAME] undergraduates the opportunity to work …" at bounding box center [762, 421] width 689 height 327
click at [667, 271] on p "BDP Summer Program offers [PERSON_NAME] undergraduates the opportunity to work …" at bounding box center [762, 299] width 689 height 82
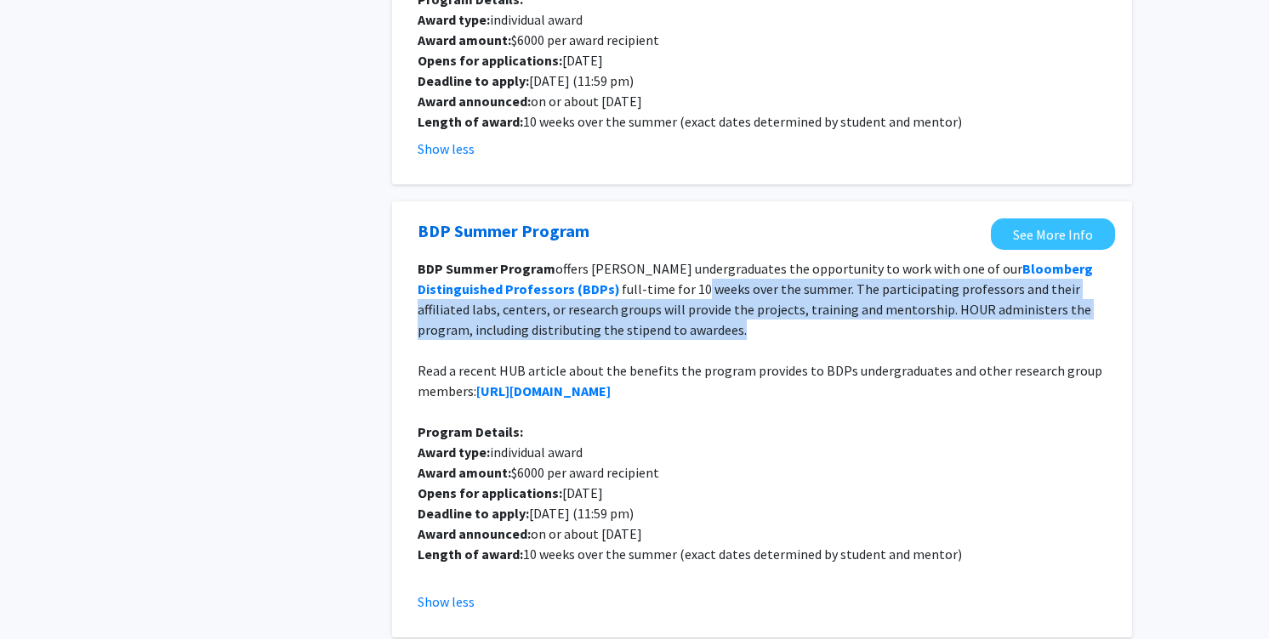
drag, startPoint x: 710, startPoint y: 312, endPoint x: 690, endPoint y: 266, distance: 49.9
click at [690, 266] on p "BDP Summer Program offers [PERSON_NAME] undergraduates the opportunity to work …" at bounding box center [762, 299] width 689 height 82
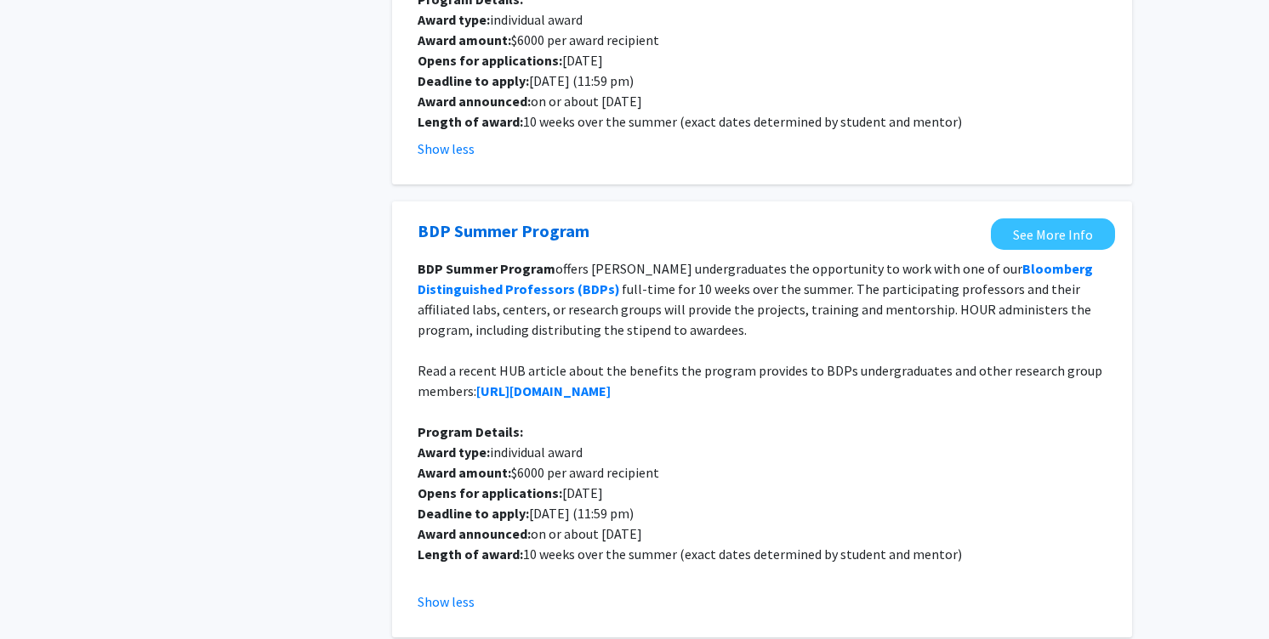
click at [671, 266] on p "BDP Summer Program offers [PERSON_NAME] undergraduates the opportunity to work …" at bounding box center [762, 299] width 689 height 82
click at [1054, 219] on link "See More Info" at bounding box center [1053, 234] width 124 height 31
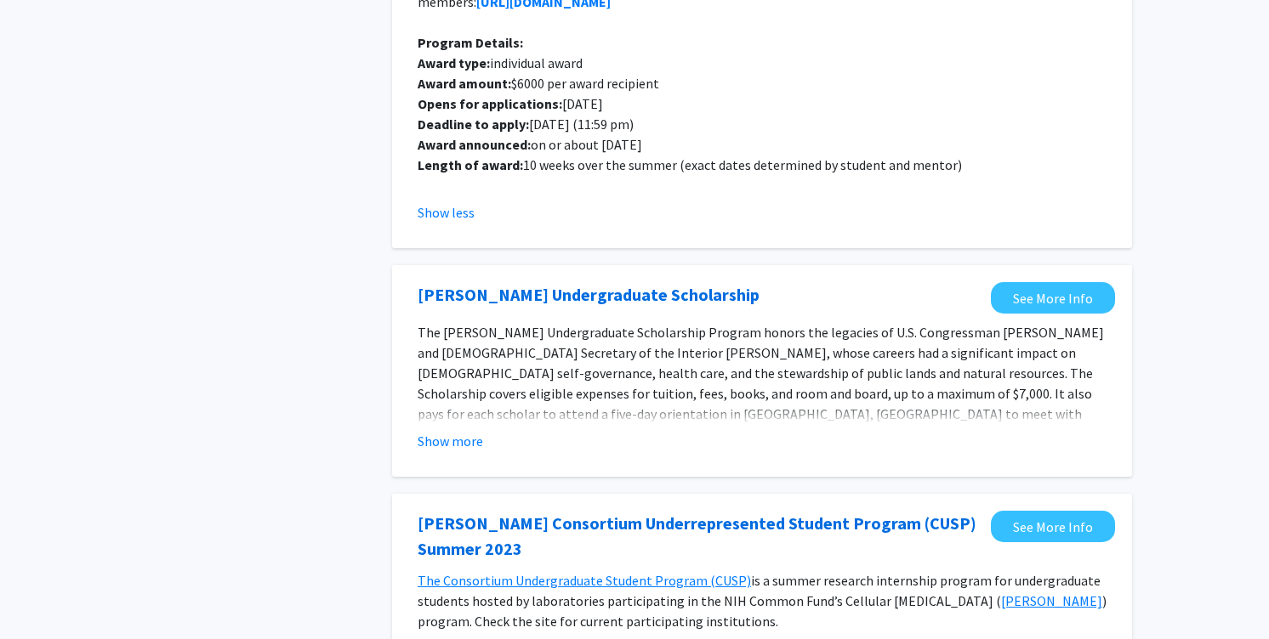
scroll to position [740, 0]
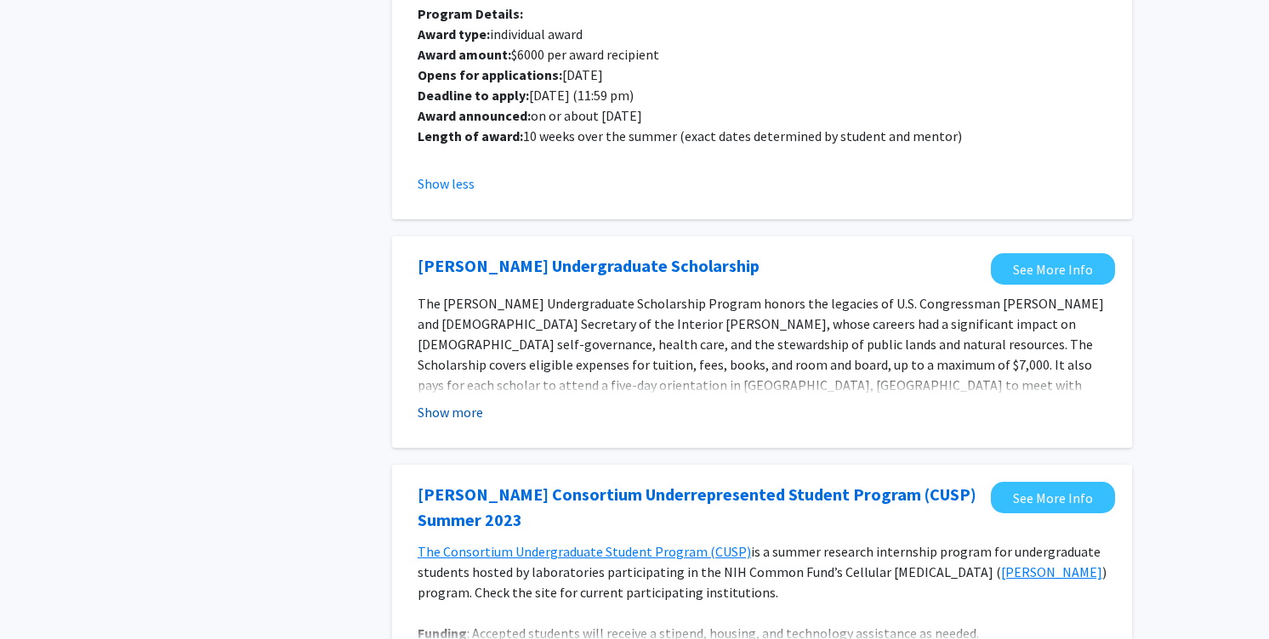
click at [481, 402] on button "Show more" at bounding box center [450, 412] width 65 height 20
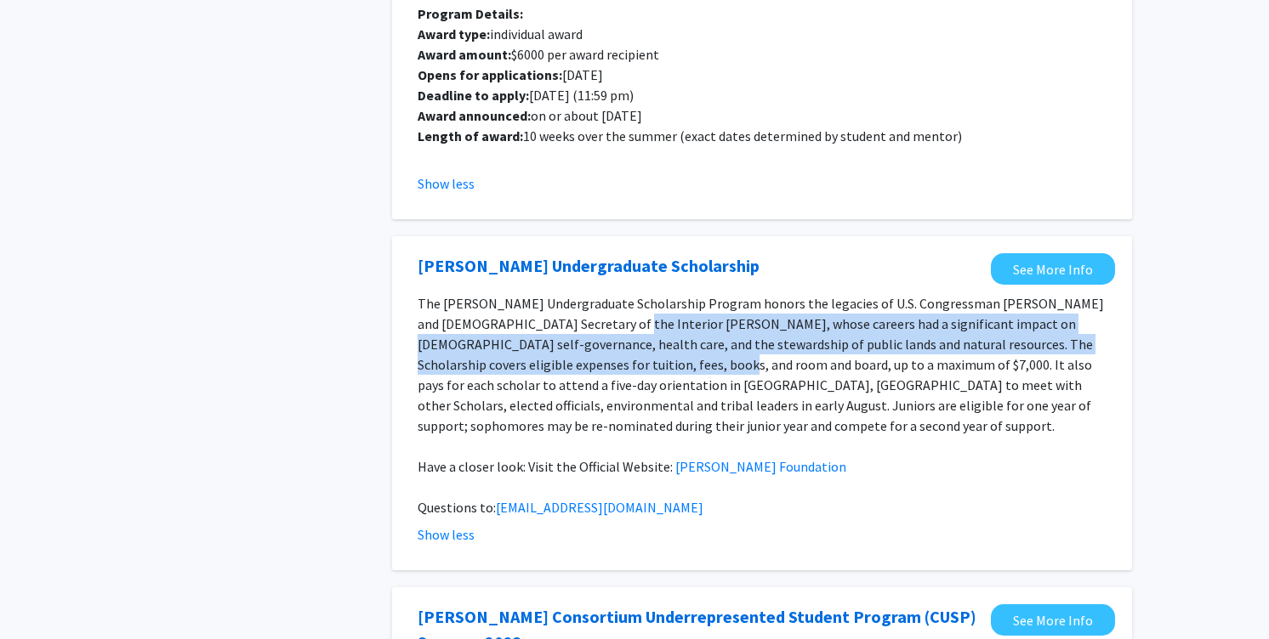
drag, startPoint x: 559, startPoint y: 311, endPoint x: 559, endPoint y: 349, distance: 37.4
click at [559, 349] on span "The [PERSON_NAME] Undergraduate Scholarship Program honors the legacies of U.S.…" at bounding box center [761, 364] width 686 height 139
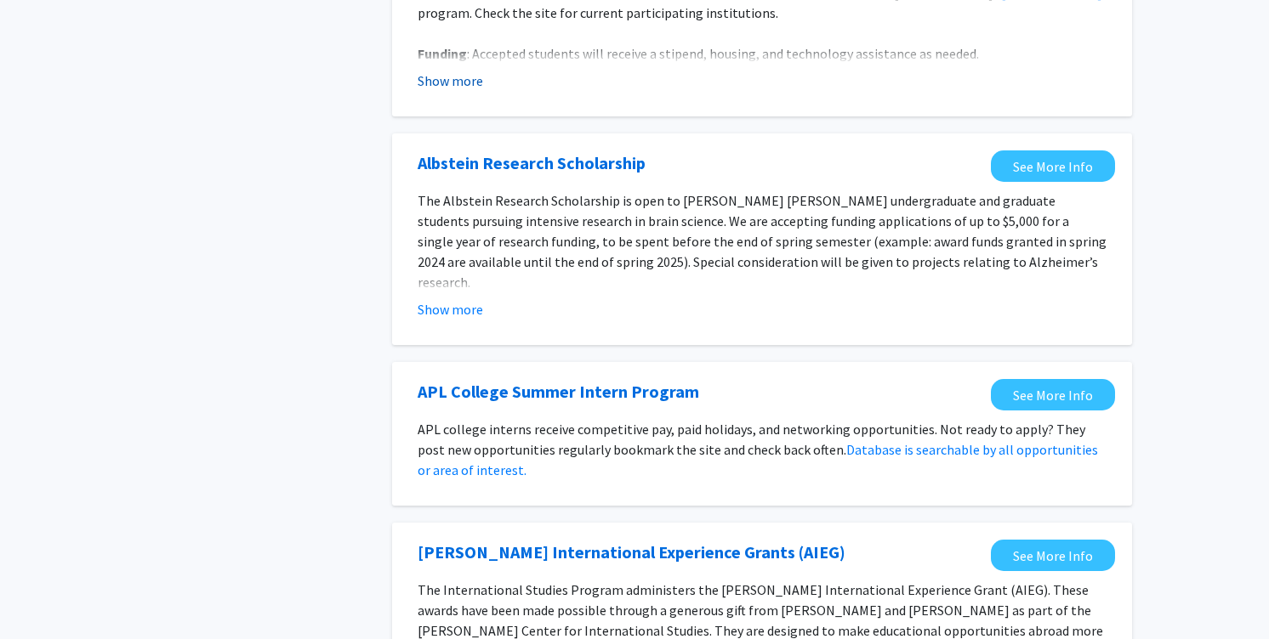
scroll to position [1446, 0]
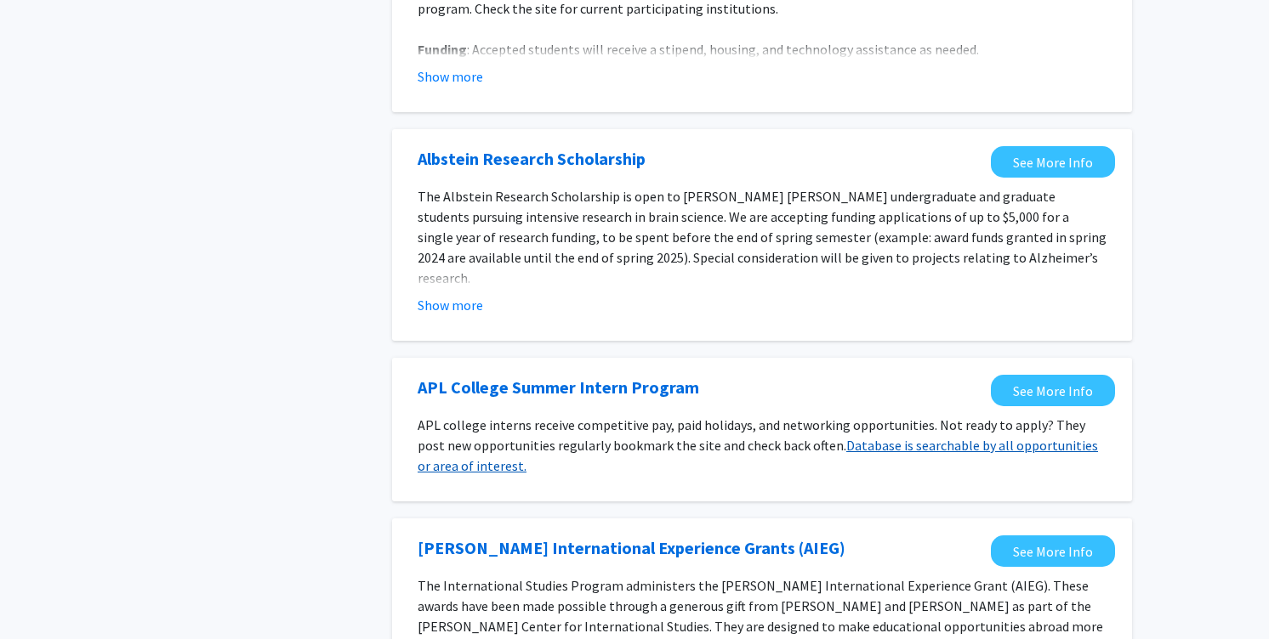
click at [454, 437] on link "Database is searchable by all opportunities or area of interest." at bounding box center [758, 455] width 680 height 37
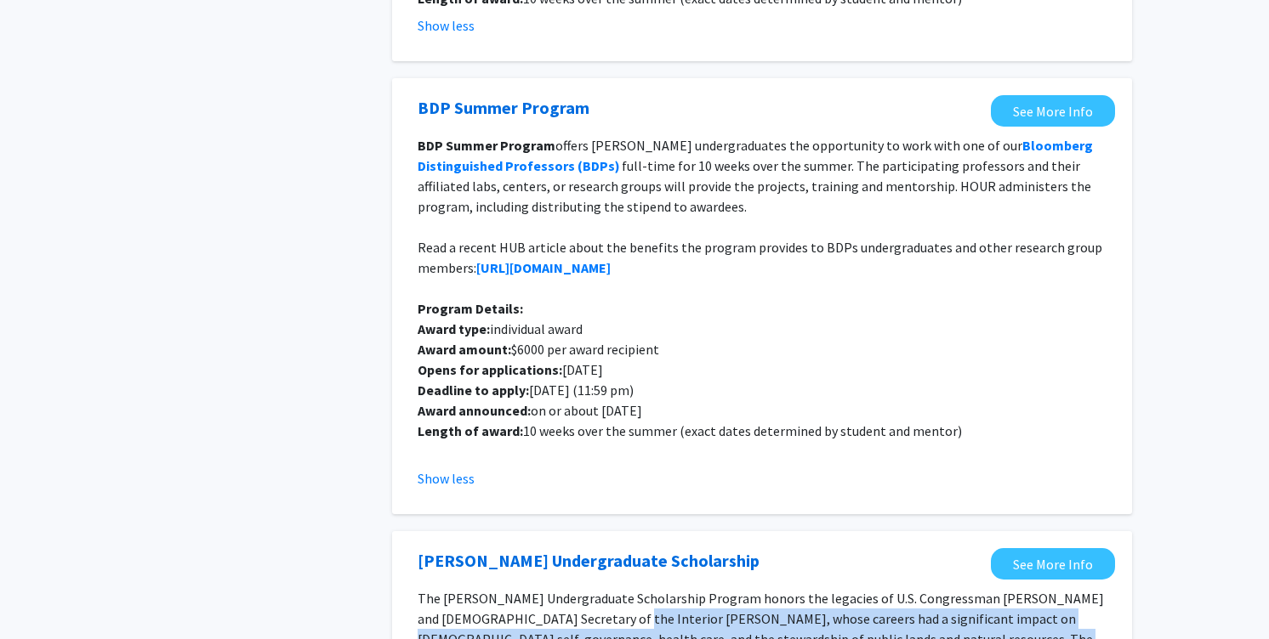
scroll to position [0, 0]
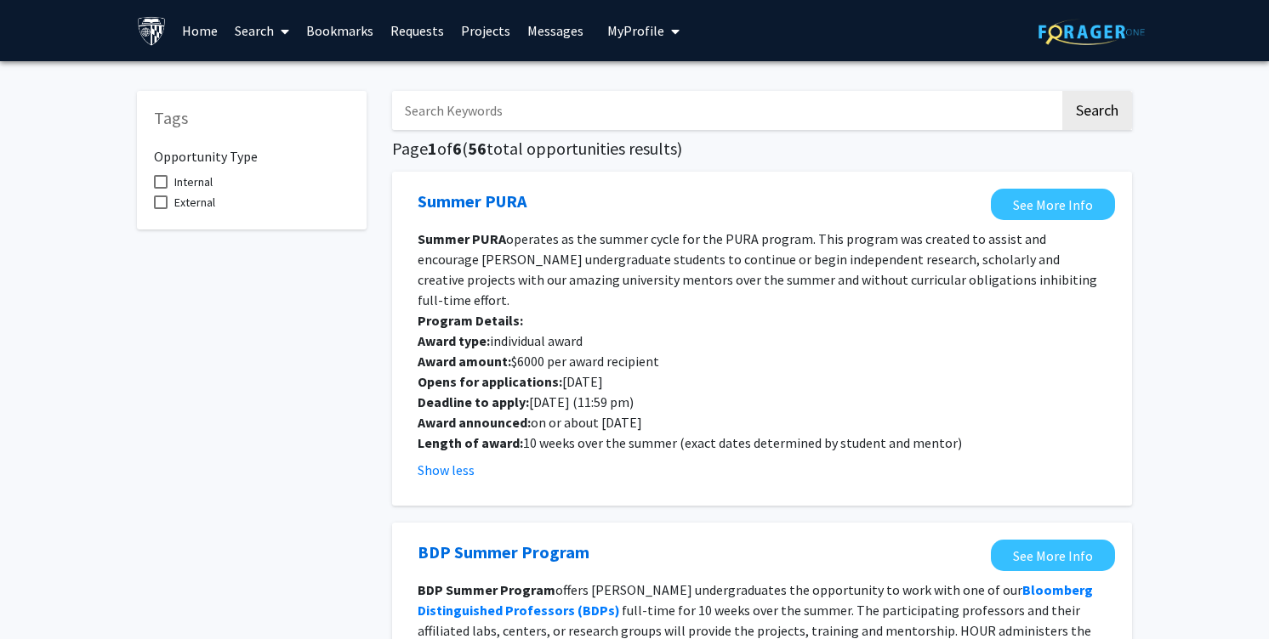
click at [248, 20] on link "Search" at bounding box center [261, 31] width 71 height 60
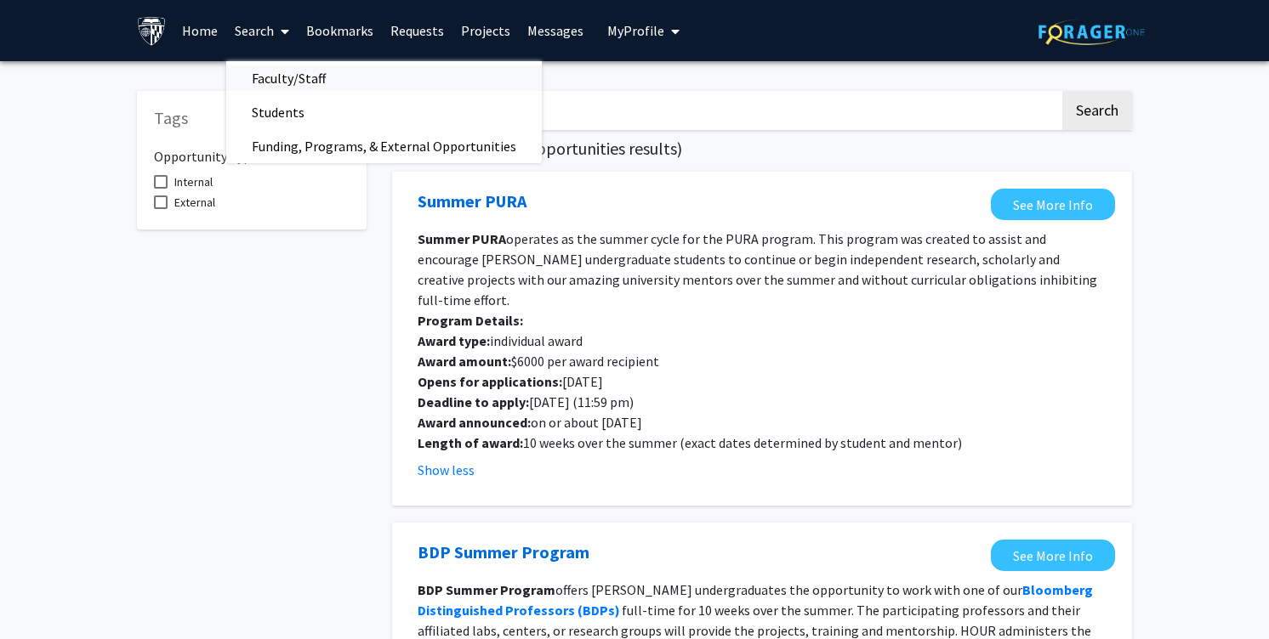
click at [271, 61] on span "Faculty/Staff" at bounding box center [288, 78] width 125 height 34
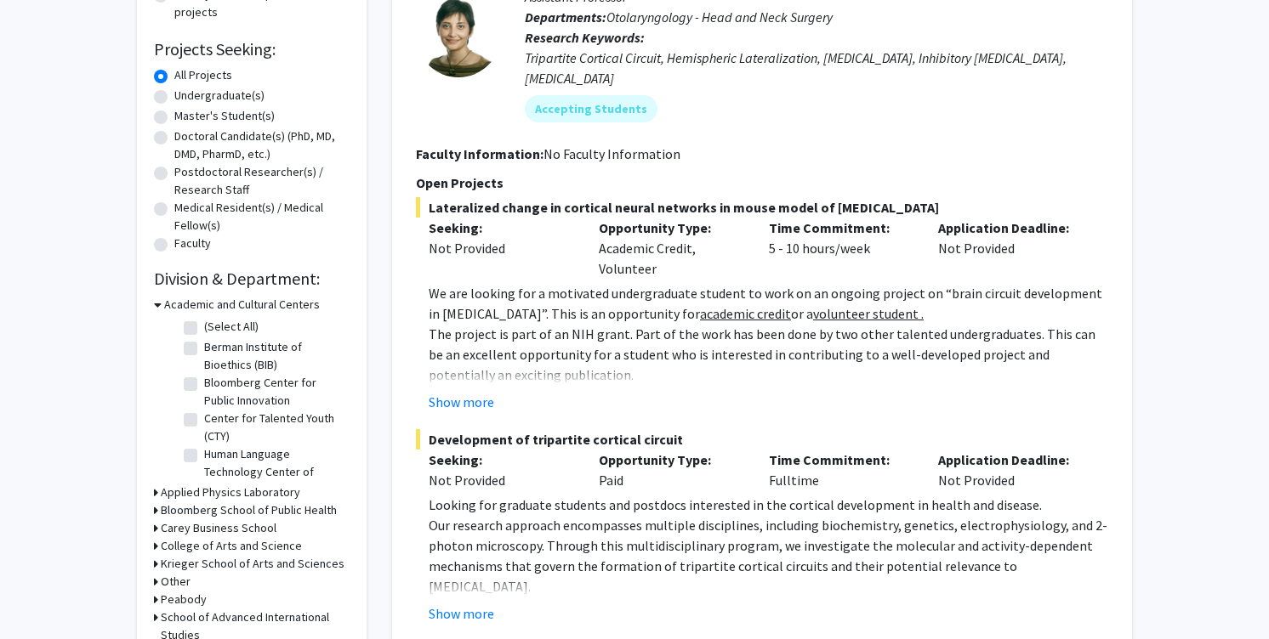
scroll to position [40, 0]
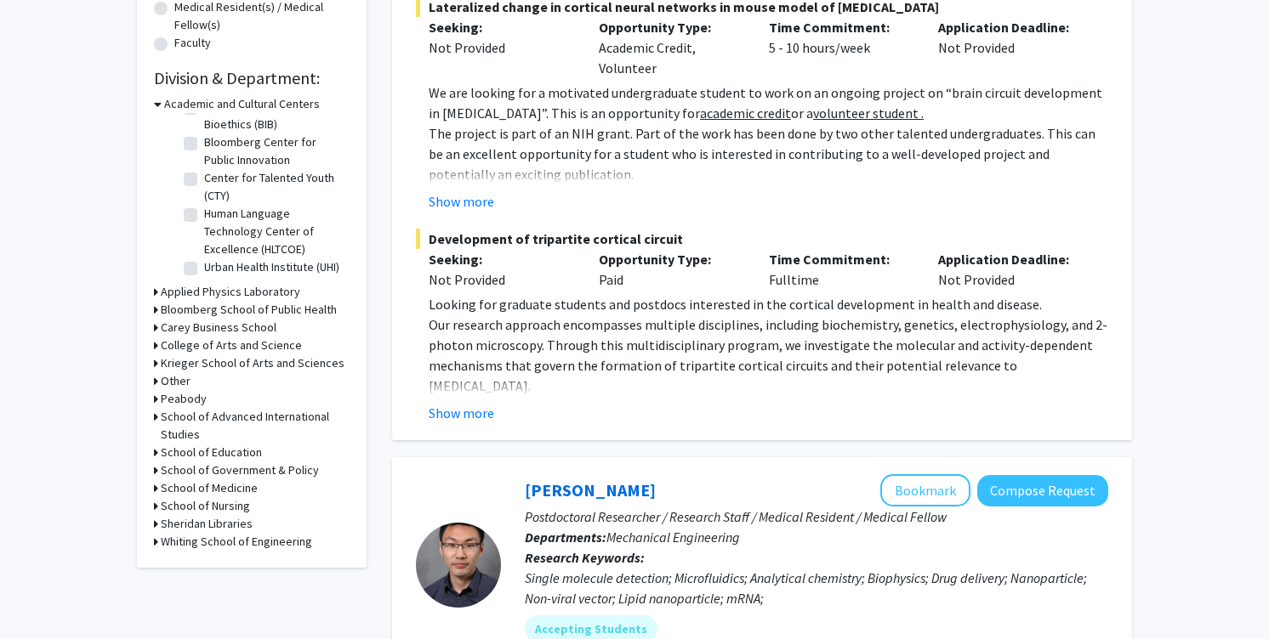
click at [222, 545] on h3 "Whiting School of Engineering" at bounding box center [236, 542] width 151 height 18
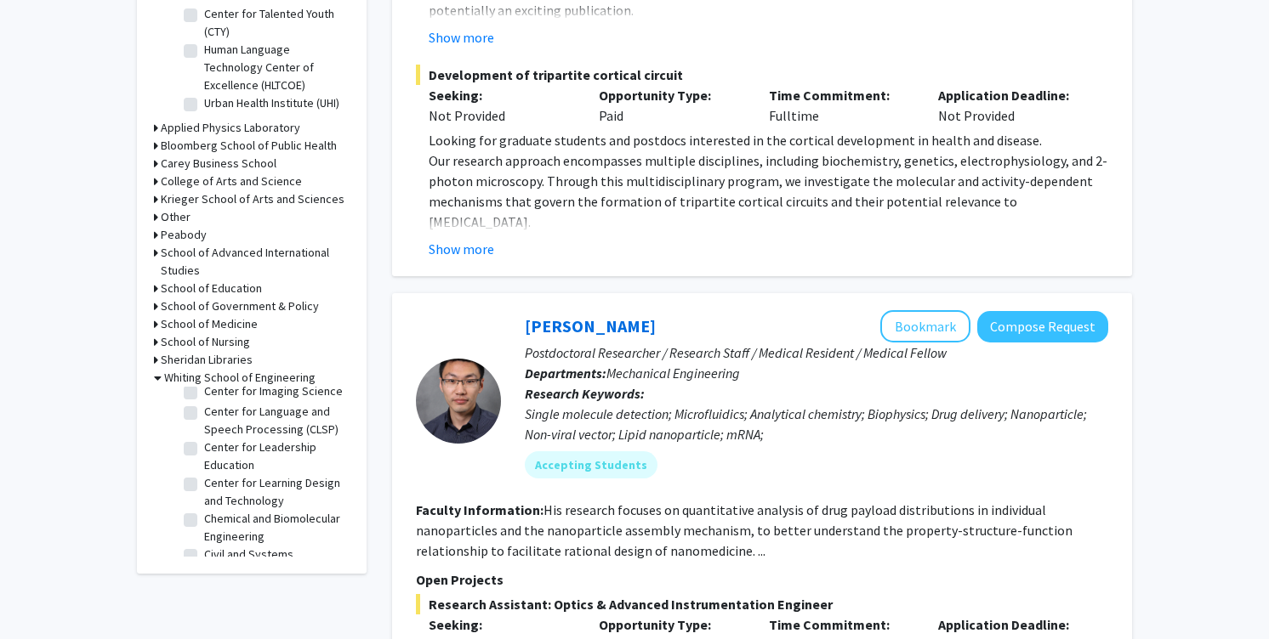
scroll to position [218, 0]
click at [243, 465] on label "Chemical and Biomolecular Engineering" at bounding box center [274, 470] width 141 height 36
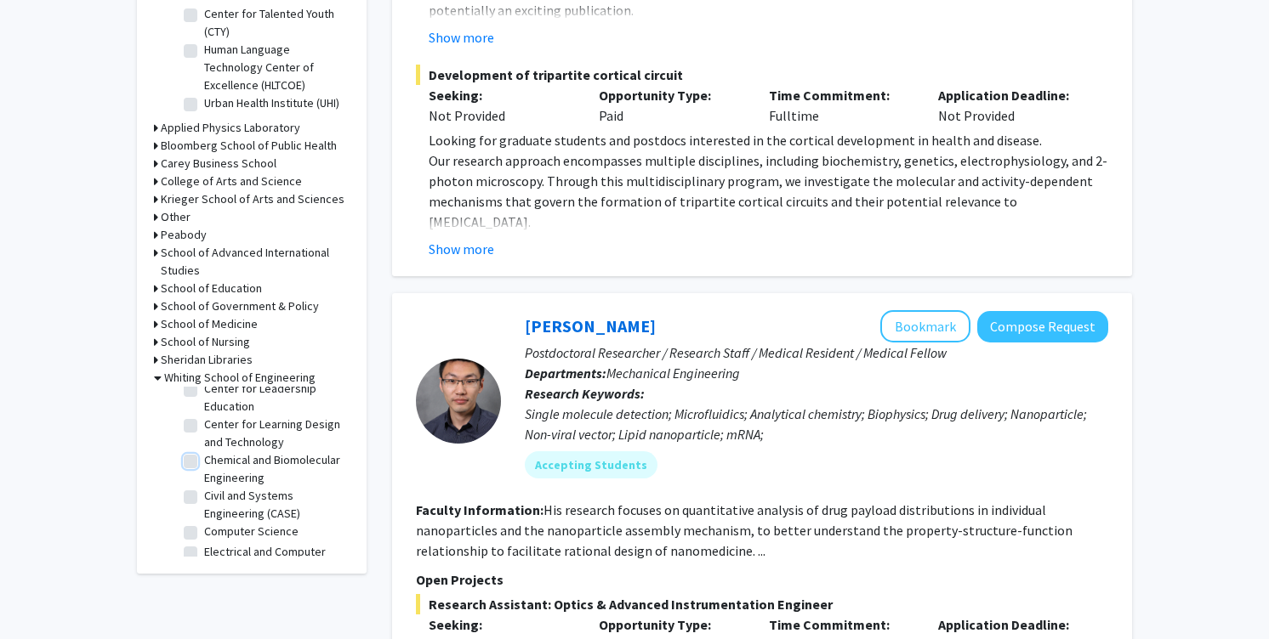
click at [215, 463] on input "Chemical and Biomolecular Engineering" at bounding box center [209, 457] width 11 height 11
checkbox input "true"
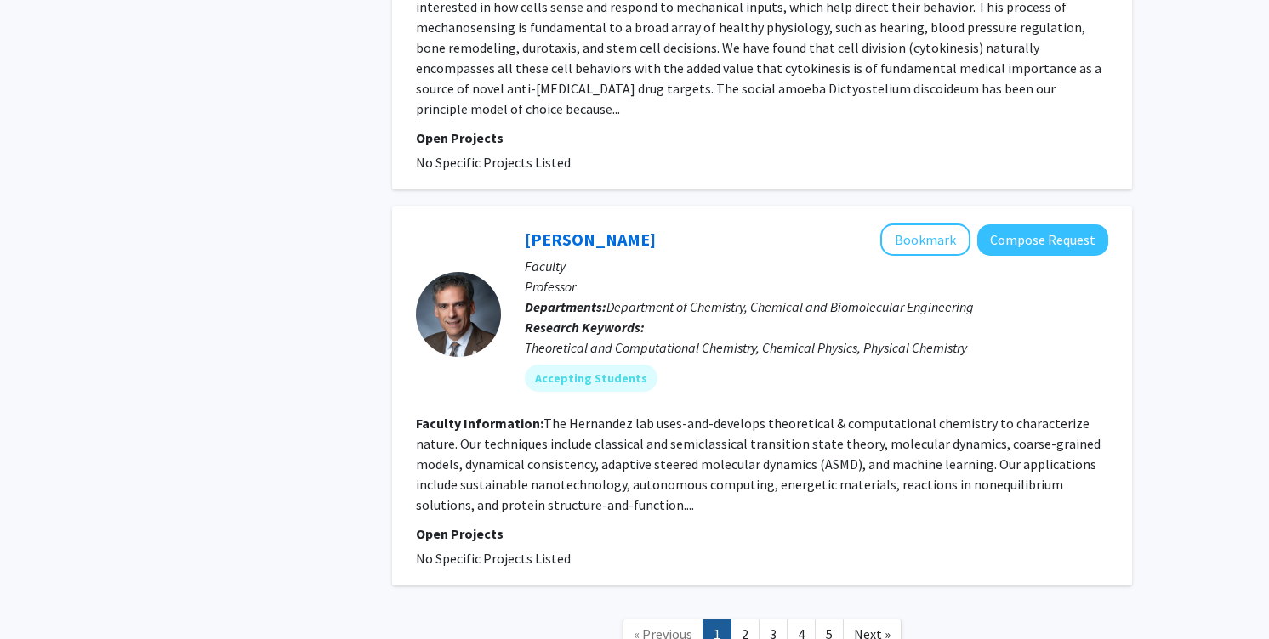
scroll to position [4525, 0]
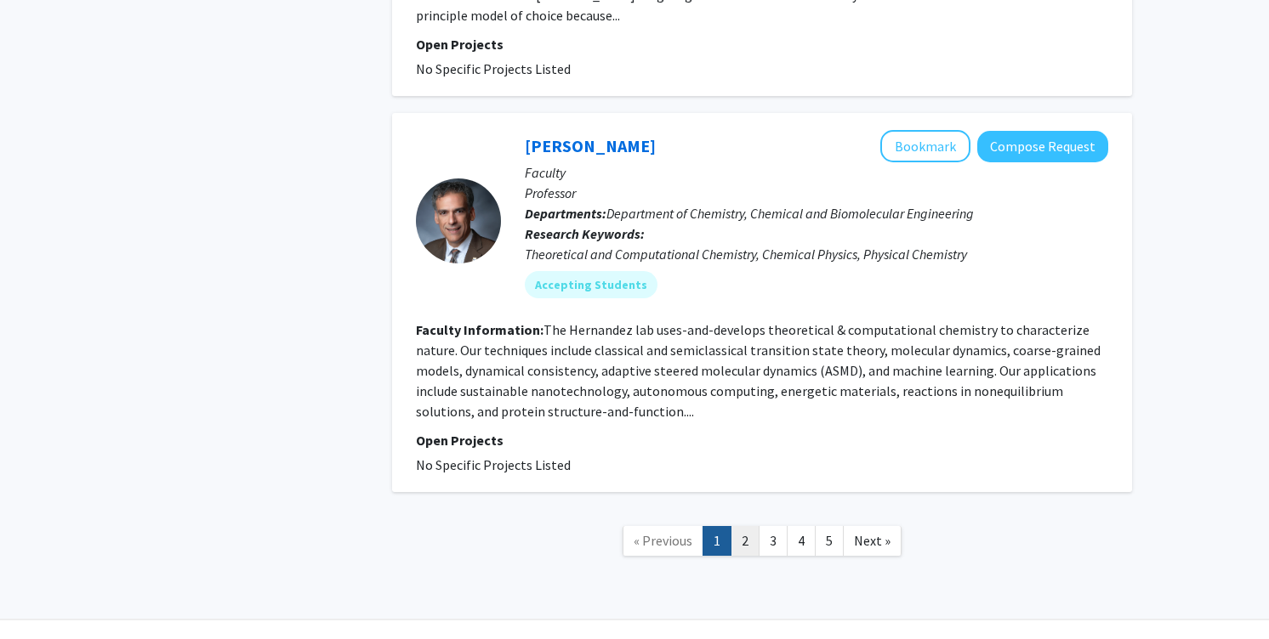
click at [743, 526] on link "2" at bounding box center [744, 541] width 29 height 30
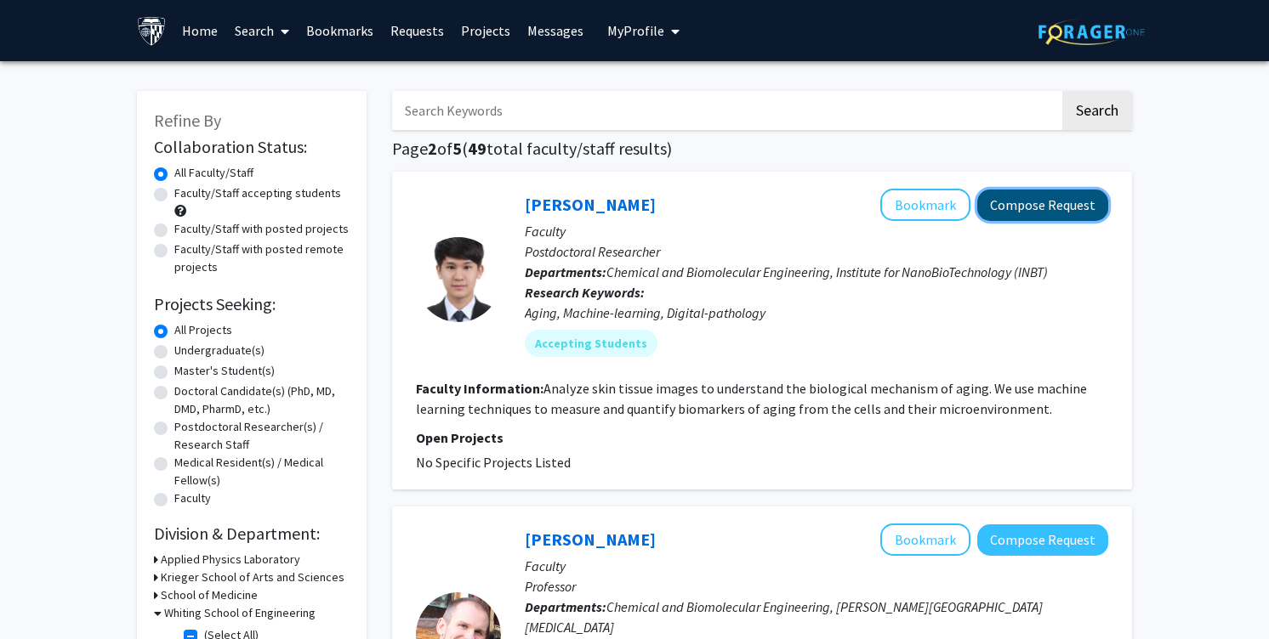
click at [1037, 208] on button "Compose Request" at bounding box center [1042, 205] width 131 height 31
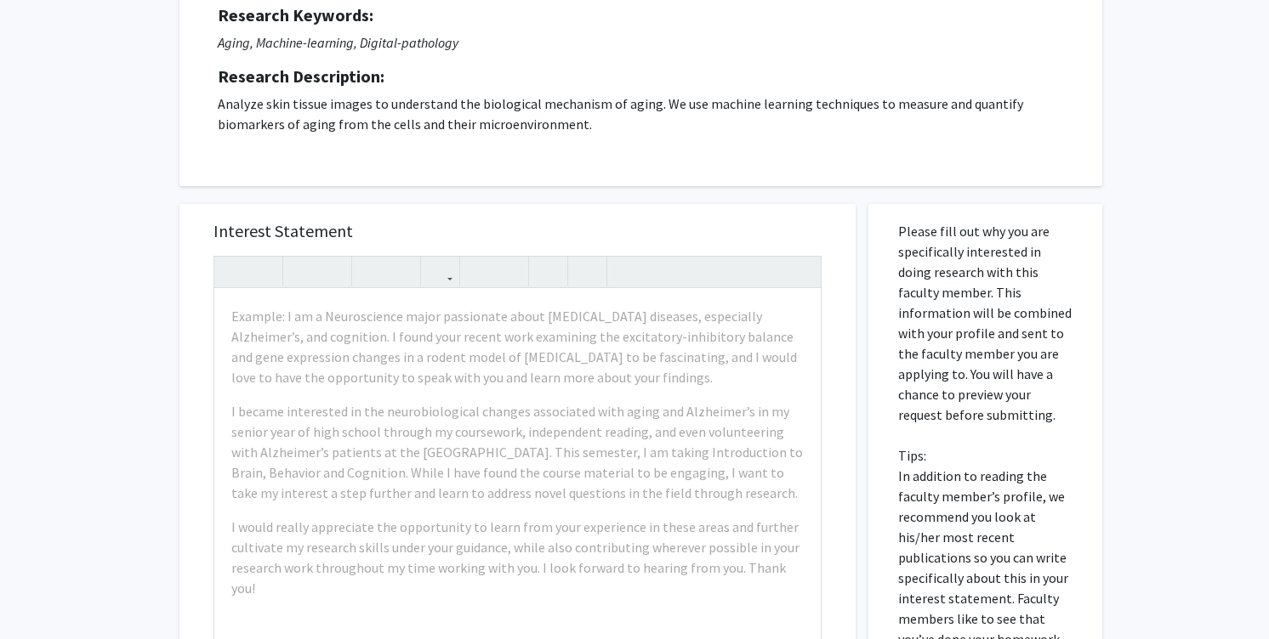
scroll to position [241, 0]
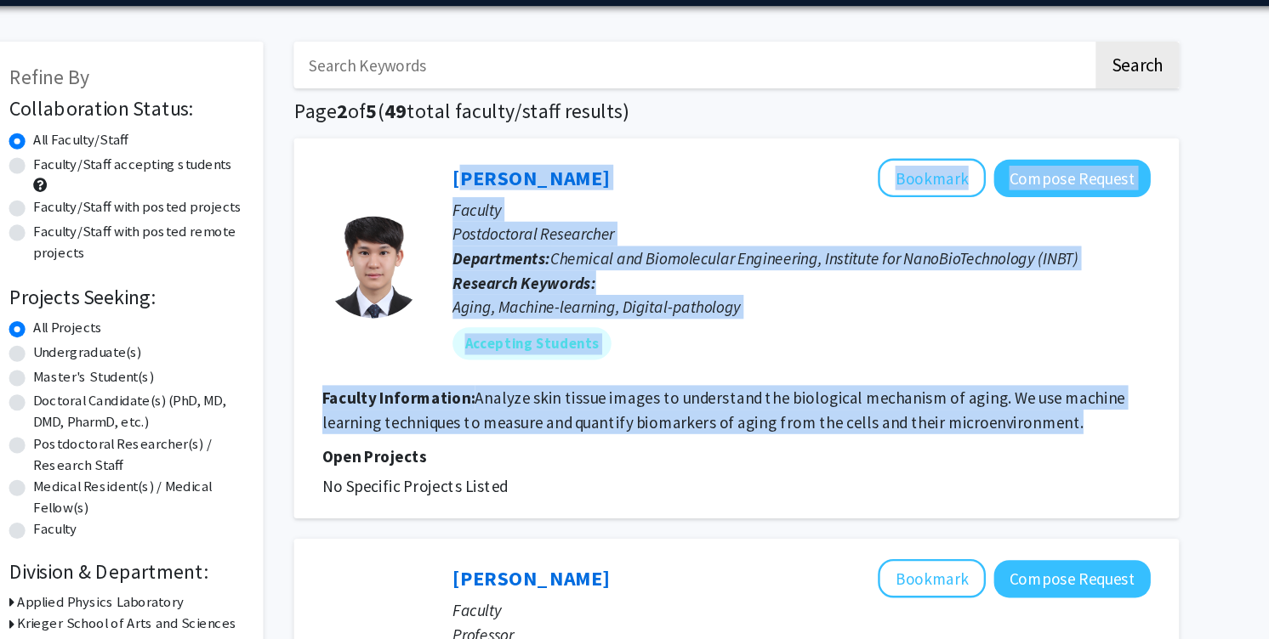
drag, startPoint x: 1057, startPoint y: 410, endPoint x: 519, endPoint y: 203, distance: 576.5
click at [519, 203] on fg-search-faculty "[PERSON_NAME] Bookmark Compose Request Faculty Postdoctoral Researcher Departme…" at bounding box center [762, 331] width 692 height 284
copy fg-search-faculty "[PERSON_NAME] Bookmark Compose Request Faculty Postdoctoral Researcher Departme…"
click at [622, 344] on mat-chip "Accepting Students" at bounding box center [591, 343] width 133 height 27
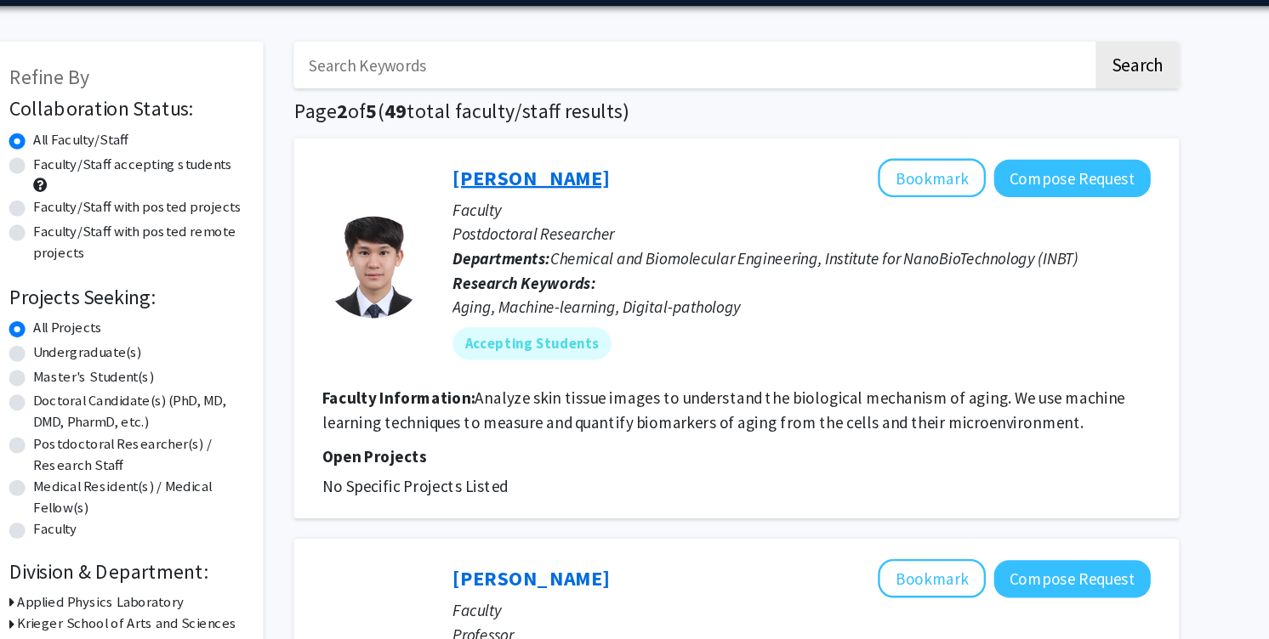
click at [560, 202] on link "[PERSON_NAME]" at bounding box center [590, 204] width 131 height 21
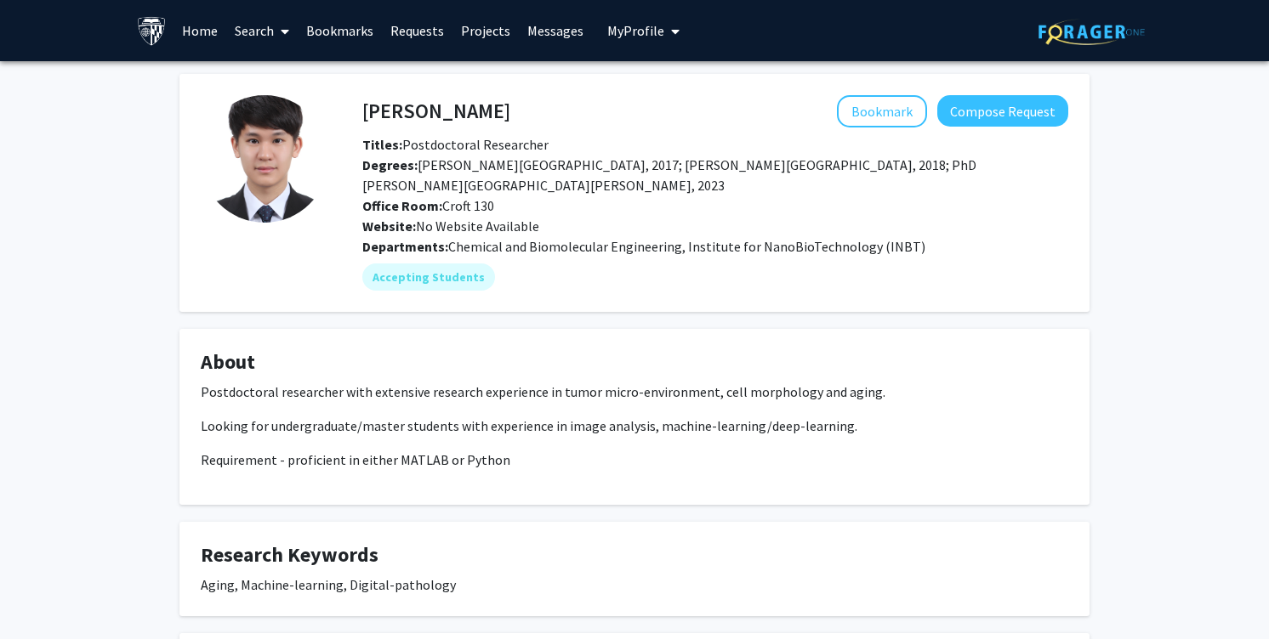
drag, startPoint x: 356, startPoint y: 105, endPoint x: 505, endPoint y: 105, distance: 148.8
click at [505, 105] on div "[PERSON_NAME] Bookmark Compose Request" at bounding box center [714, 111] width 731 height 32
drag, startPoint x: 478, startPoint y: 110, endPoint x: 353, endPoint y: 105, distance: 125.1
click at [353, 105] on div "[PERSON_NAME] Bookmark Compose Request" at bounding box center [714, 111] width 731 height 32
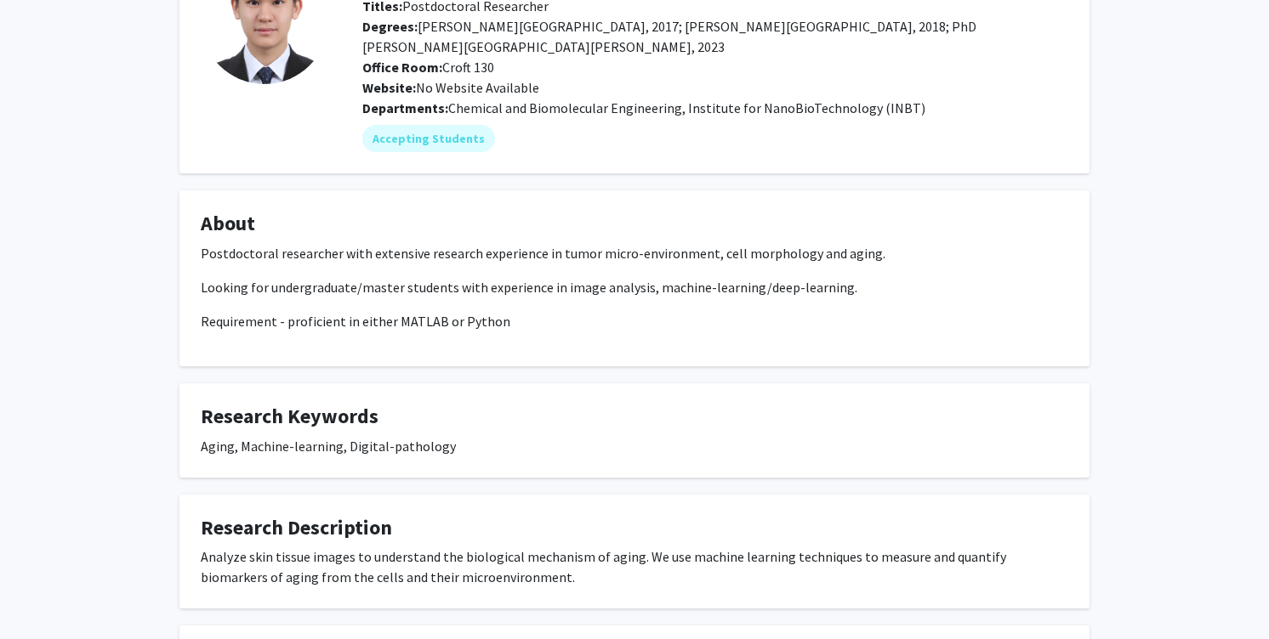
scroll to position [142, 0]
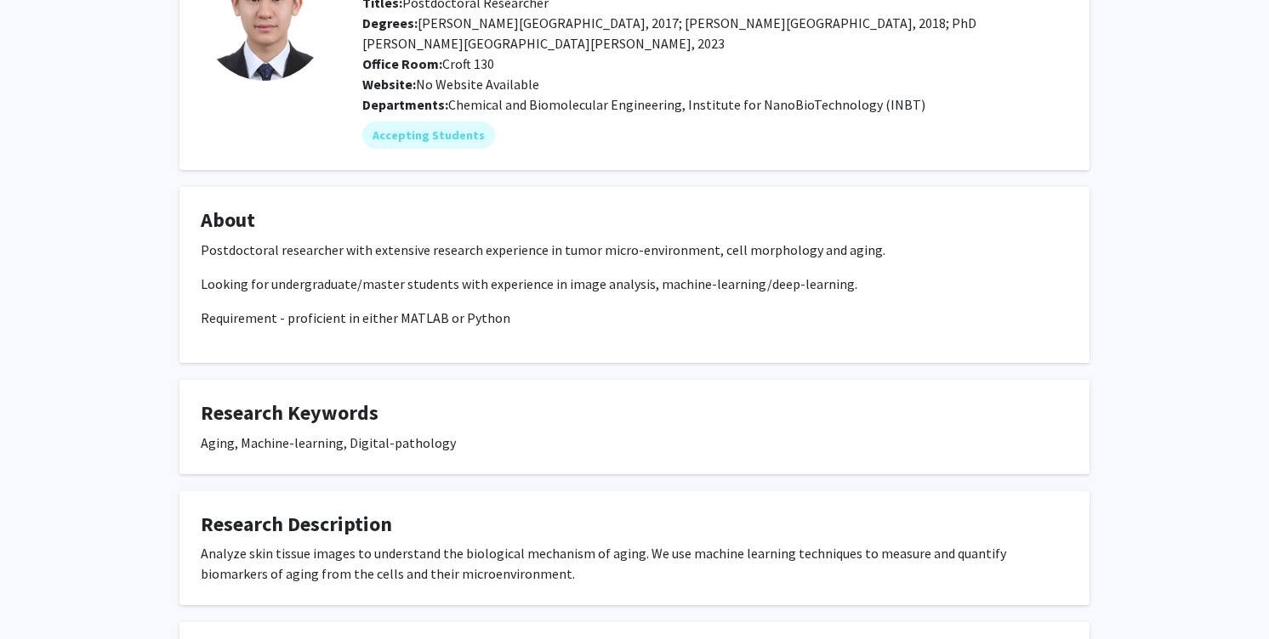
drag, startPoint x: 497, startPoint y: 299, endPoint x: 349, endPoint y: 217, distance: 169.4
click at [349, 217] on fg-card "About Postdoctoral researcher with extensive research experience in tumor micro…" at bounding box center [634, 275] width 910 height 176
click at [374, 279] on div "Postdoctoral researcher with extensive research experience in tumor micro-envir…" at bounding box center [634, 284] width 867 height 88
drag, startPoint x: 279, startPoint y: 303, endPoint x: 600, endPoint y: 302, distance: 321.4
click at [601, 308] on p "Requirement - proficient in either MATLAB or Python" at bounding box center [634, 318] width 867 height 20
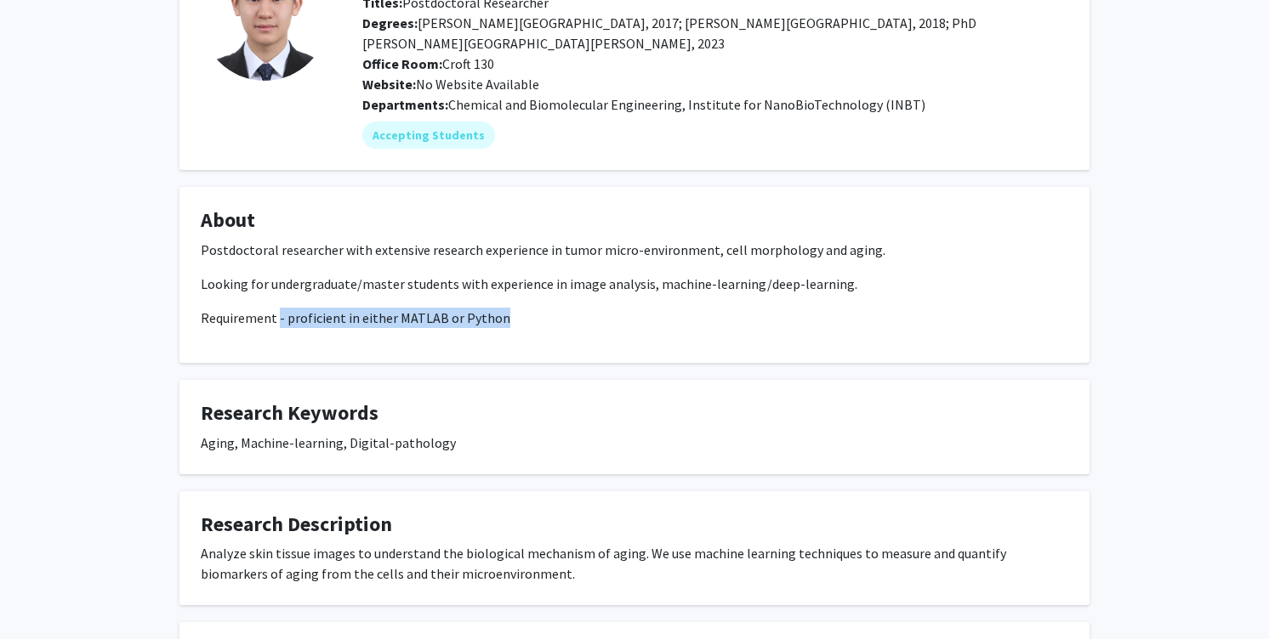
scroll to position [145, 0]
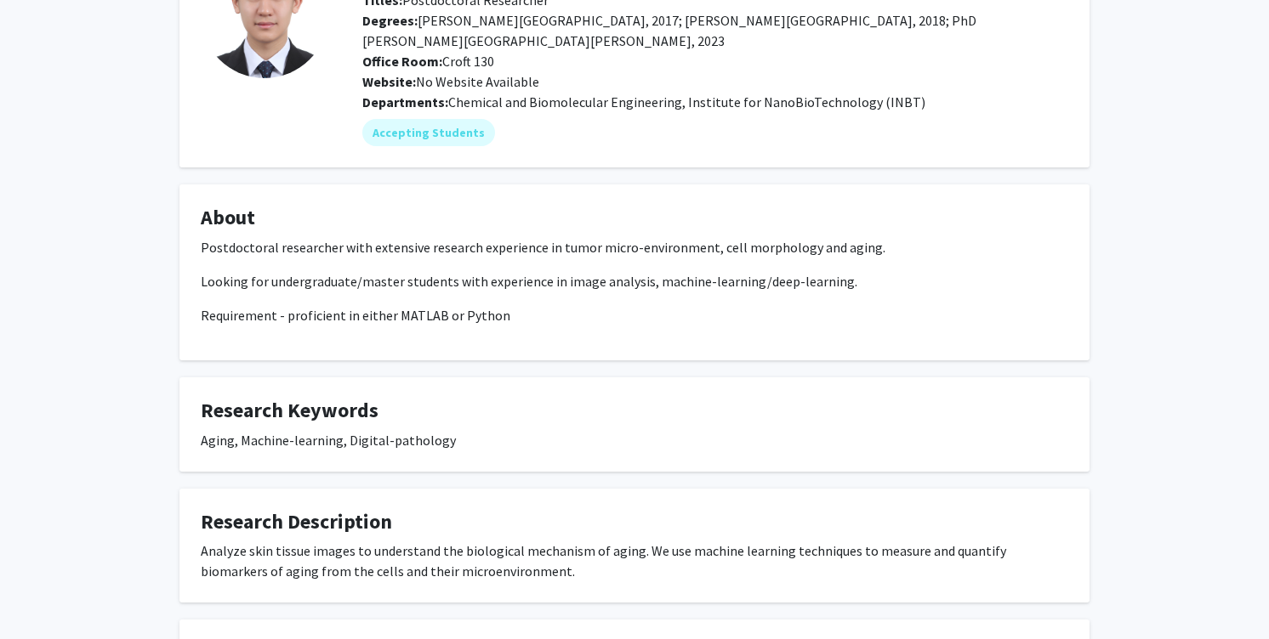
click at [616, 241] on div "Postdoctoral researcher with extensive research experience in tumor micro-envir…" at bounding box center [634, 281] width 867 height 88
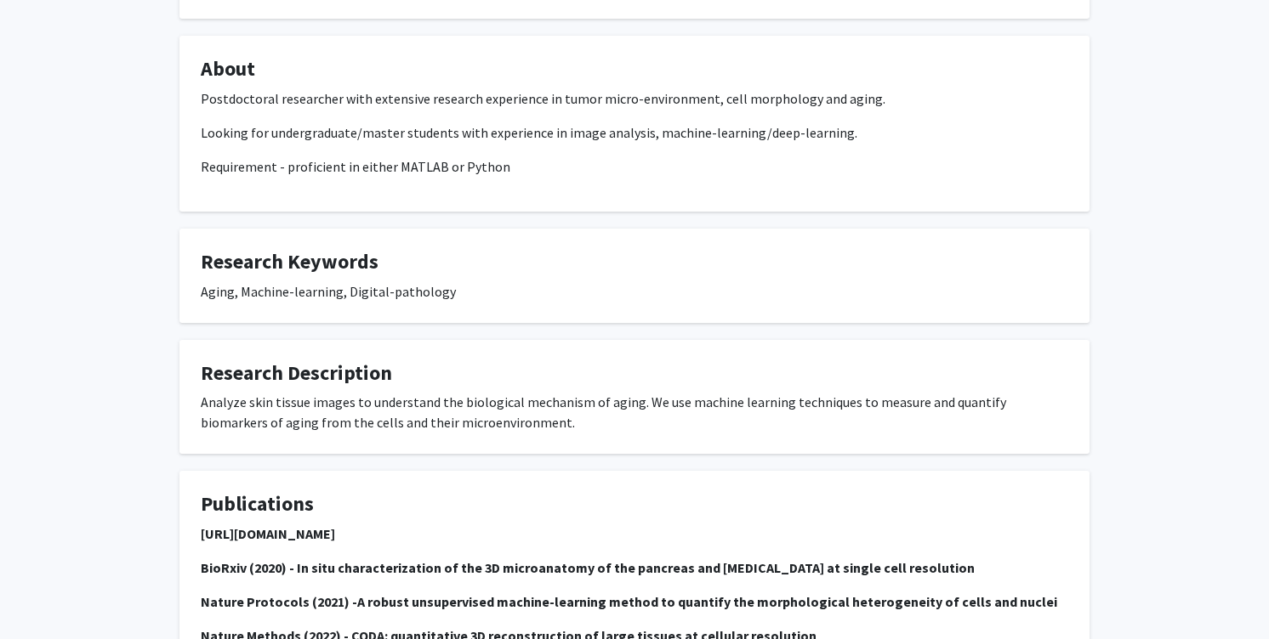
scroll to position [324, 0]
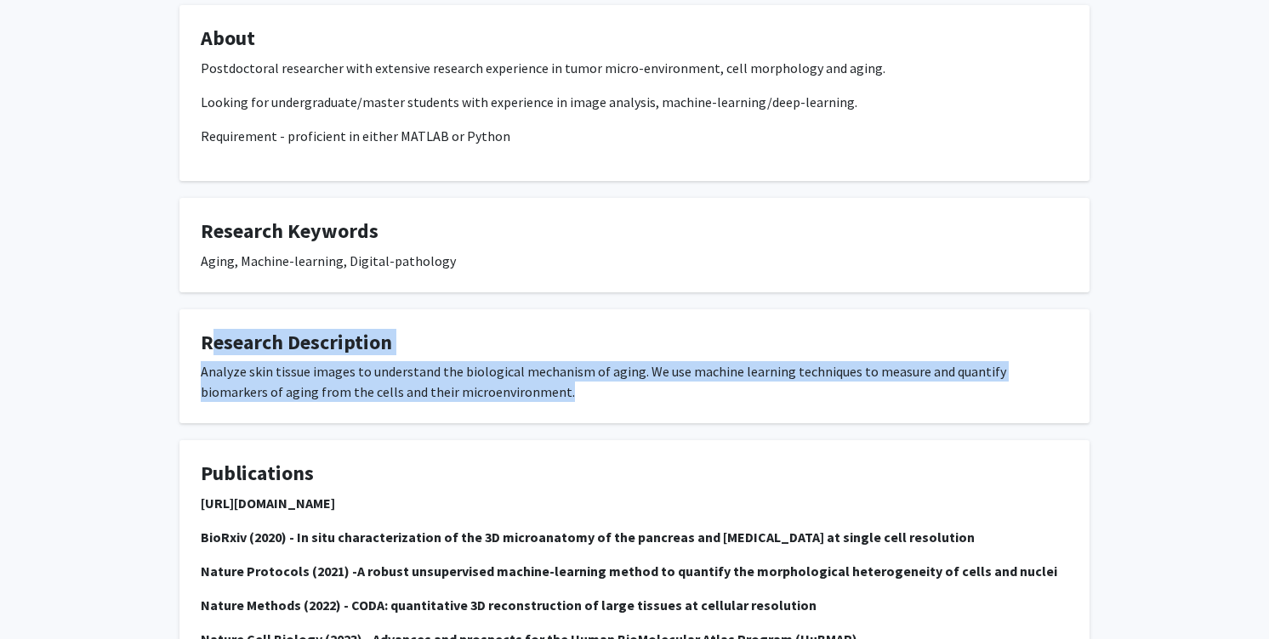
drag, startPoint x: 536, startPoint y: 372, endPoint x: 535, endPoint y: 306, distance: 65.5
click at [535, 310] on fg-card "Research Description Analyze skin tissue images to understand the biological me…" at bounding box center [634, 367] width 910 height 115
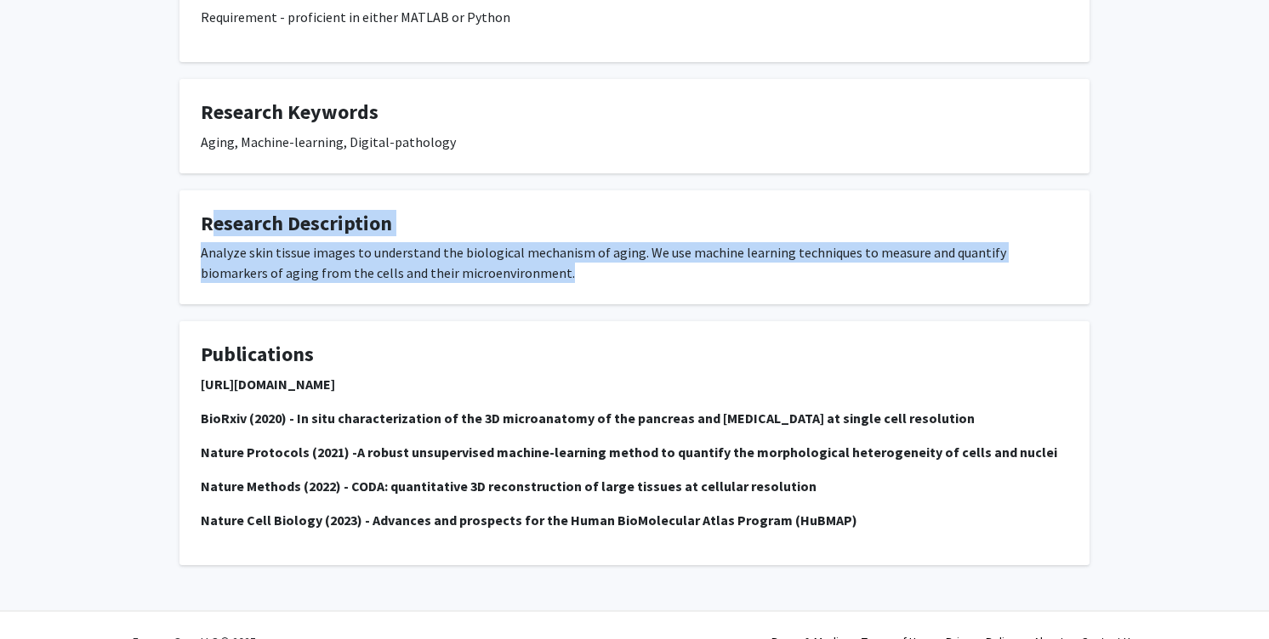
scroll to position [455, 0]
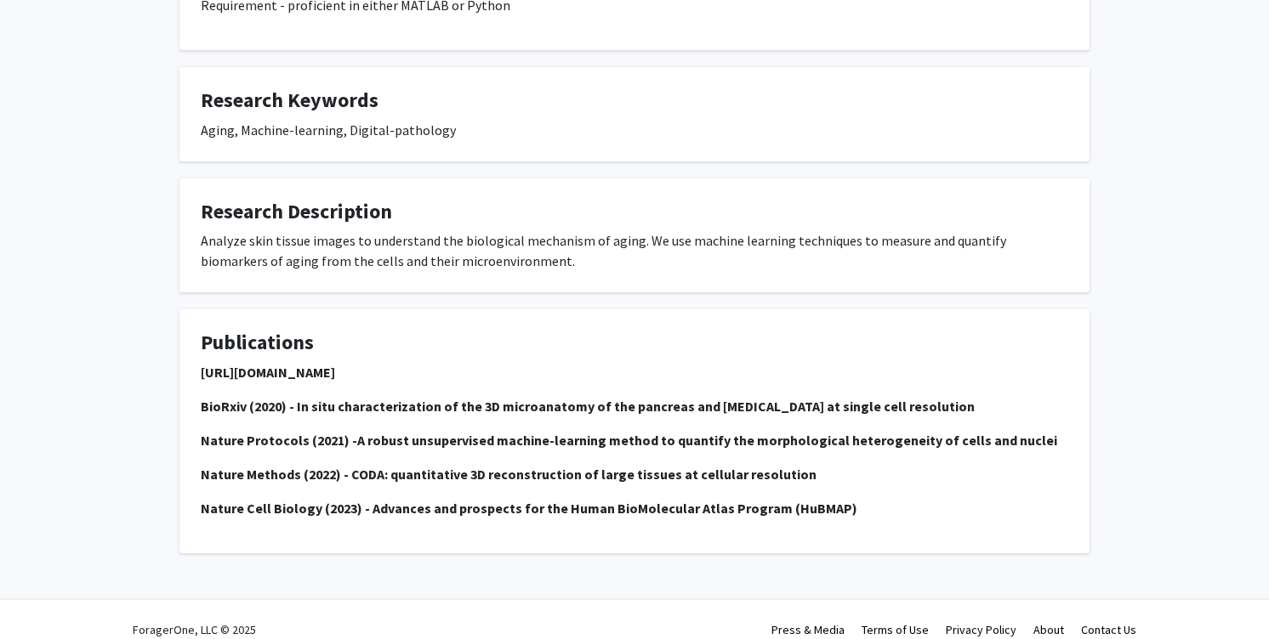
click at [523, 340] on fg-card-title "Publications" at bounding box center [634, 346] width 867 height 31
drag, startPoint x: 377, startPoint y: 359, endPoint x: 190, endPoint y: 361, distance: 187.1
click at [190, 361] on fg-card "Publications [URL][DOMAIN_NAME] BioRxiv (2020) - In situ characterization of th…" at bounding box center [634, 432] width 910 height 244
copy strong "[URL][DOMAIN_NAME]"
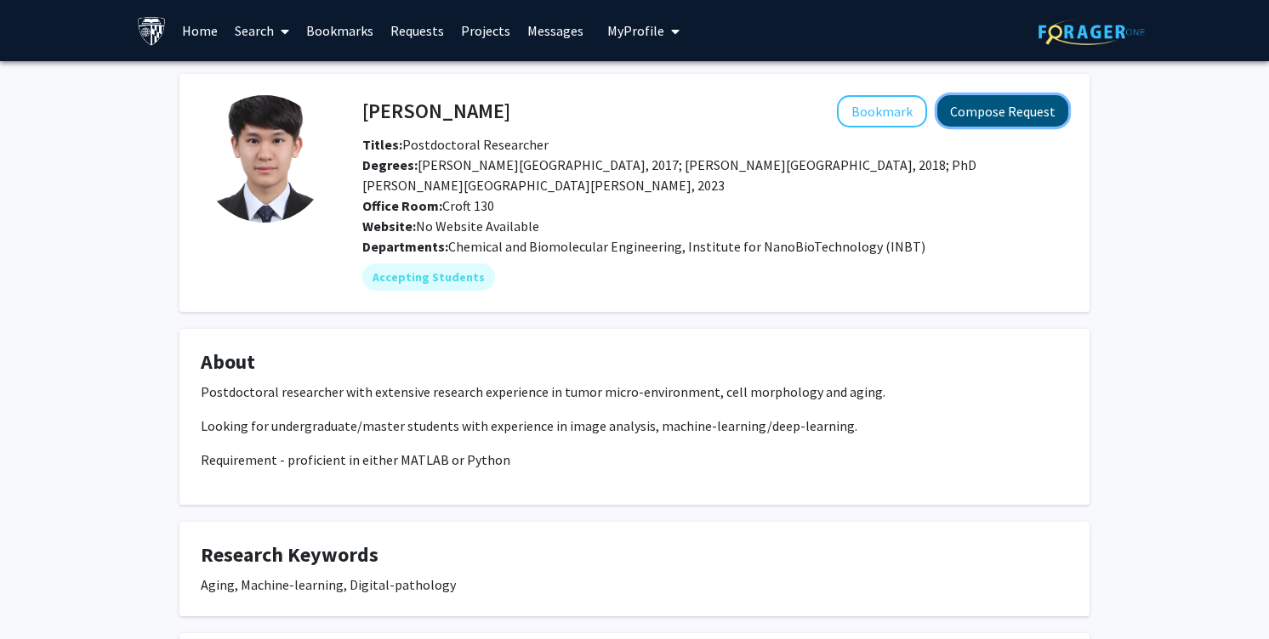
click at [1016, 117] on button "Compose Request" at bounding box center [1002, 110] width 131 height 31
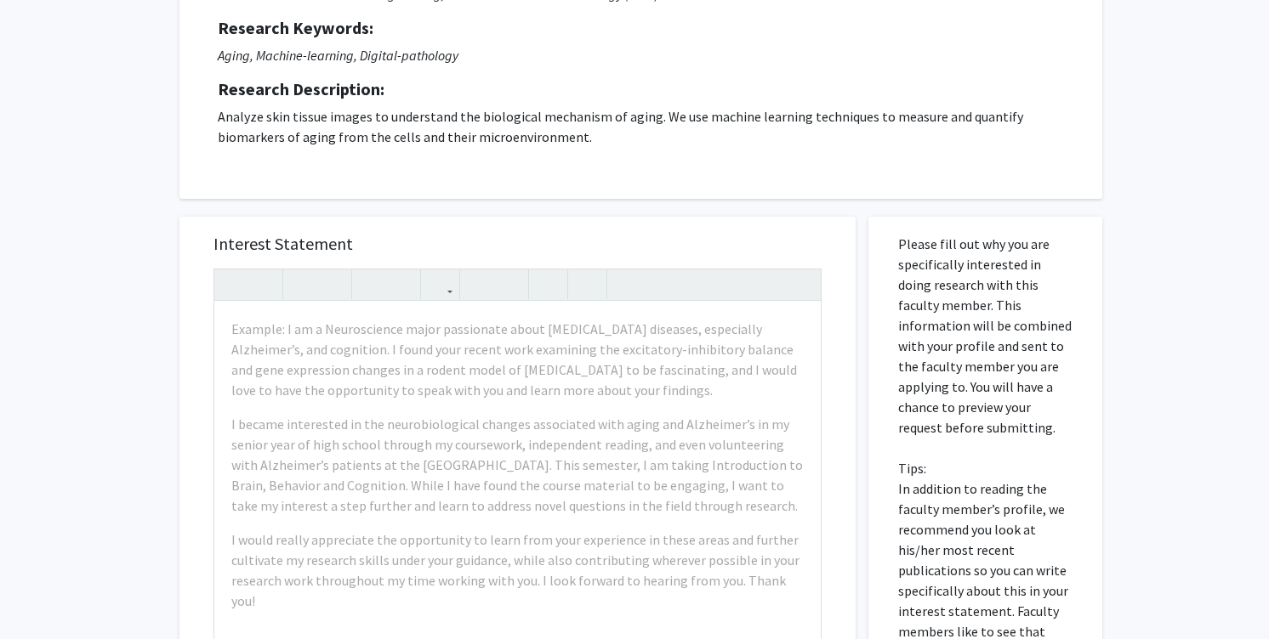
scroll to position [267, 0]
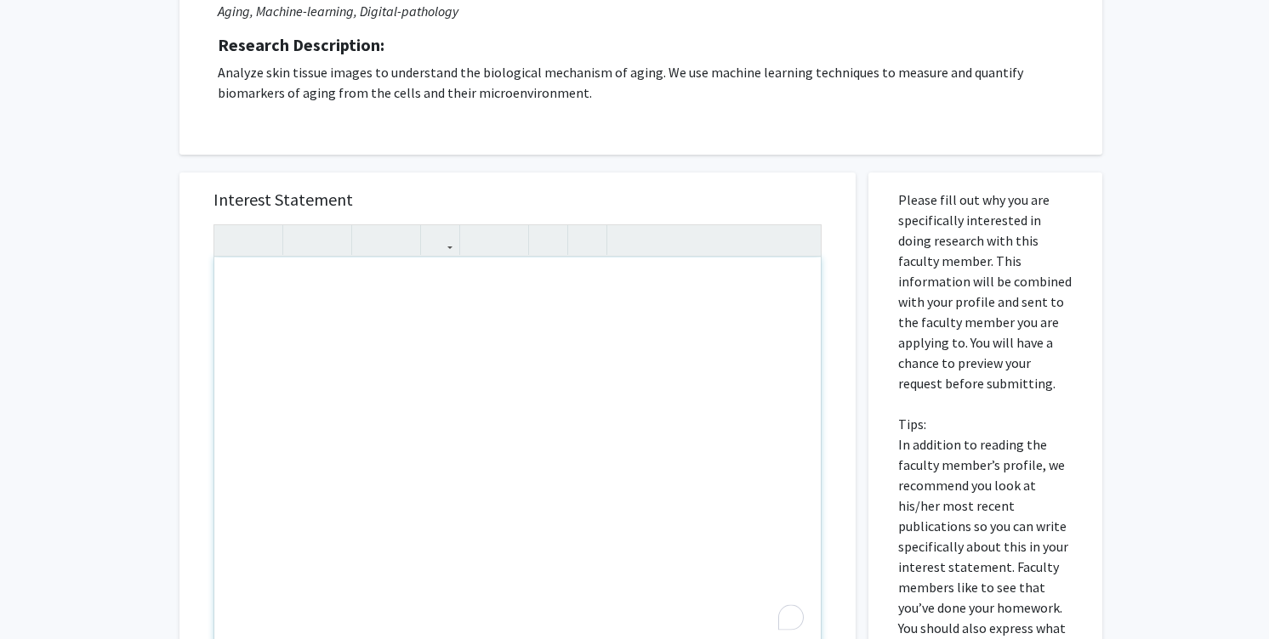
click at [576, 284] on div "To enrich screen reader interactions, please activate Accessibility in Grammarl…" at bounding box center [517, 452] width 606 height 389
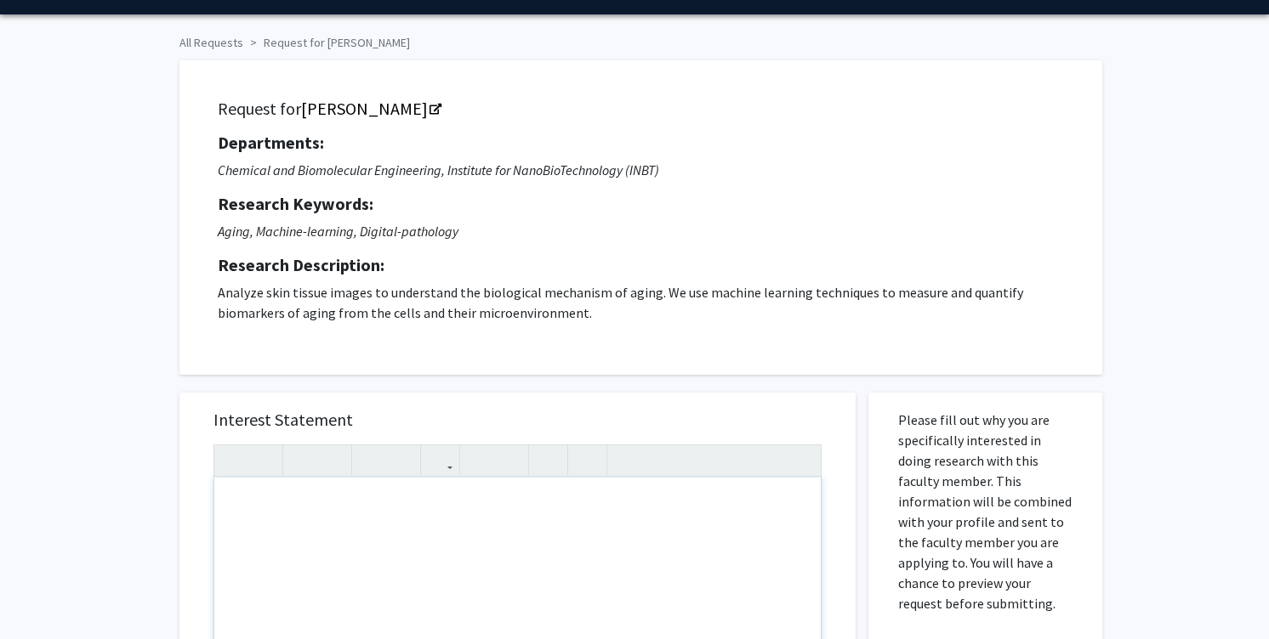
scroll to position [449, 0]
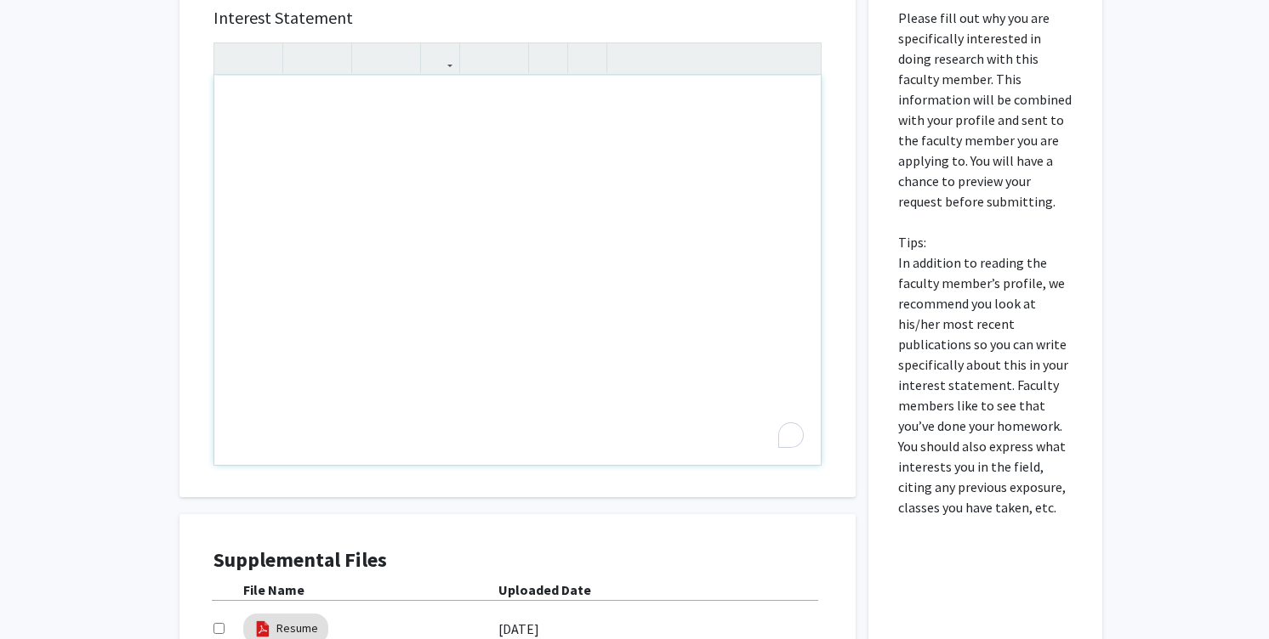
paste div "To enrich screen reader interactions, please activate Accessibility in Grammarl…"
type textarea "<l>Ipsu Do. Sit,</a><co><a>El sedd ei Tempo Incid, utl E do ma aliquae Admin Ve…"
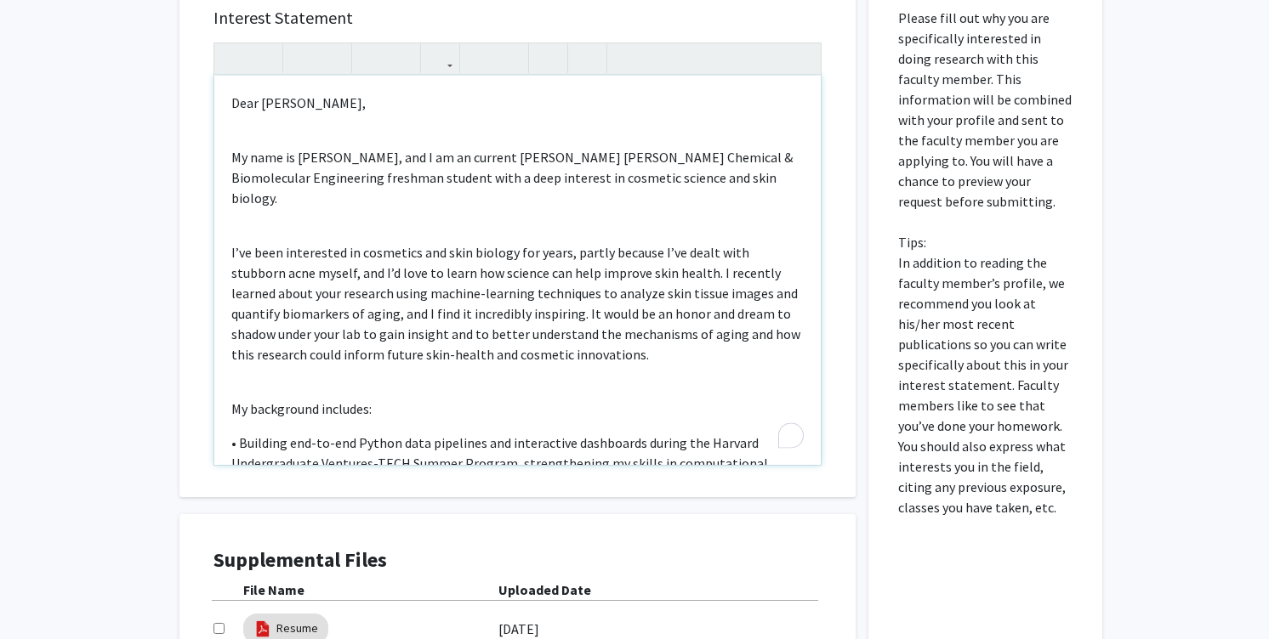
scroll to position [495, 0]
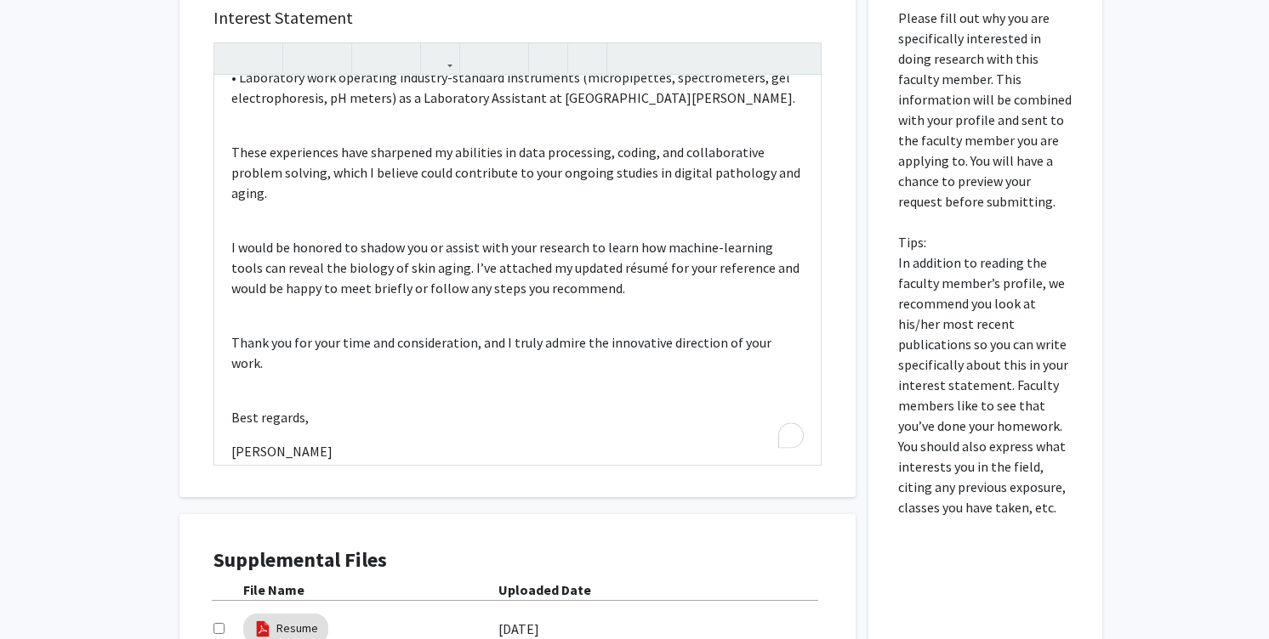
click at [219, 626] on input "checkbox" at bounding box center [218, 628] width 11 height 11
checkbox input "true"
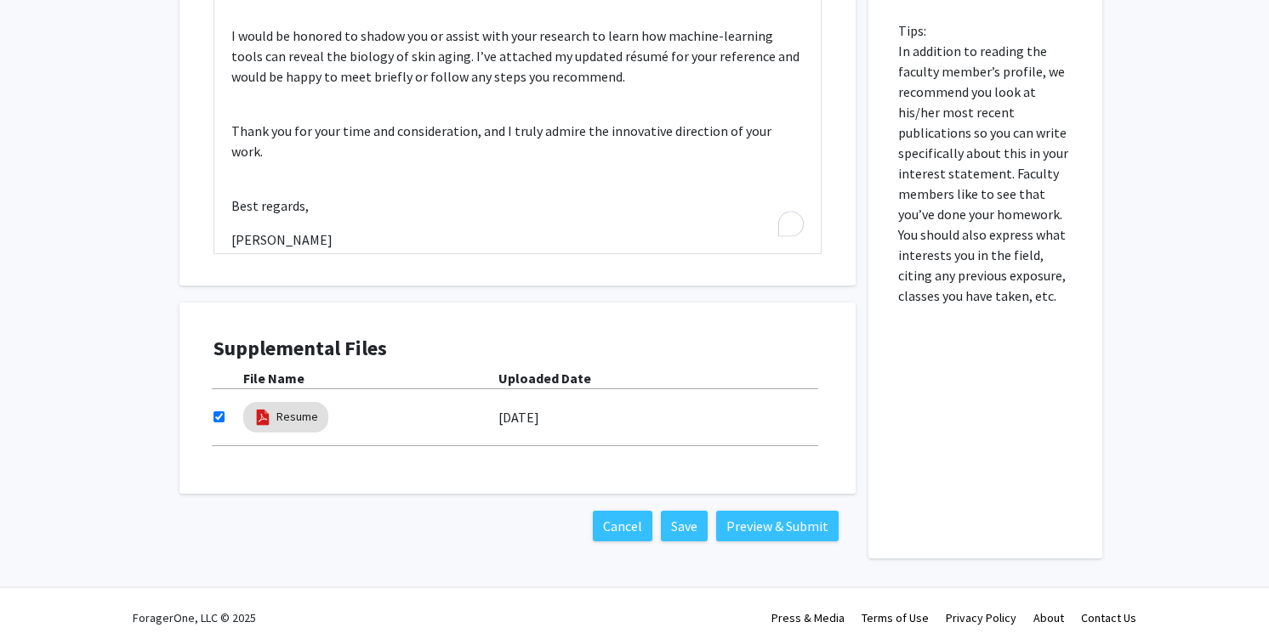
scroll to position [669, 0]
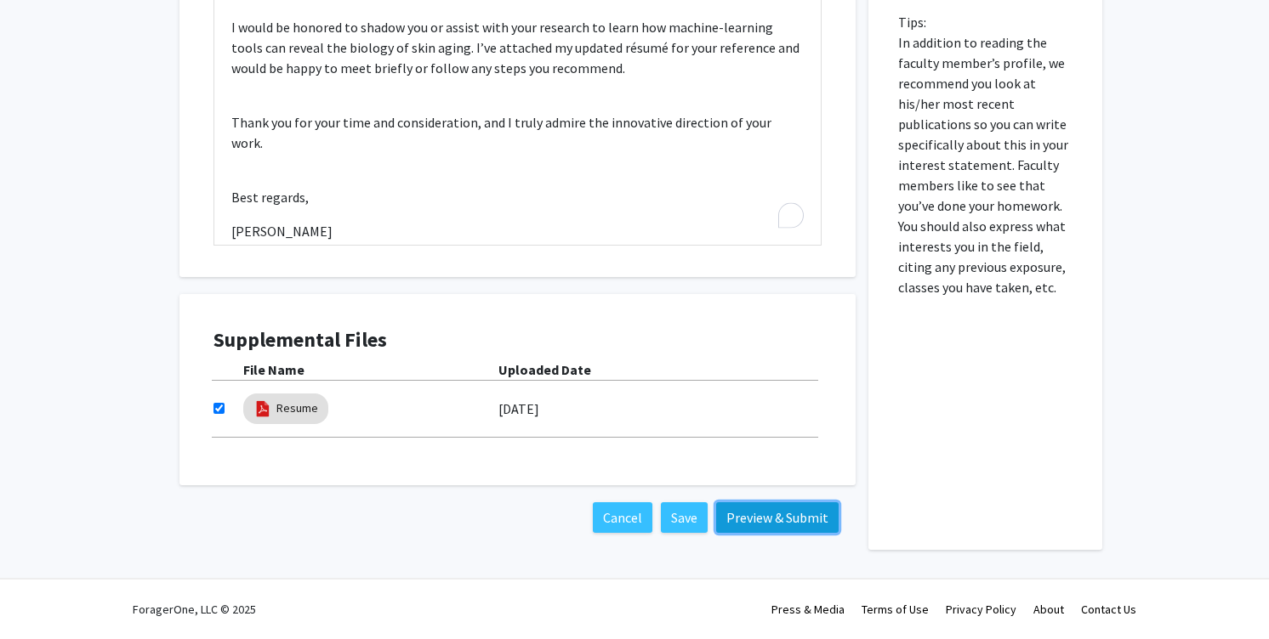
click at [772, 525] on button "Preview & Submit" at bounding box center [777, 518] width 122 height 31
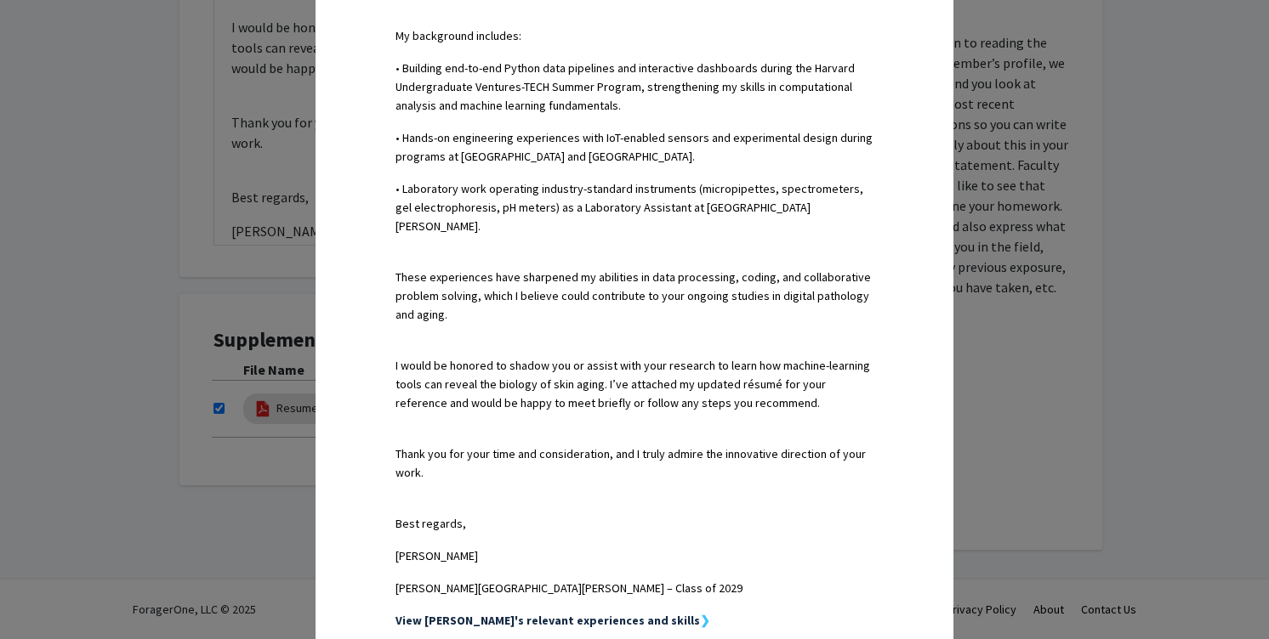
scroll to position [957, 0]
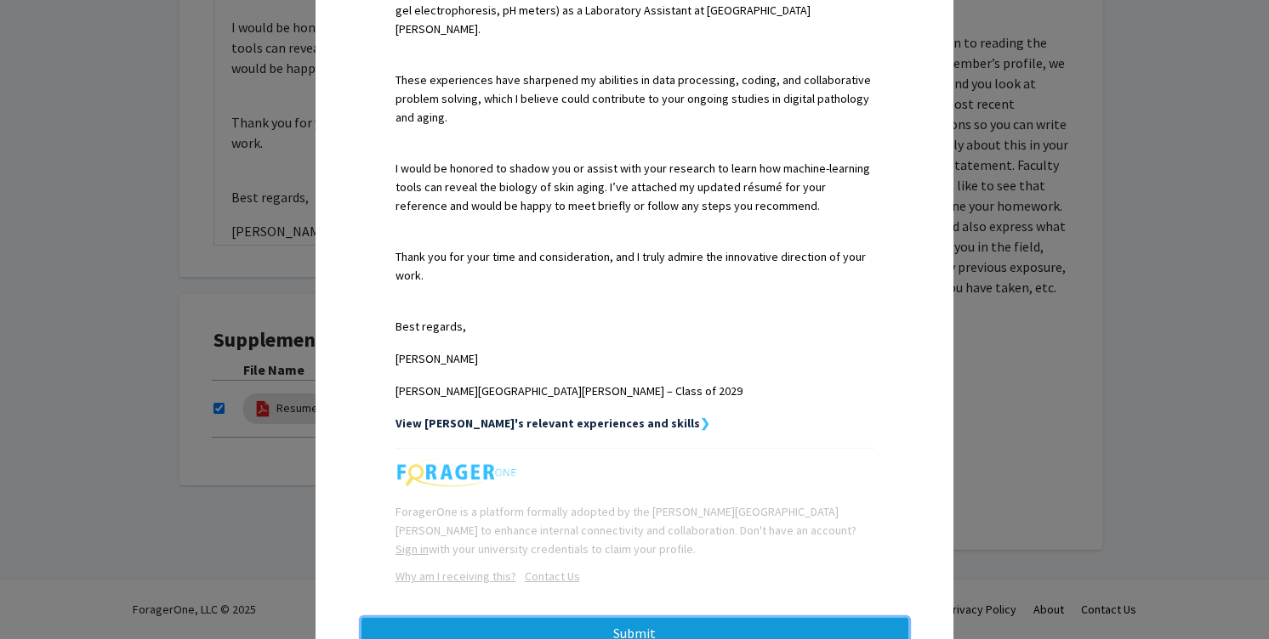
click at [838, 618] on button "Submit" at bounding box center [634, 633] width 547 height 31
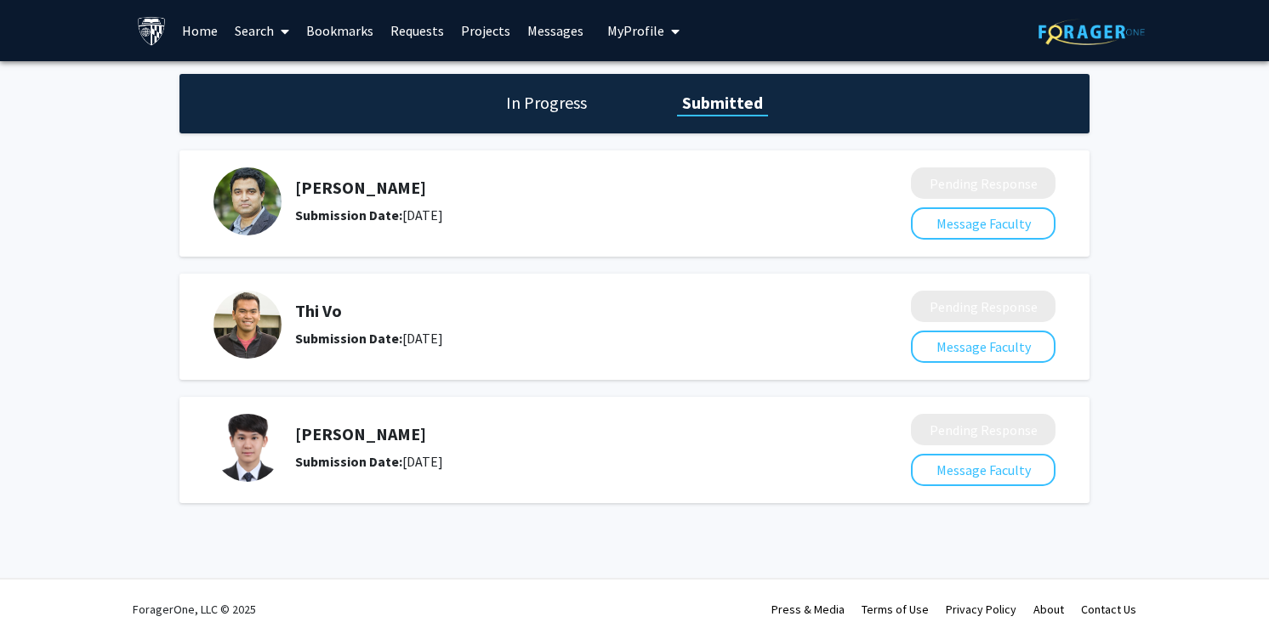
click at [295, 435] on h5 "[PERSON_NAME]" at bounding box center [557, 434] width 525 height 20
drag, startPoint x: 280, startPoint y: 427, endPoint x: 354, endPoint y: 428, distance: 74.0
click at [354, 428] on div "[PERSON_NAME] Submission Date: [DATE]" at bounding box center [549, 448] width 673 height 68
click at [354, 428] on h5 "[PERSON_NAME]" at bounding box center [557, 434] width 525 height 20
click at [246, 446] on img at bounding box center [247, 448] width 68 height 68
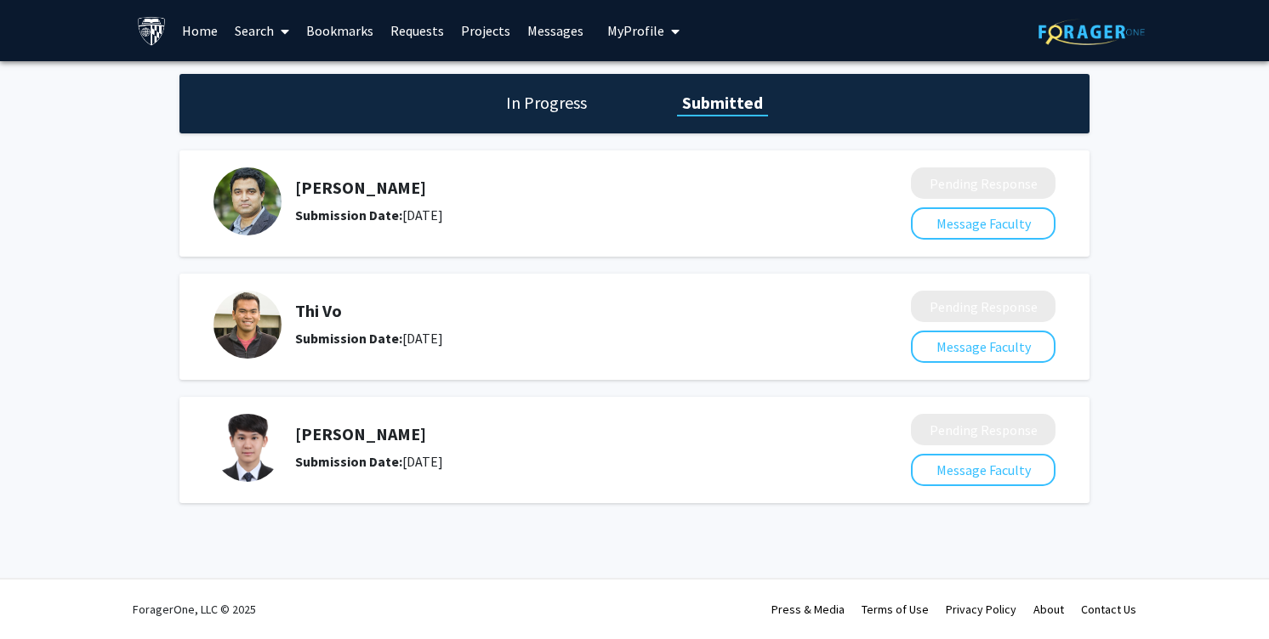
click at [327, 437] on h5 "[PERSON_NAME]" at bounding box center [557, 434] width 525 height 20
drag, startPoint x: 353, startPoint y: 435, endPoint x: 290, endPoint y: 435, distance: 62.9
click at [290, 435] on div "[PERSON_NAME] Submission Date: [DATE]" at bounding box center [549, 448] width 673 height 68
copy h5 "[PERSON_NAME]"
